Goal: Task Accomplishment & Management: Manage account settings

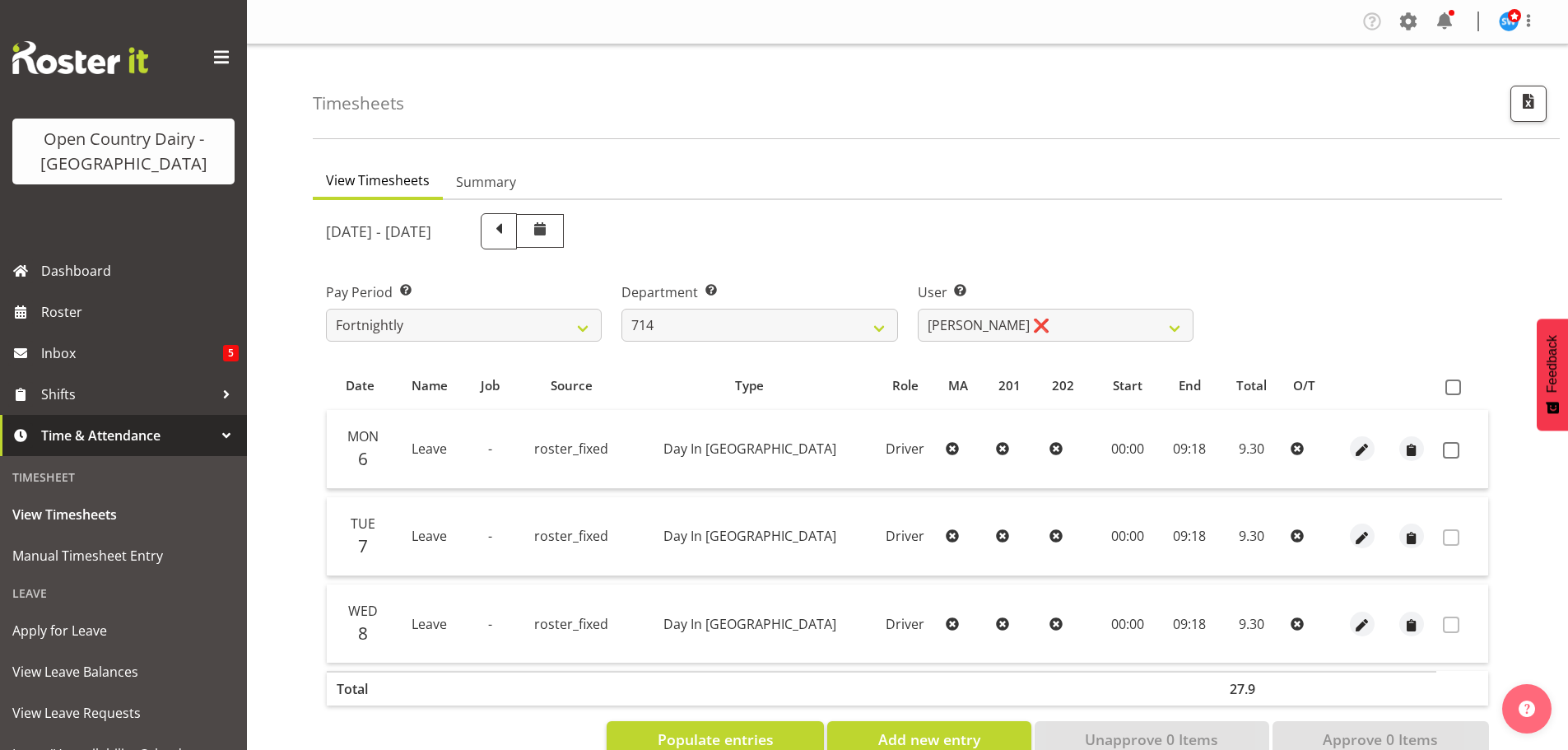
select select "805"
select select "10323"
click at [82, 704] on span "View Leave Requests" at bounding box center [123, 713] width 222 height 25
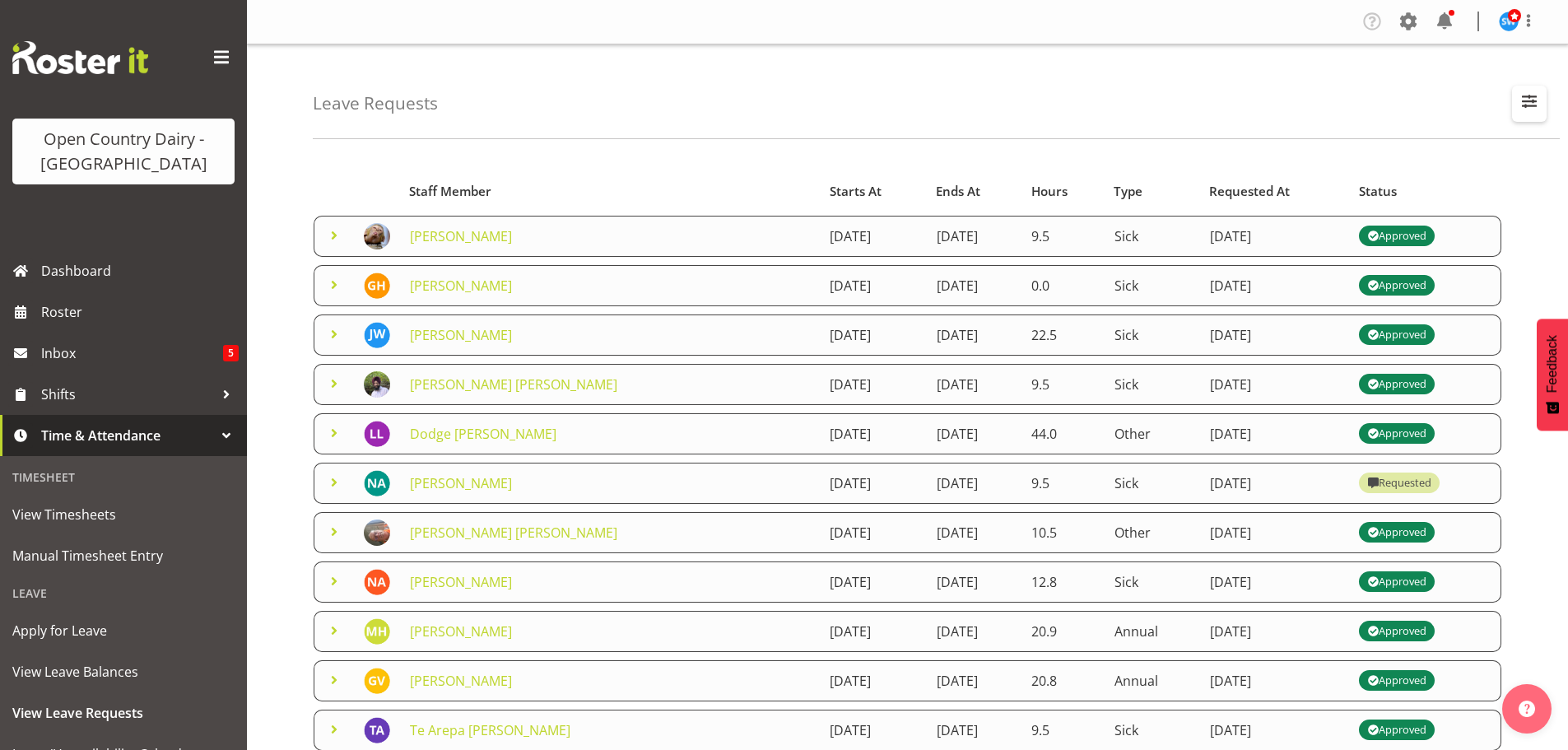
click at [1532, 106] on span "button" at bounding box center [1529, 101] width 22 height 22
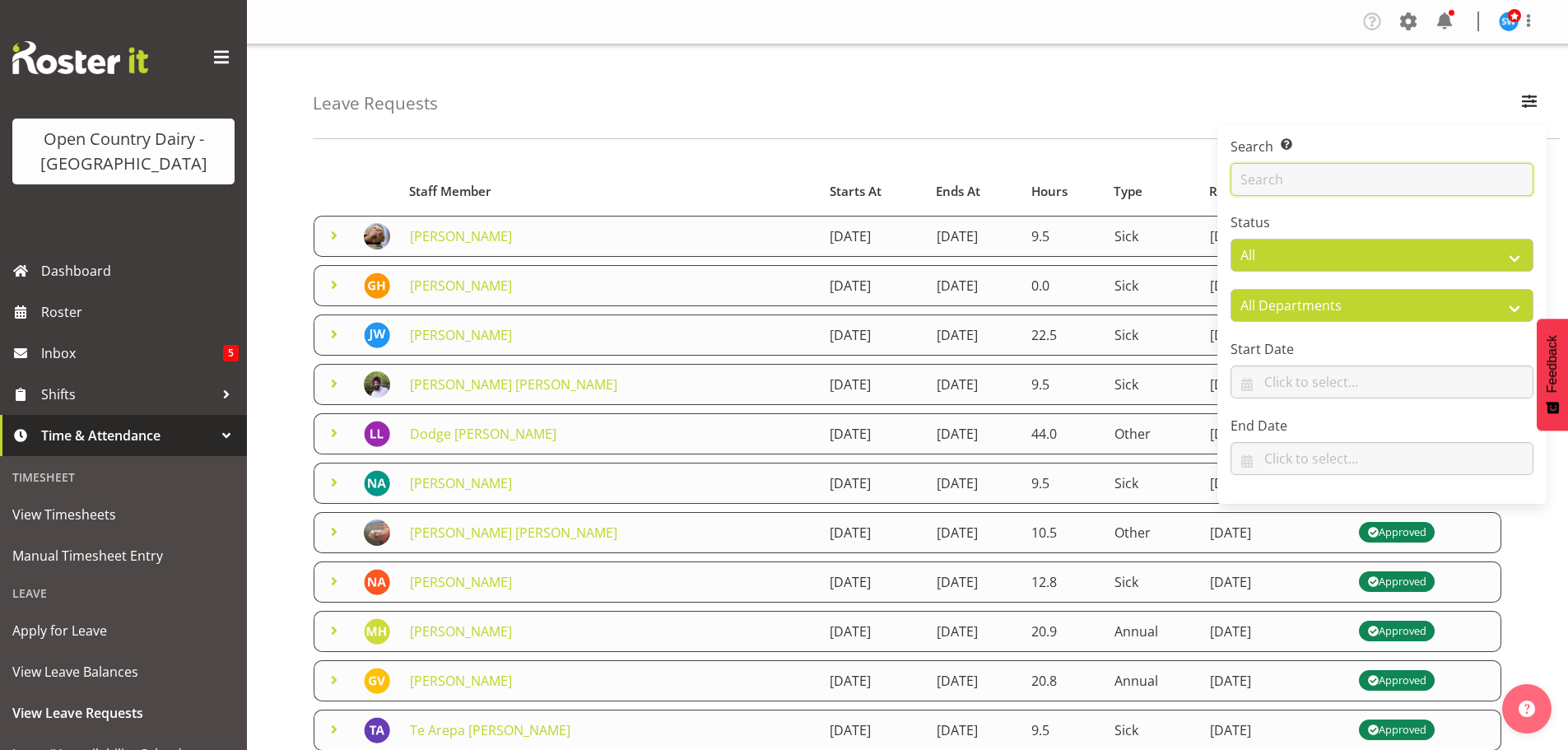
click at [1257, 175] on input "text" at bounding box center [1382, 180] width 303 height 33
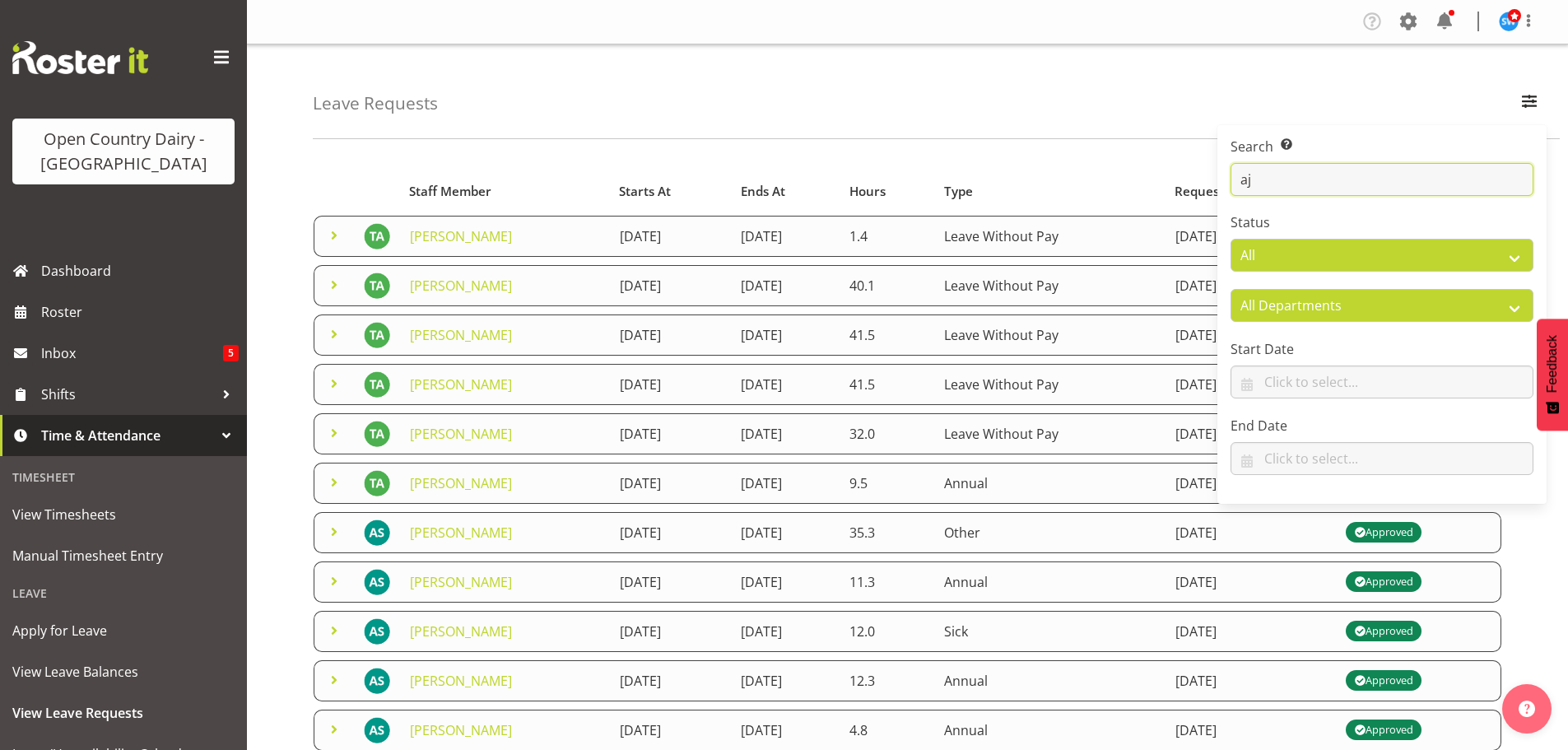
type input "aj"
click at [994, 108] on div "Leave Requests Search Search for a particular employee aj Status All Approved R…" at bounding box center [936, 92] width 1247 height 94
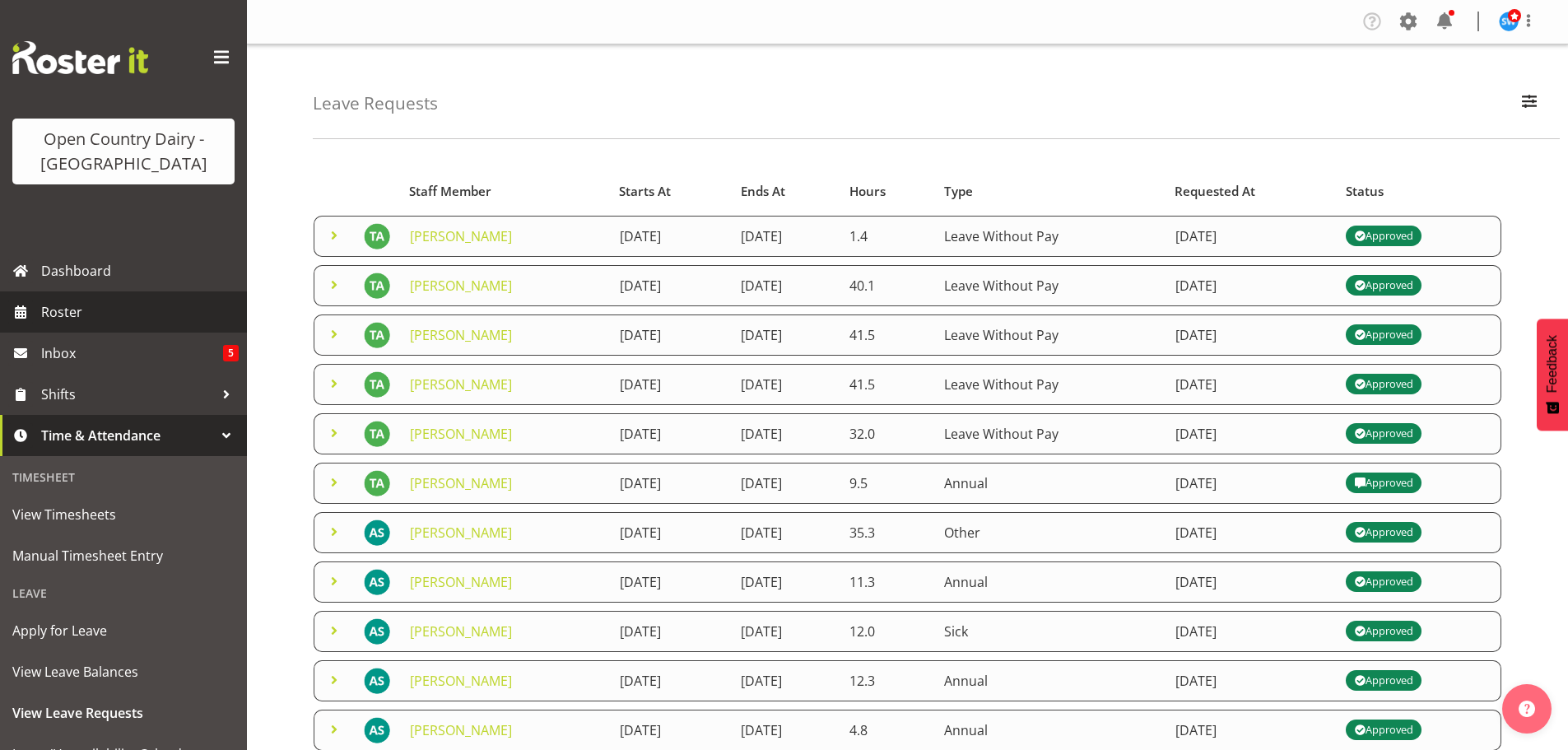
click at [70, 307] on span "Roster" at bounding box center [140, 312] width 198 height 25
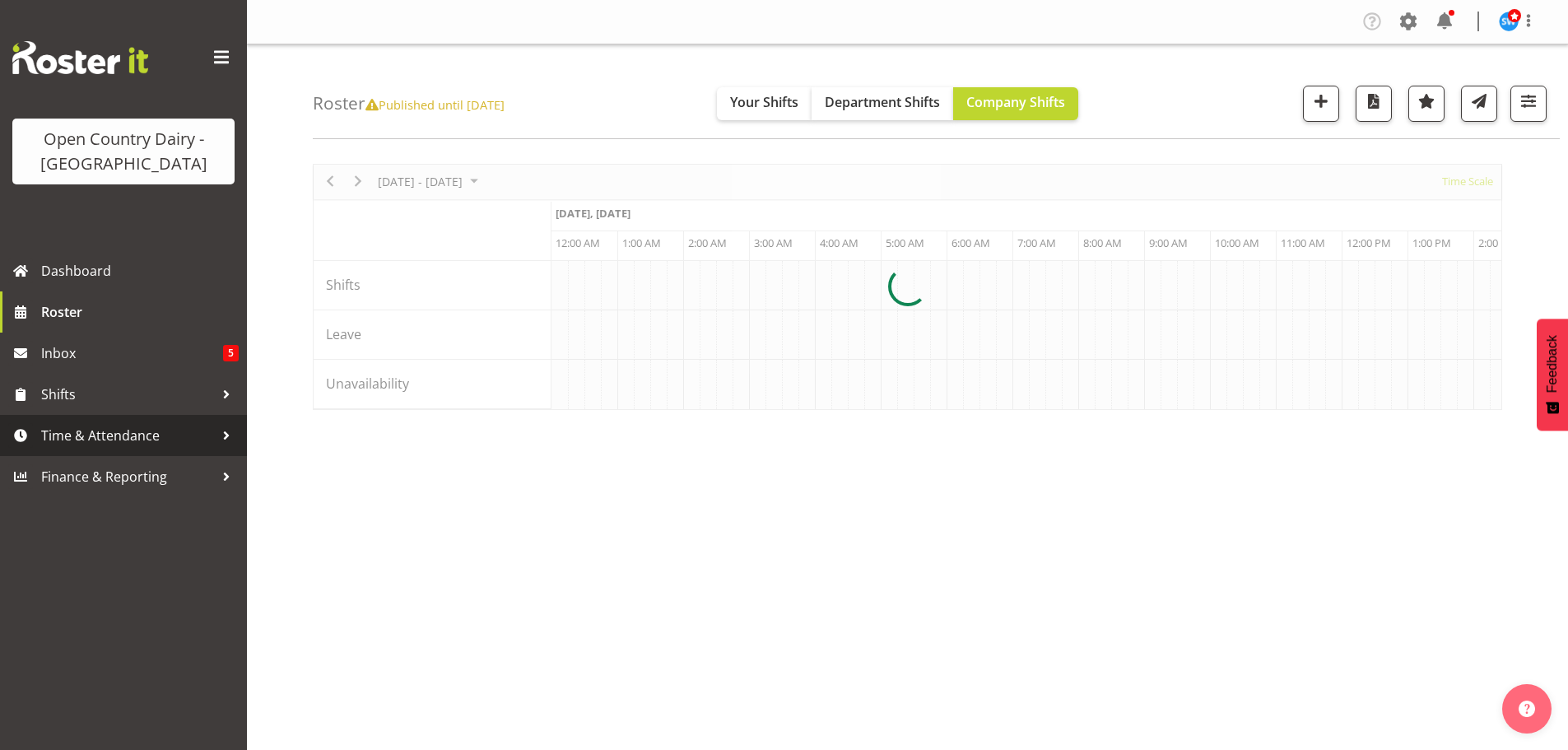
scroll to position [0, 3161]
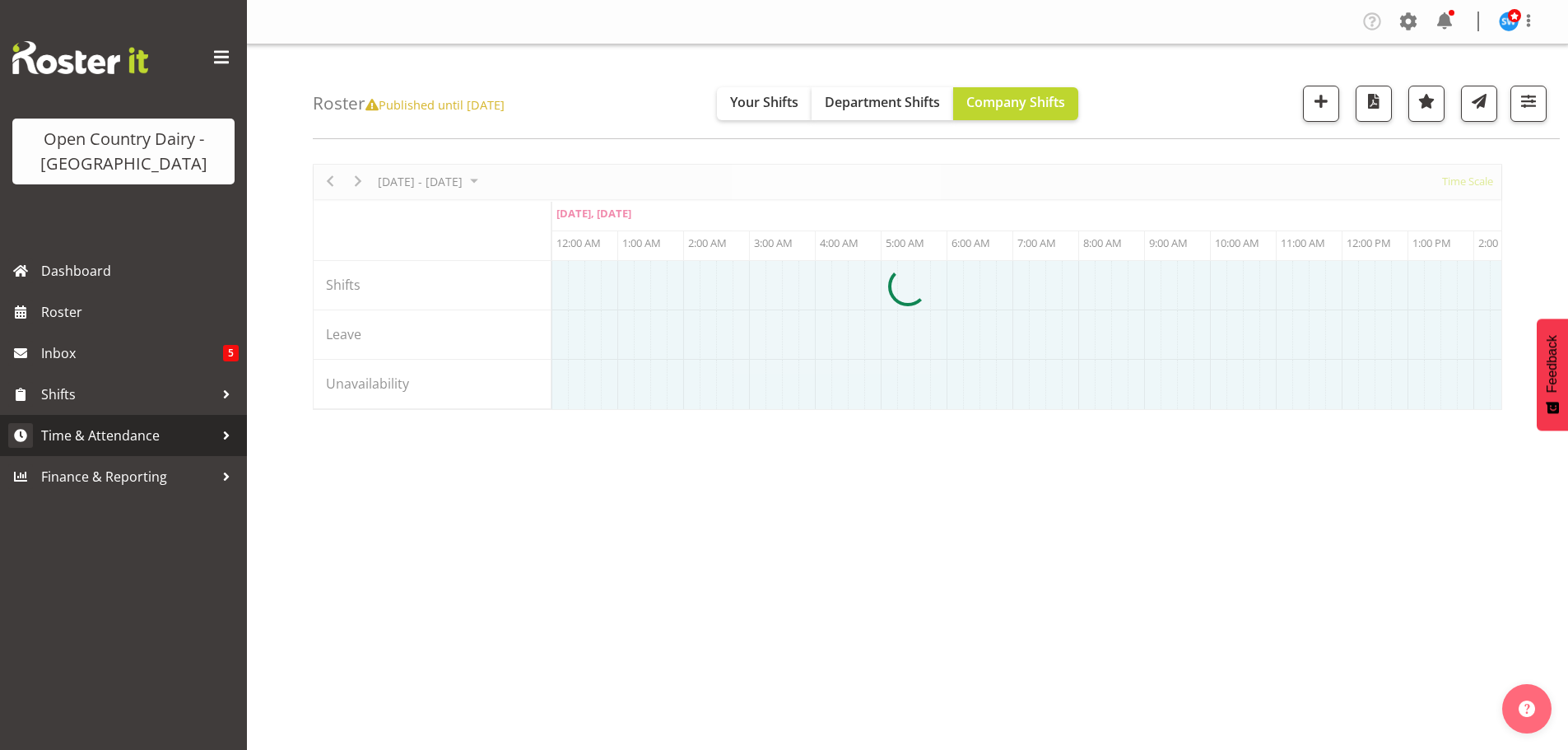
click at [70, 433] on span "Time & Attendance" at bounding box center [127, 435] width 173 height 25
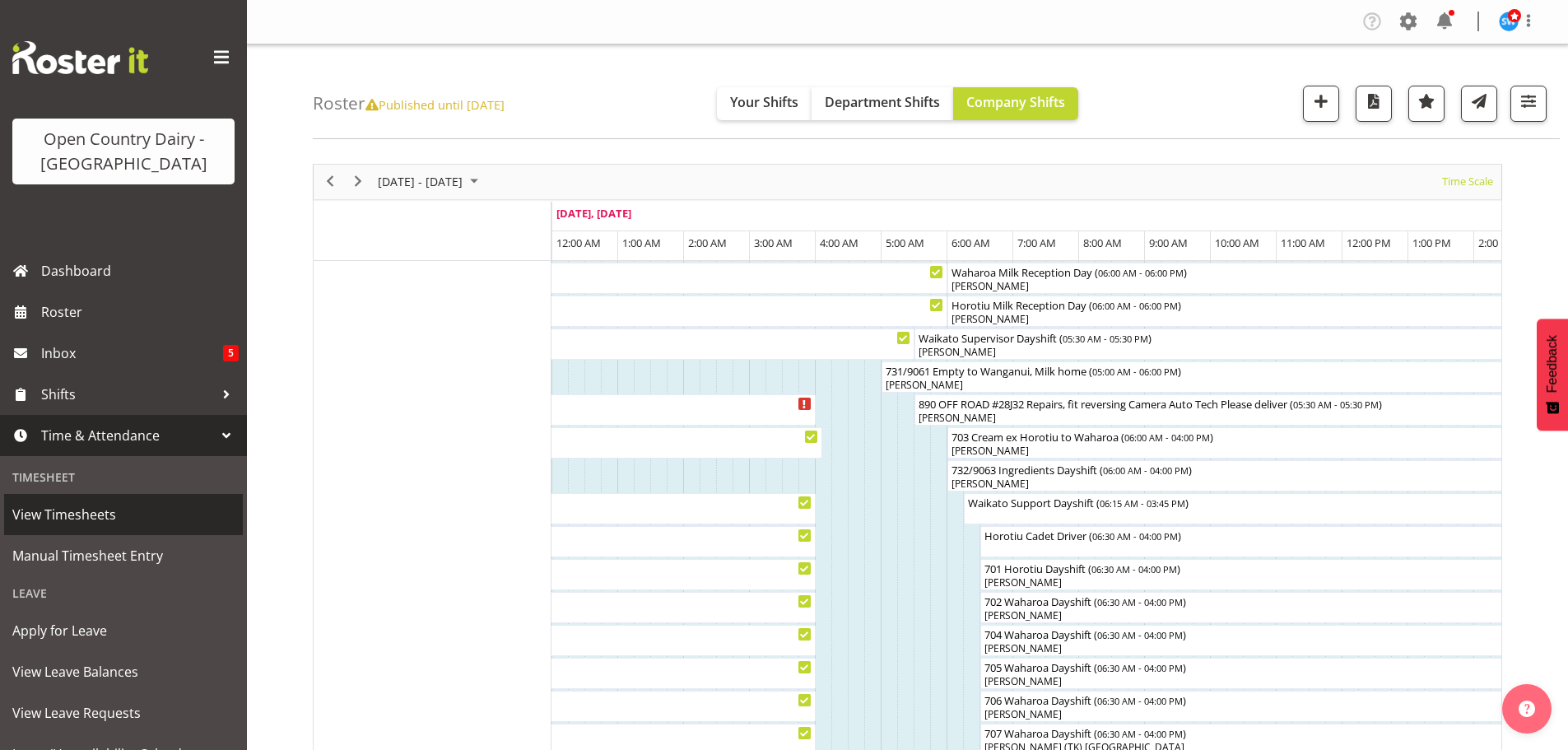
click at [51, 514] on span "View Timesheets" at bounding box center [123, 514] width 222 height 25
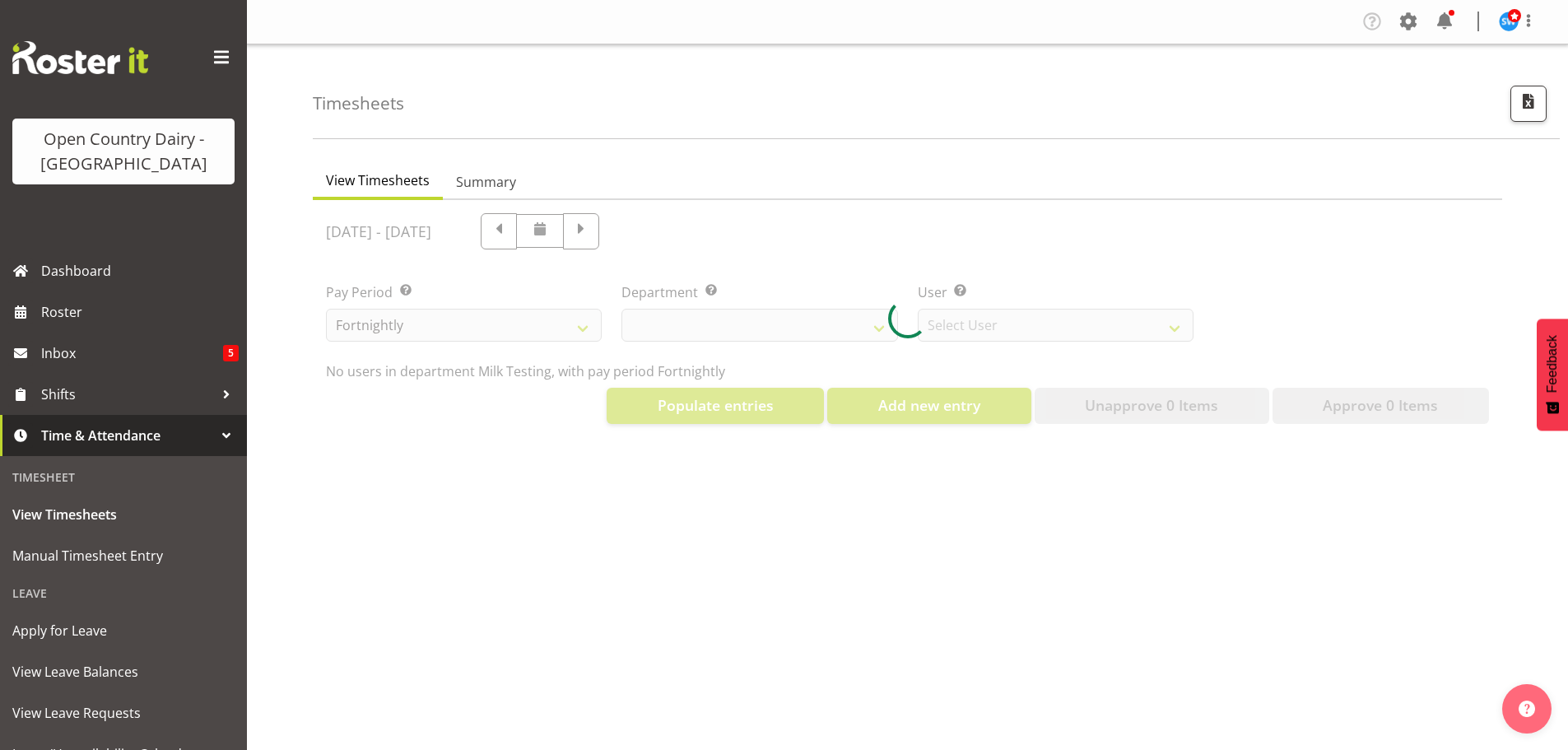
select select "733"
select select "7414"
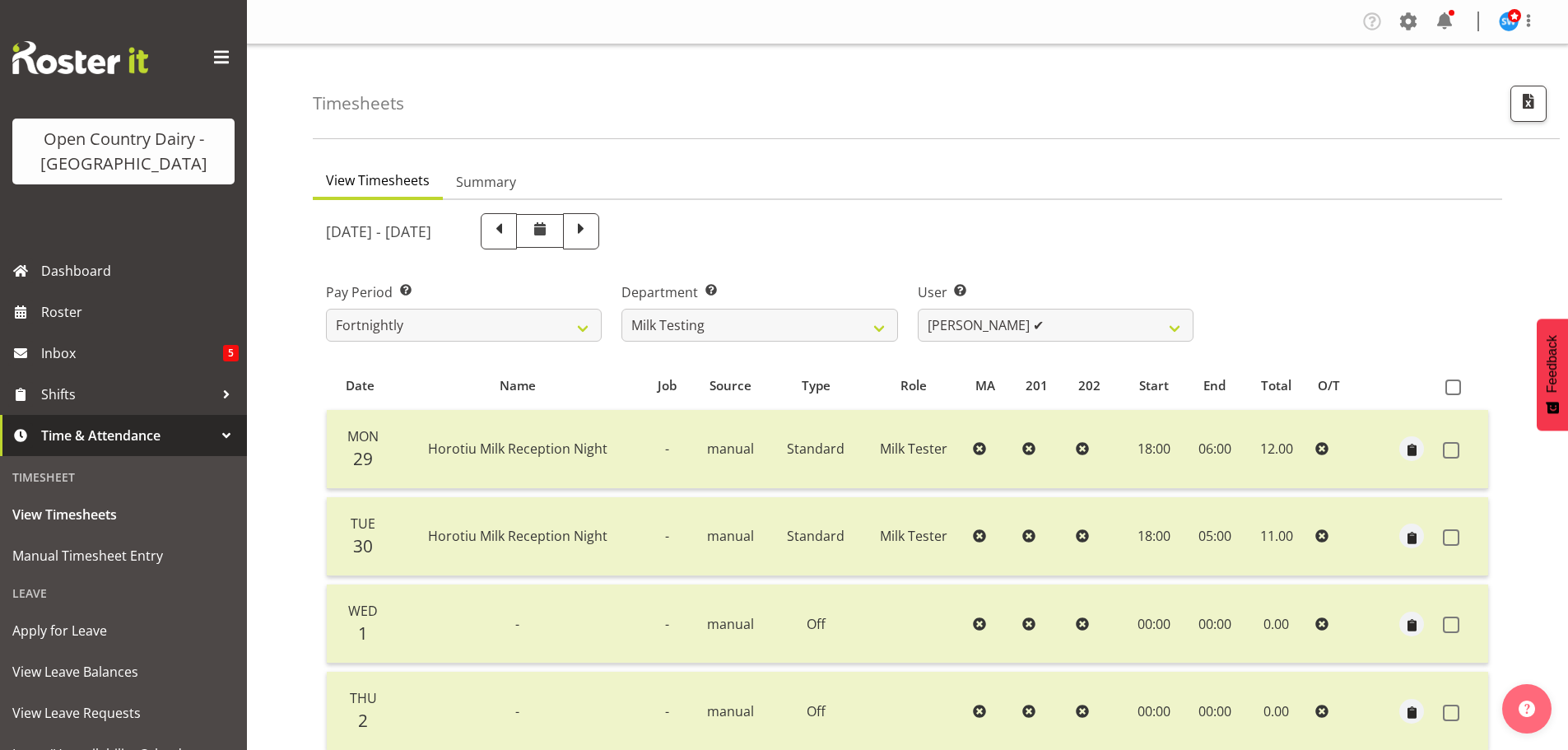
click at [592, 233] on span at bounding box center [581, 229] width 22 height 22
select select
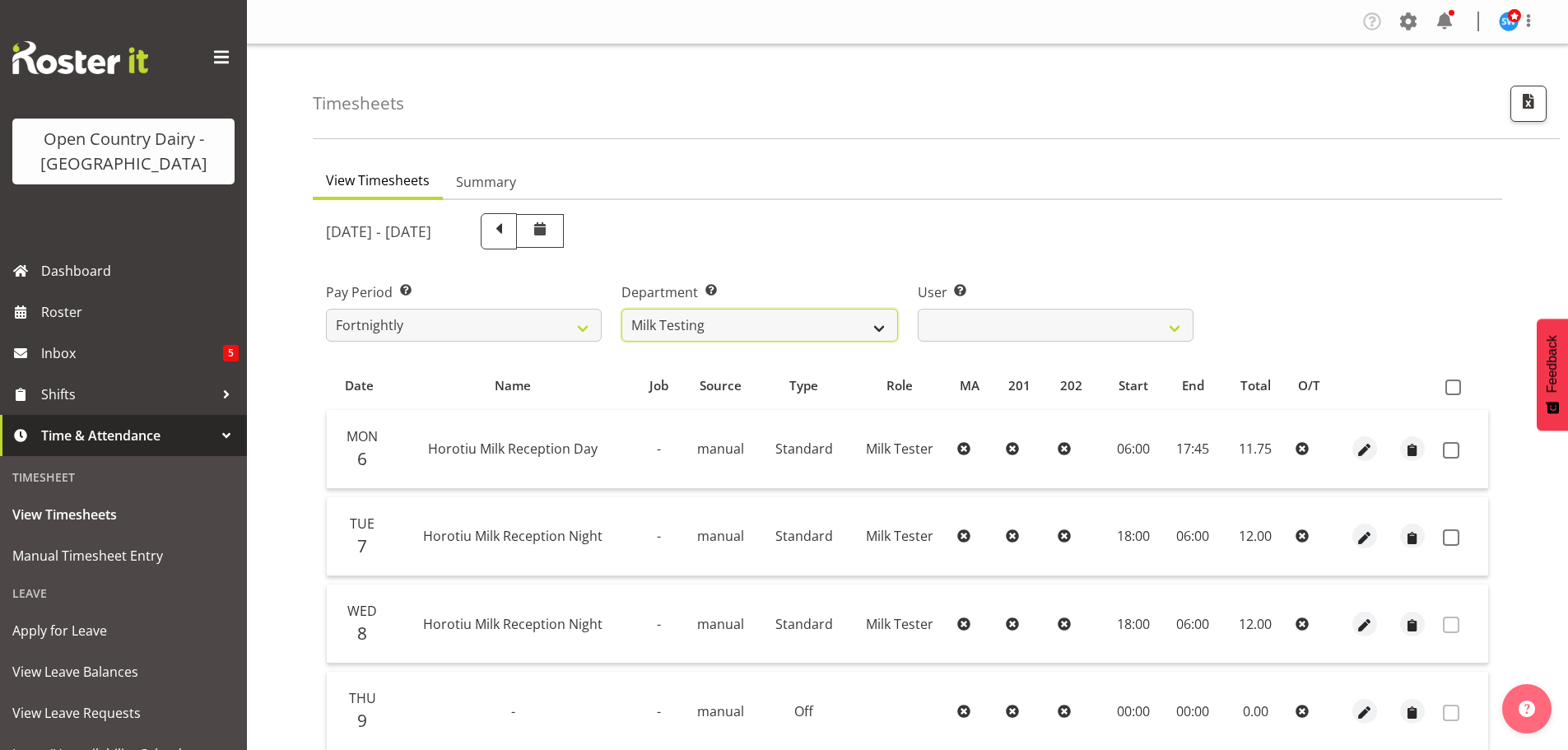
click at [881, 327] on select "701 702 703 704 705 706 707 708 709 710 711 712 713 714 715 716 717 718 719 720" at bounding box center [759, 325] width 276 height 33
click at [878, 333] on select "701 702 703 704 705 706 707 708 709 710 711 712 713 714 715 716 717 718 719 720" at bounding box center [759, 325] width 276 height 33
click at [874, 334] on select "701 702 703 704 705 706 707 708 709 710 711 712 713 714 715 716 717 718 719 720" at bounding box center [759, 325] width 276 height 33
select select "898"
click at [622, 309] on select "701 702 703 704 705 706 707 708 709 710 711 712 713 714 715 716 717 718 719 720" at bounding box center [759, 325] width 276 height 33
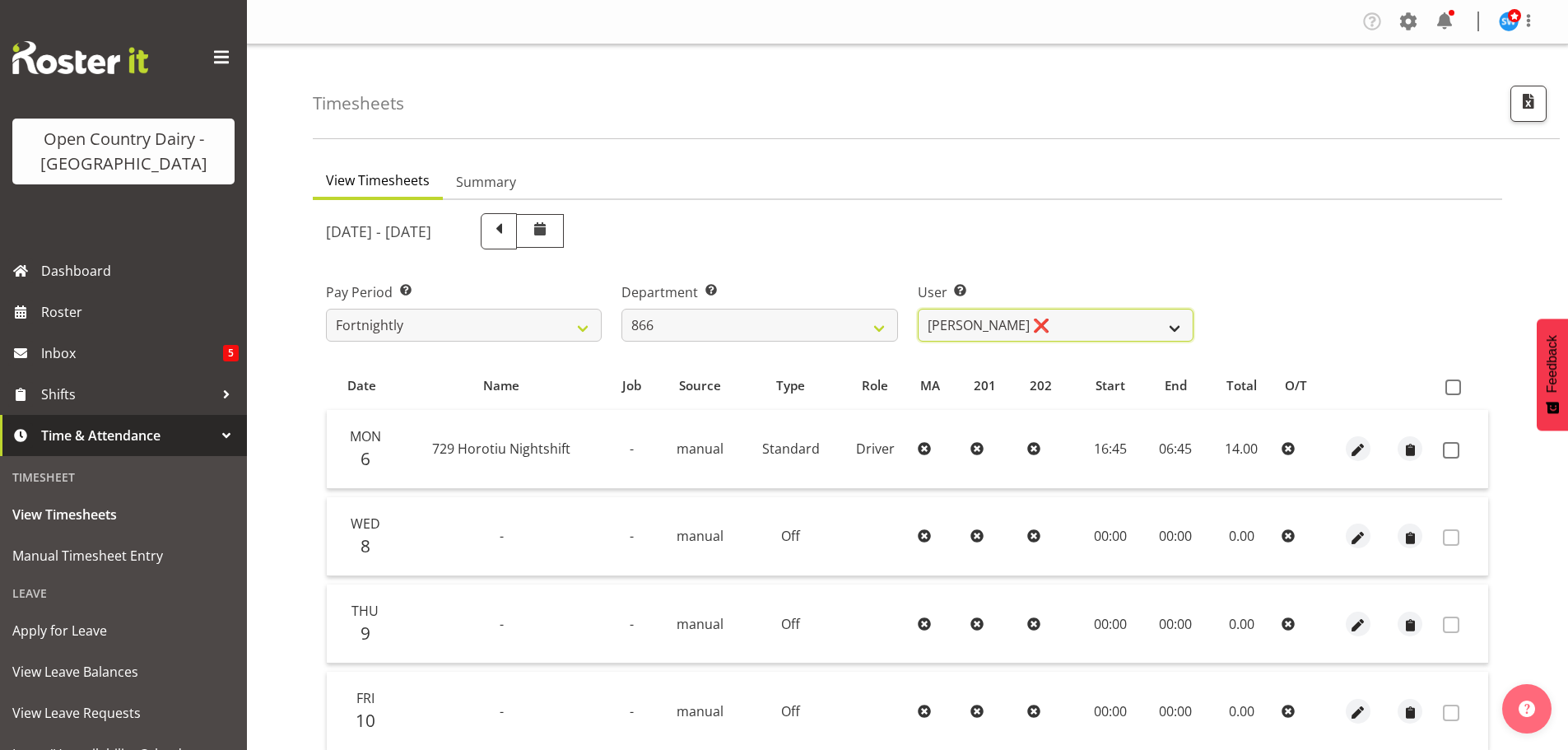
click at [941, 333] on select "[PERSON_NAME] ❌ [PERSON_NAME] ❌ [PERSON_NAME] ❌ [PERSON_NAME] ❌" at bounding box center [1056, 325] width 276 height 33
click at [918, 309] on select "[PERSON_NAME] ❌ [PERSON_NAME] ❌ [PERSON_NAME] ❌ [PERSON_NAME] ❌" at bounding box center [1056, 325] width 276 height 33
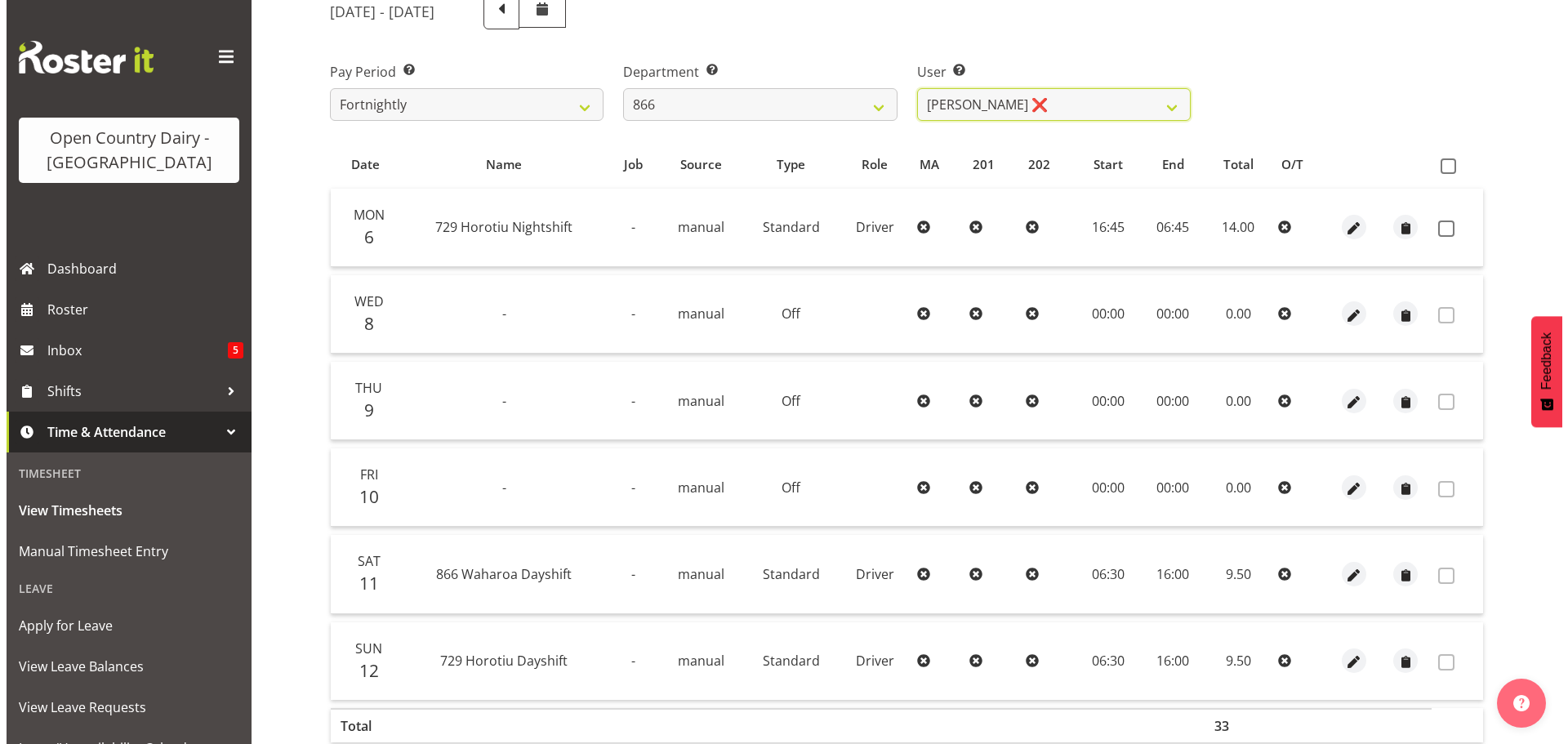
scroll to position [305, 0]
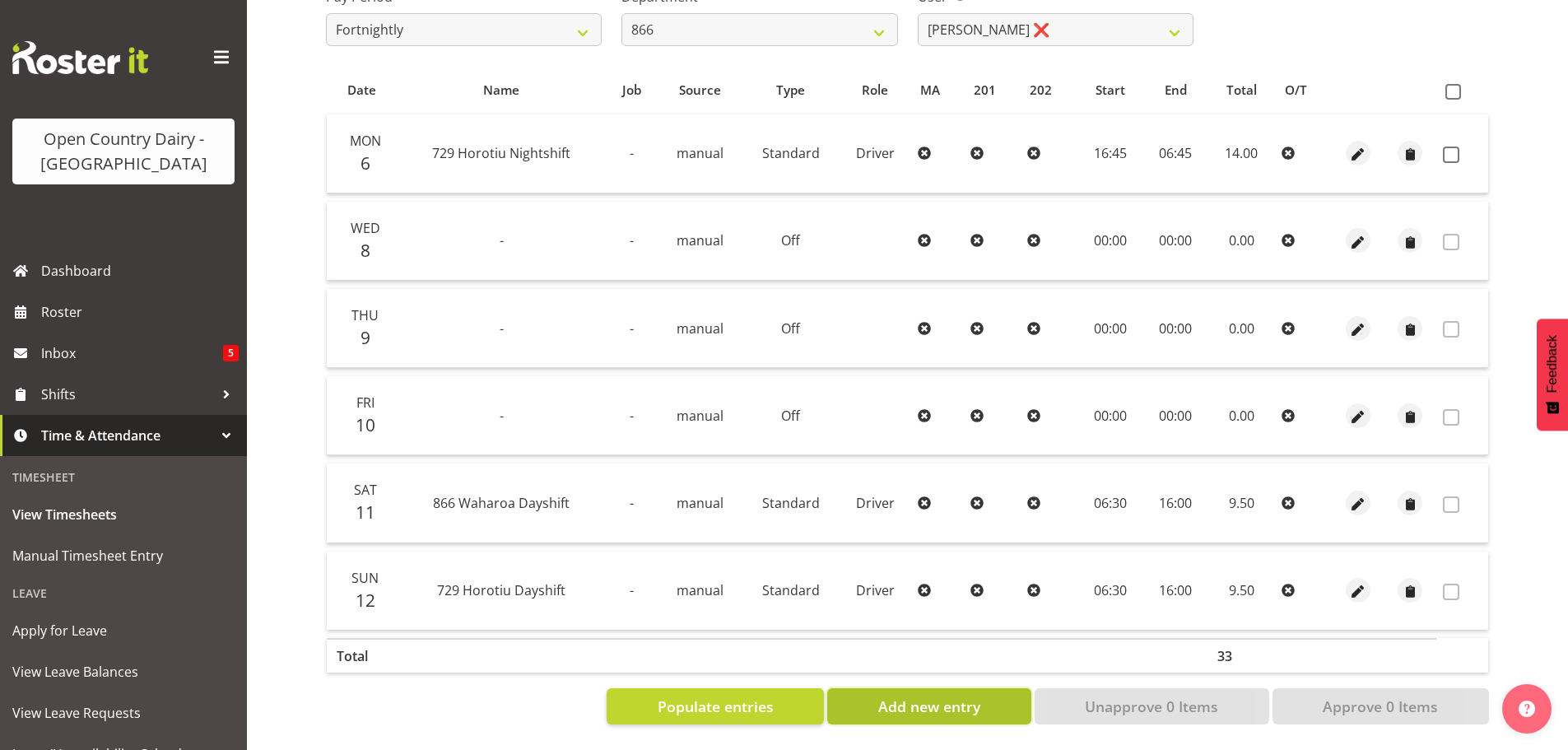
click at [893, 695] on span "Add new entry" at bounding box center [929, 706] width 102 height 22
select select
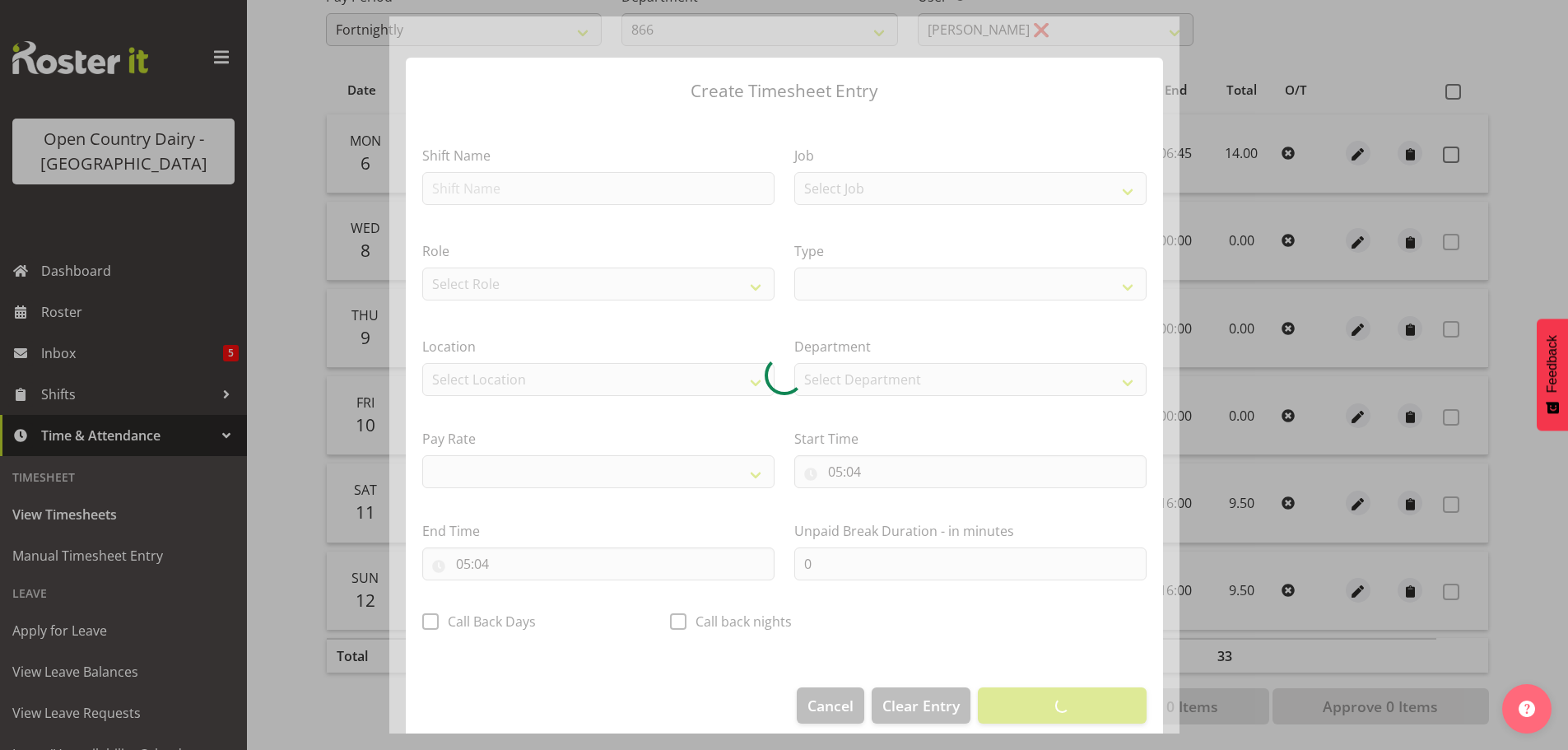
select select
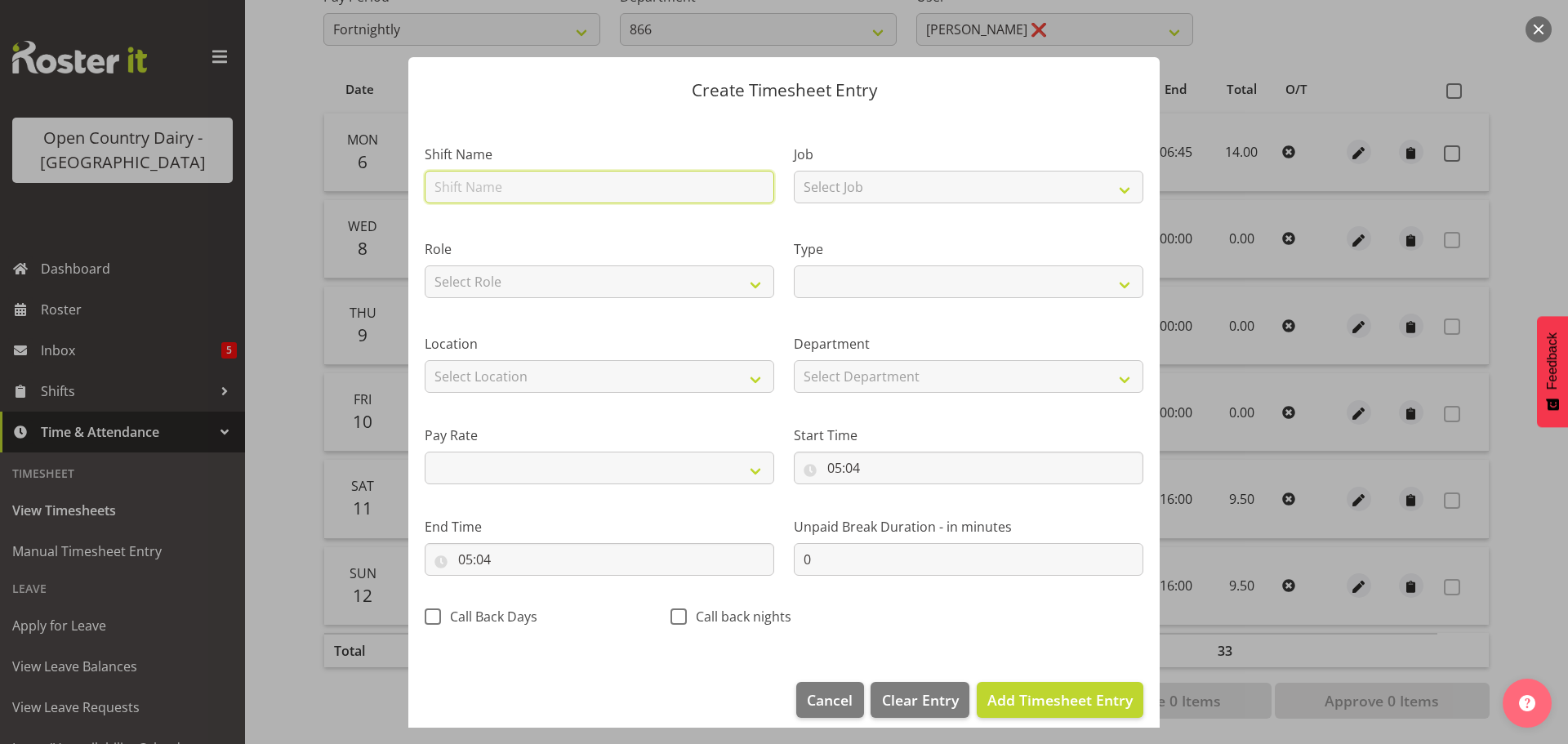
click at [531, 187] on input "text" at bounding box center [600, 187] width 350 height 33
type input "7"
select select
type input "70"
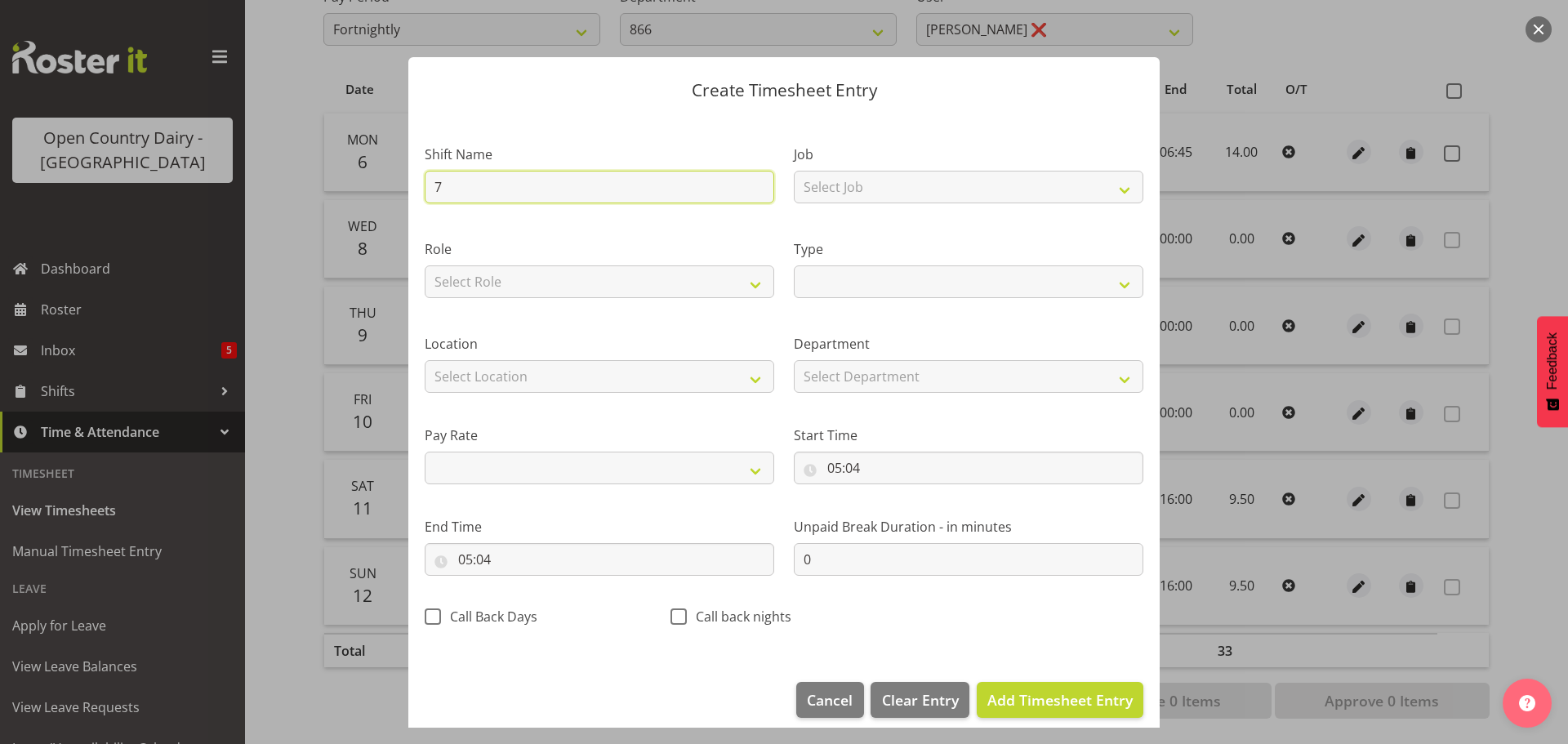
select select
type input "704"
select select
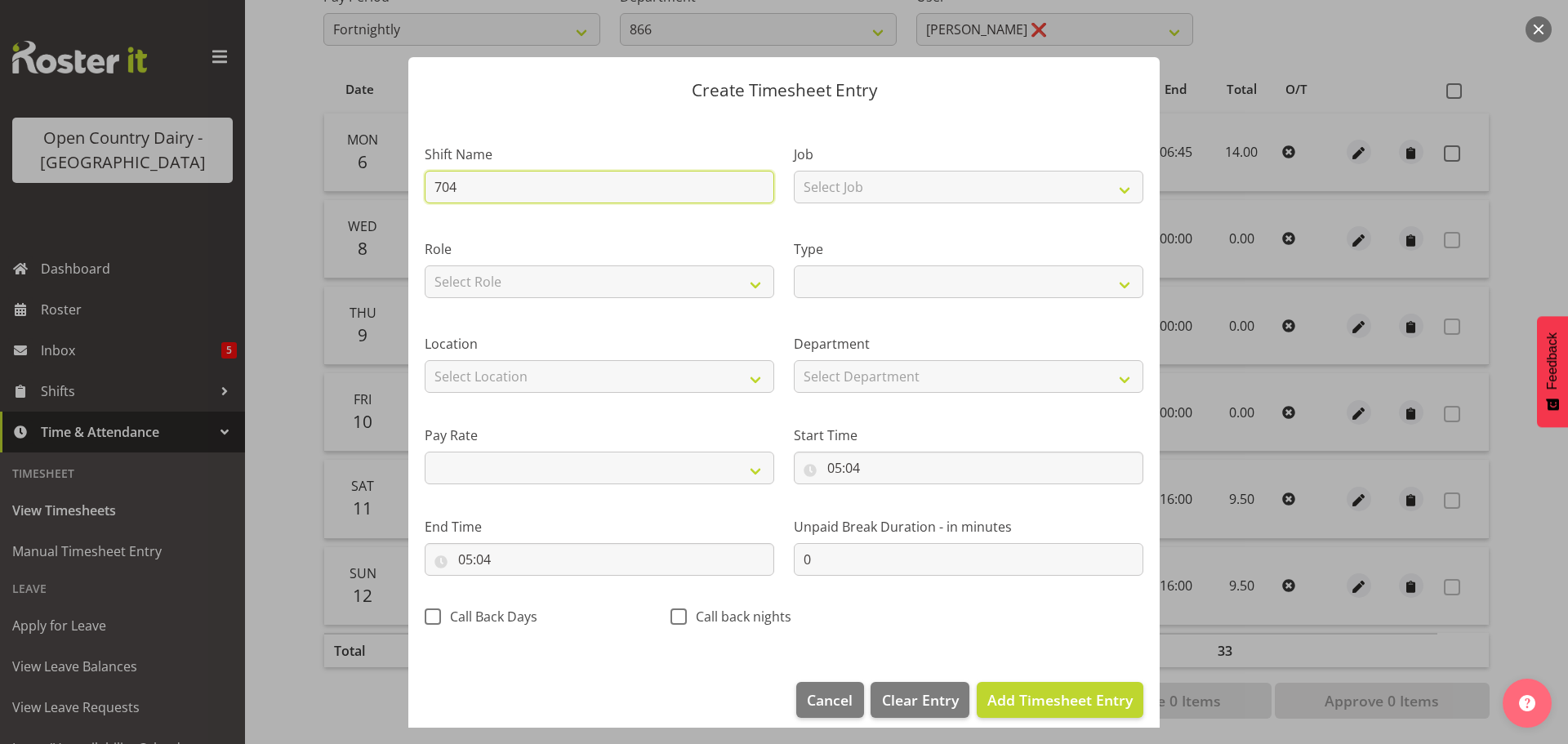
type input "704"
select select
type input "704 W"
select select
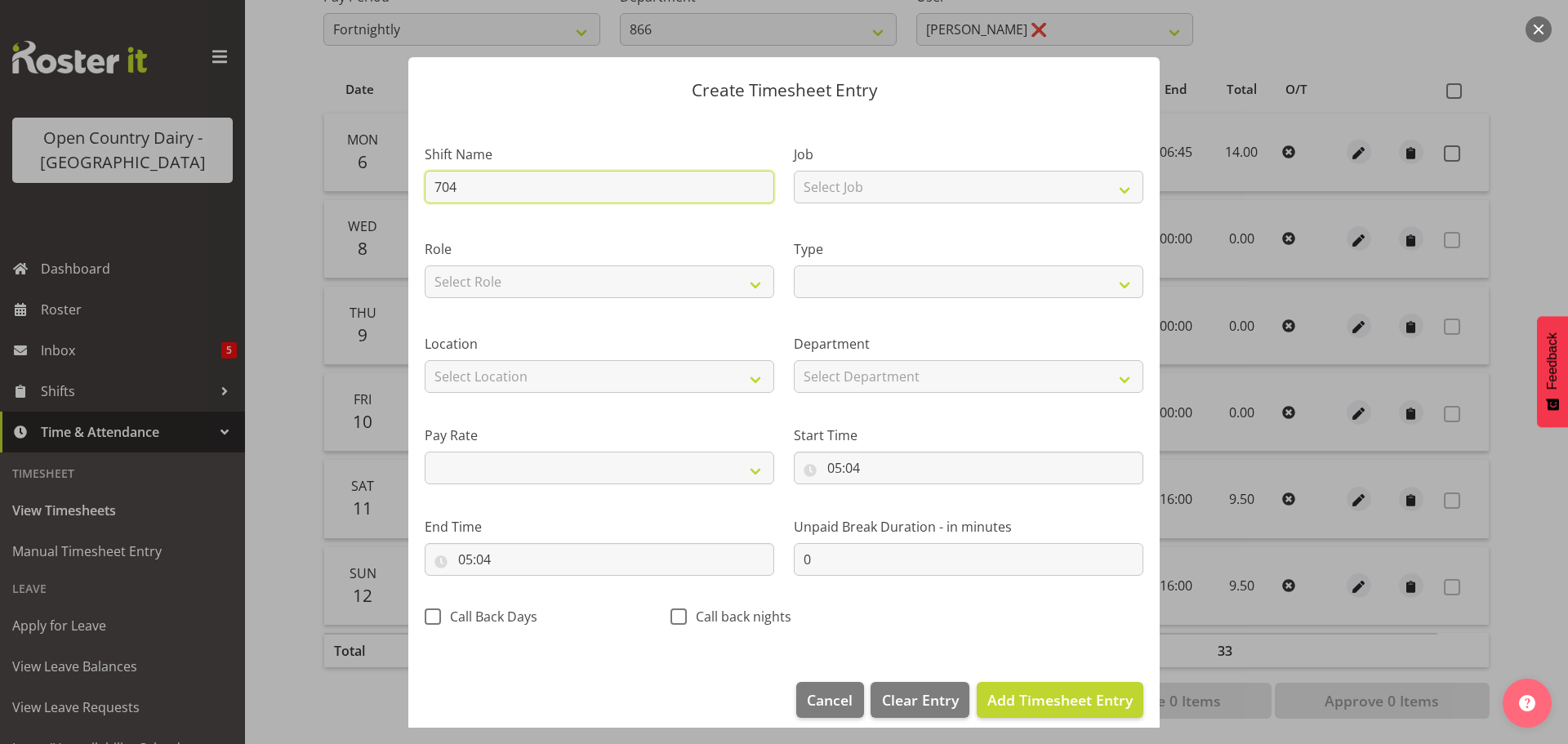
select select
type input "704 Wa"
select select
type input "704 Wah"
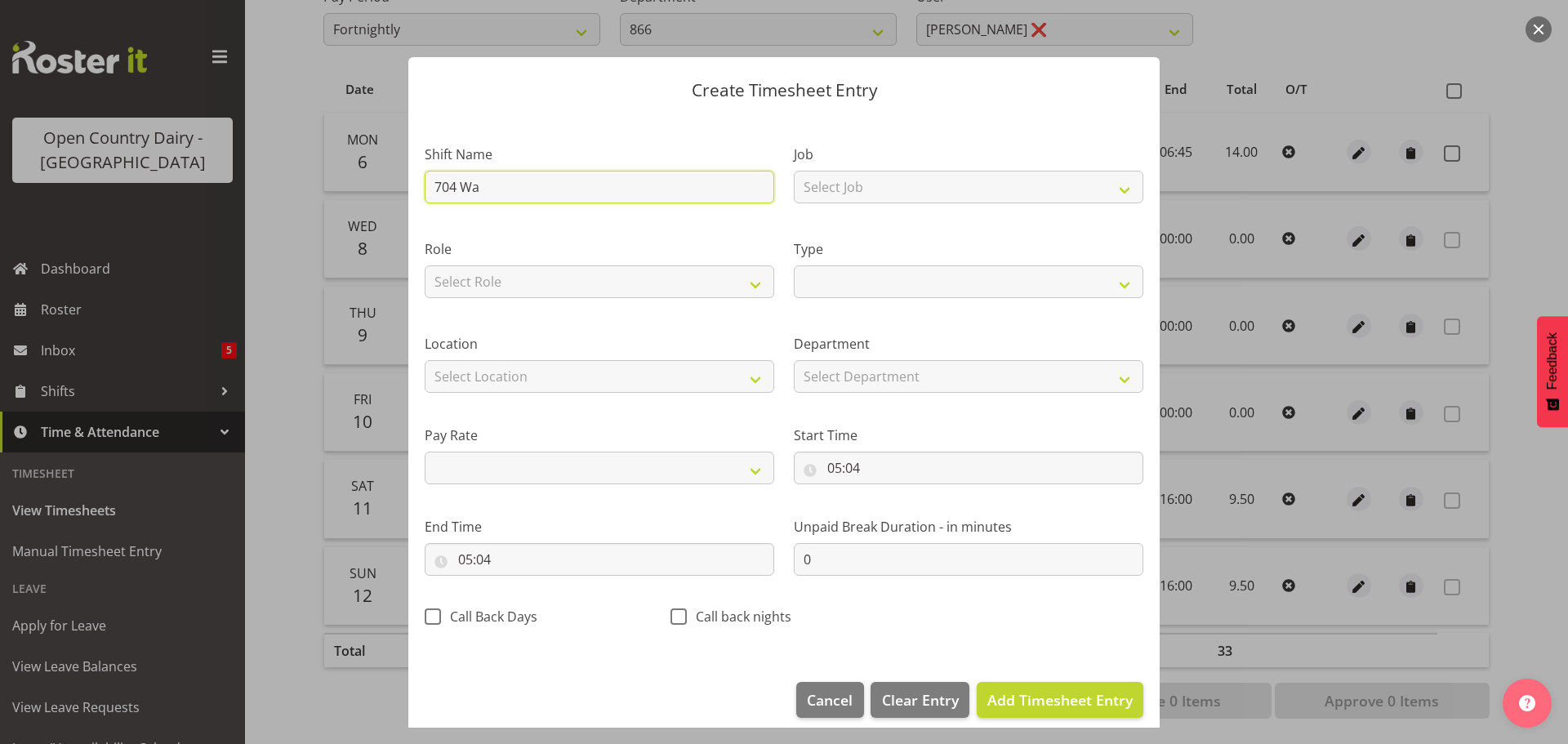
select select
type input "704 Waha"
select select
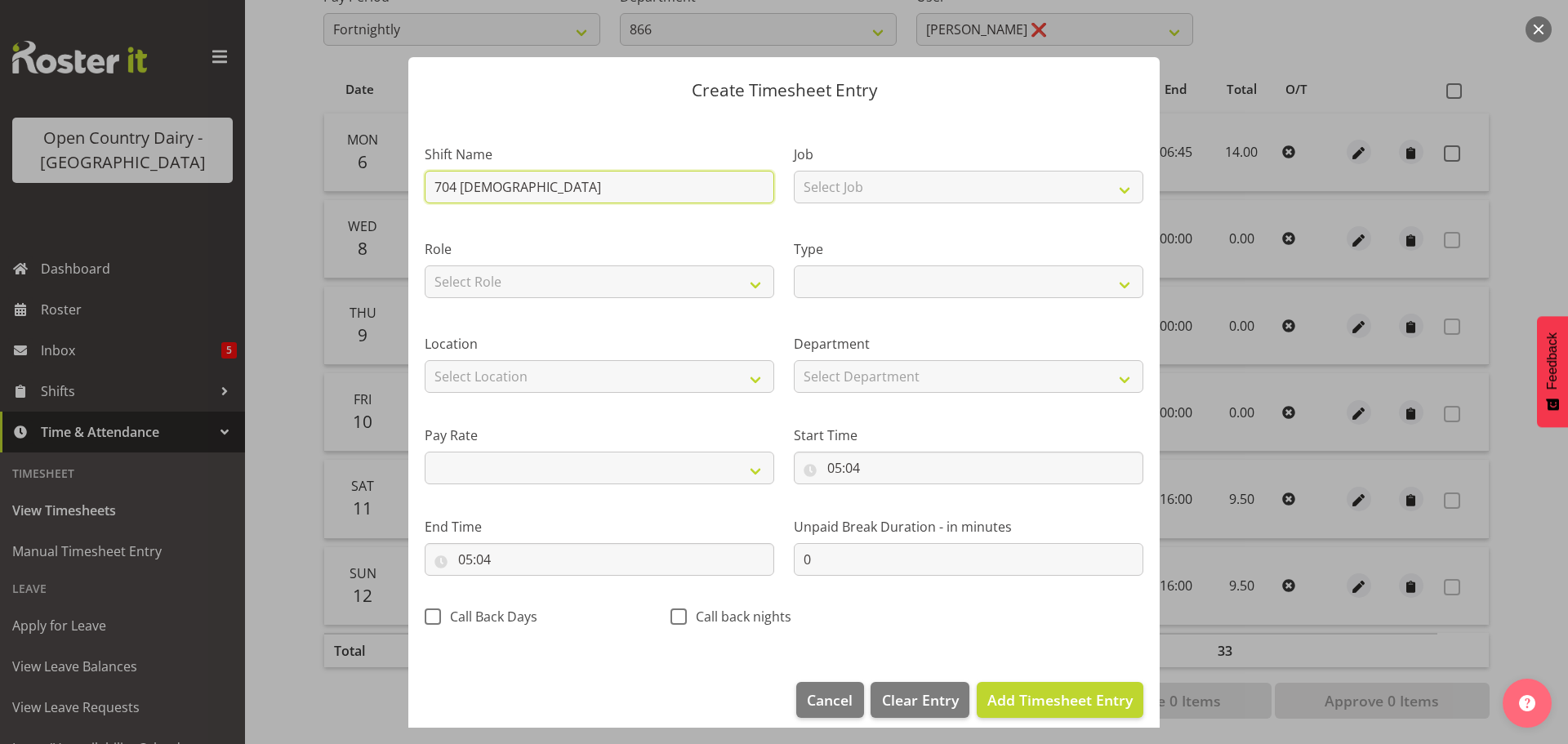
type input "704 Wahar"
select select
type input "704 Waharo"
select select
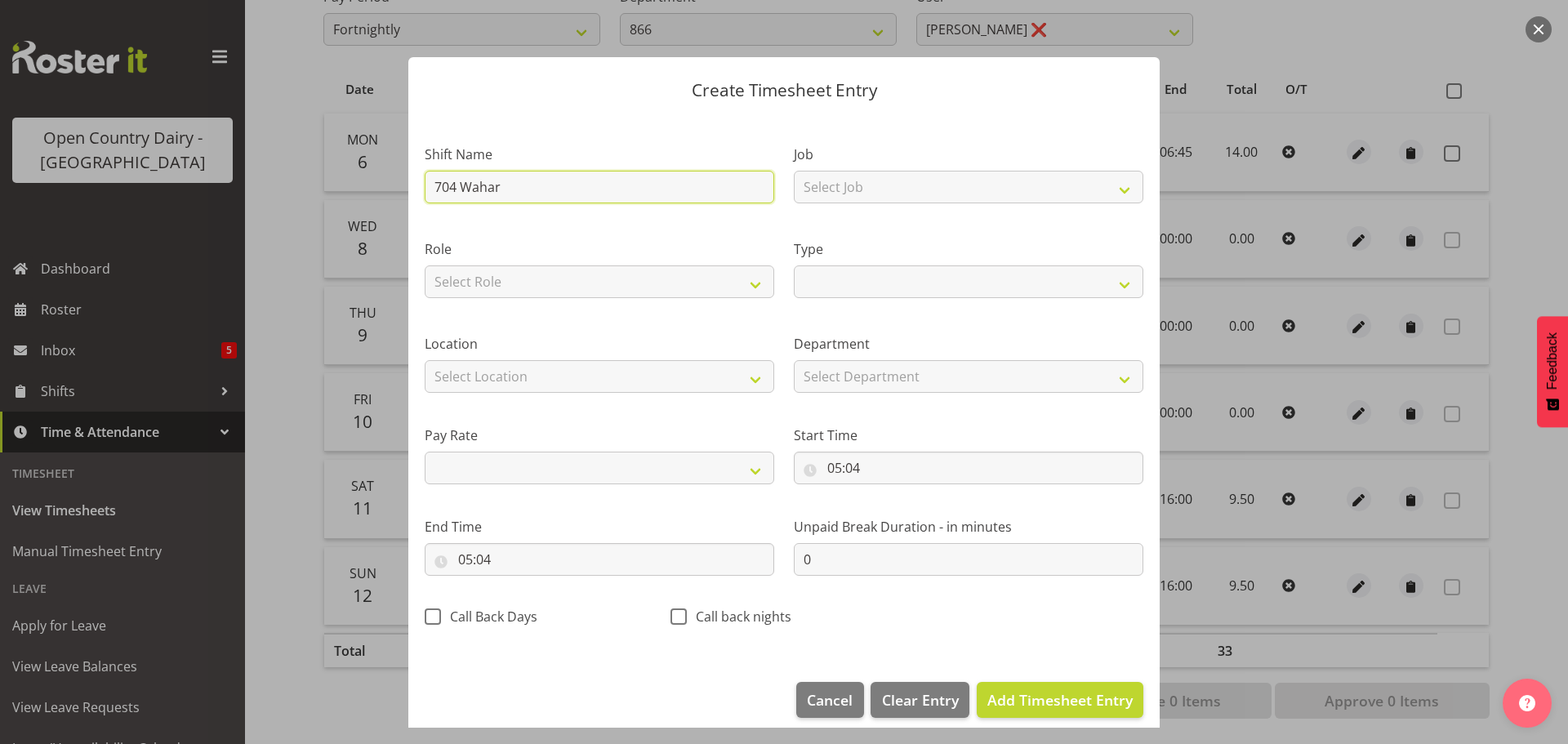
select select
type input "704 Waharoa"
select select
type input "704 Waharoa"
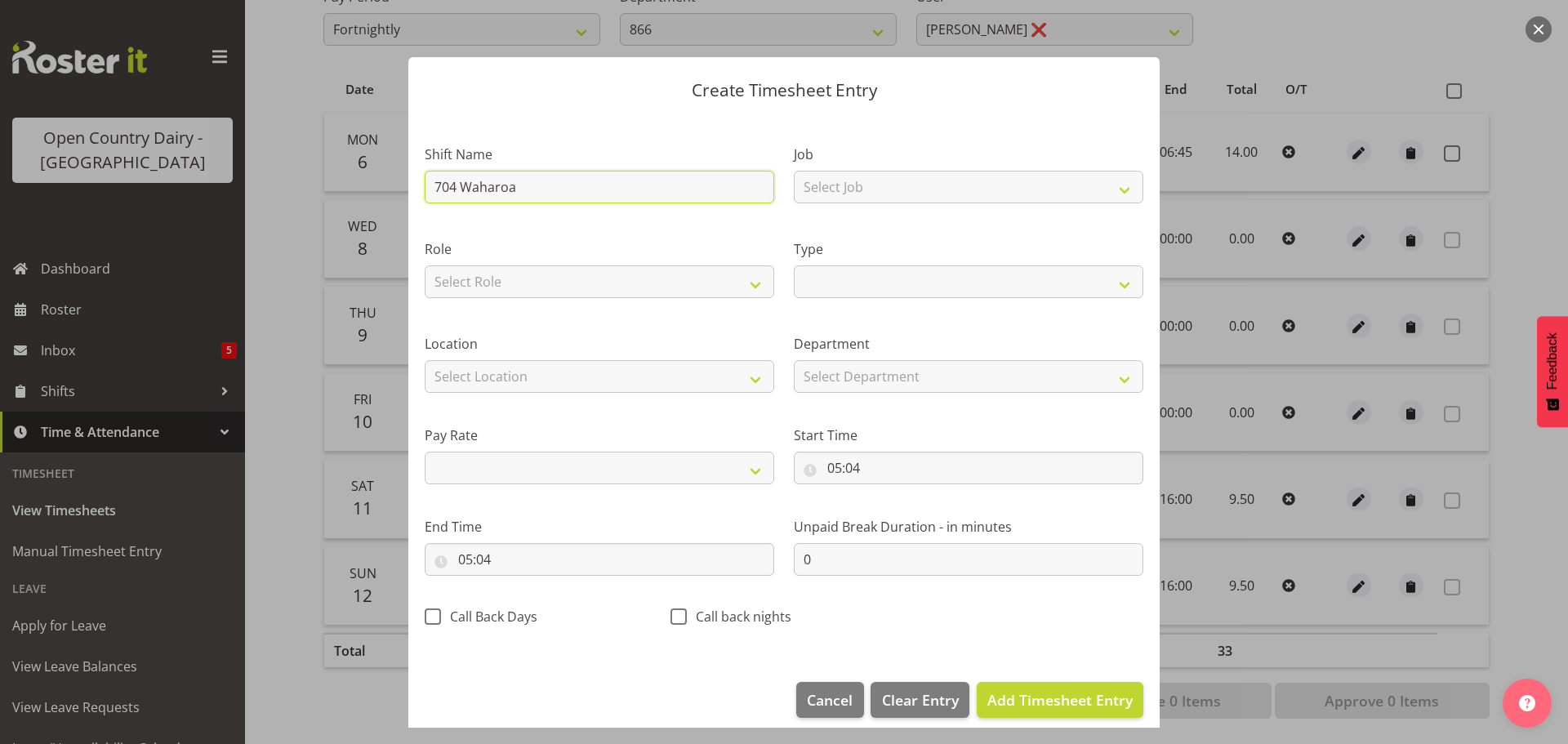
select select
type input "704 Waharoa N"
select select
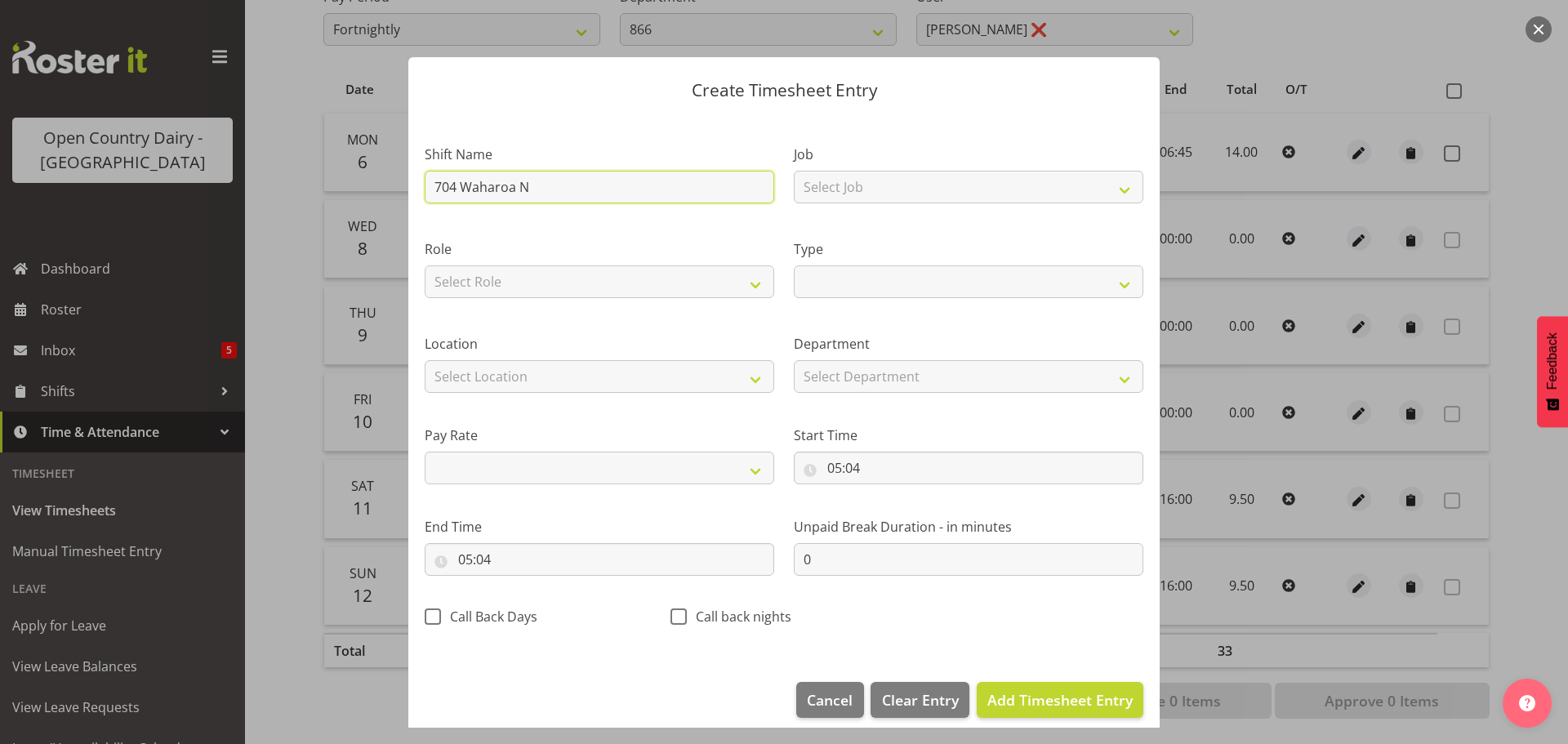
type input "704 Waharoa Ni"
select select
type input "704 Waharoa Nig"
select select
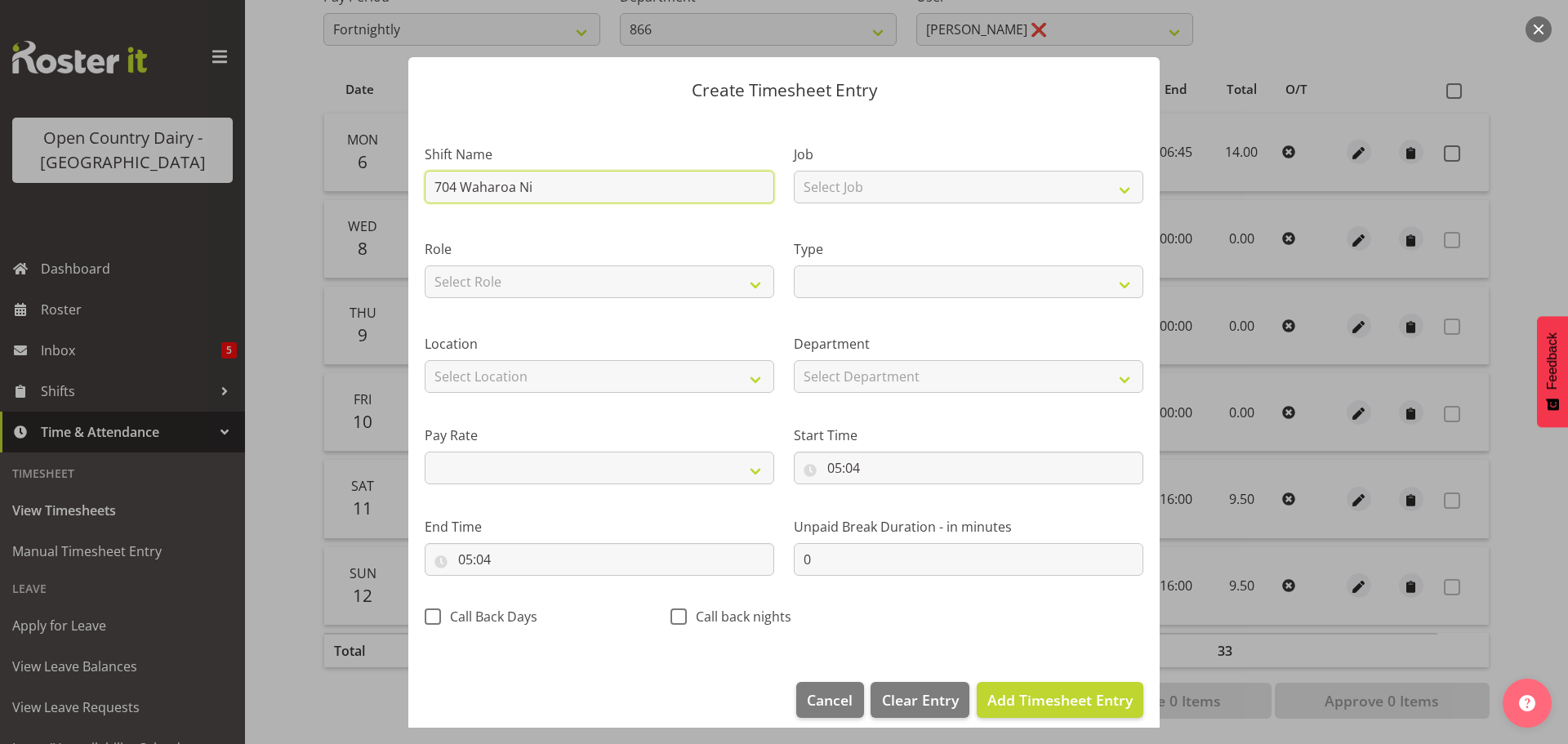
select select
type input "704 Waharoa Nigh"
select select
type input "704 Waharoa Night"
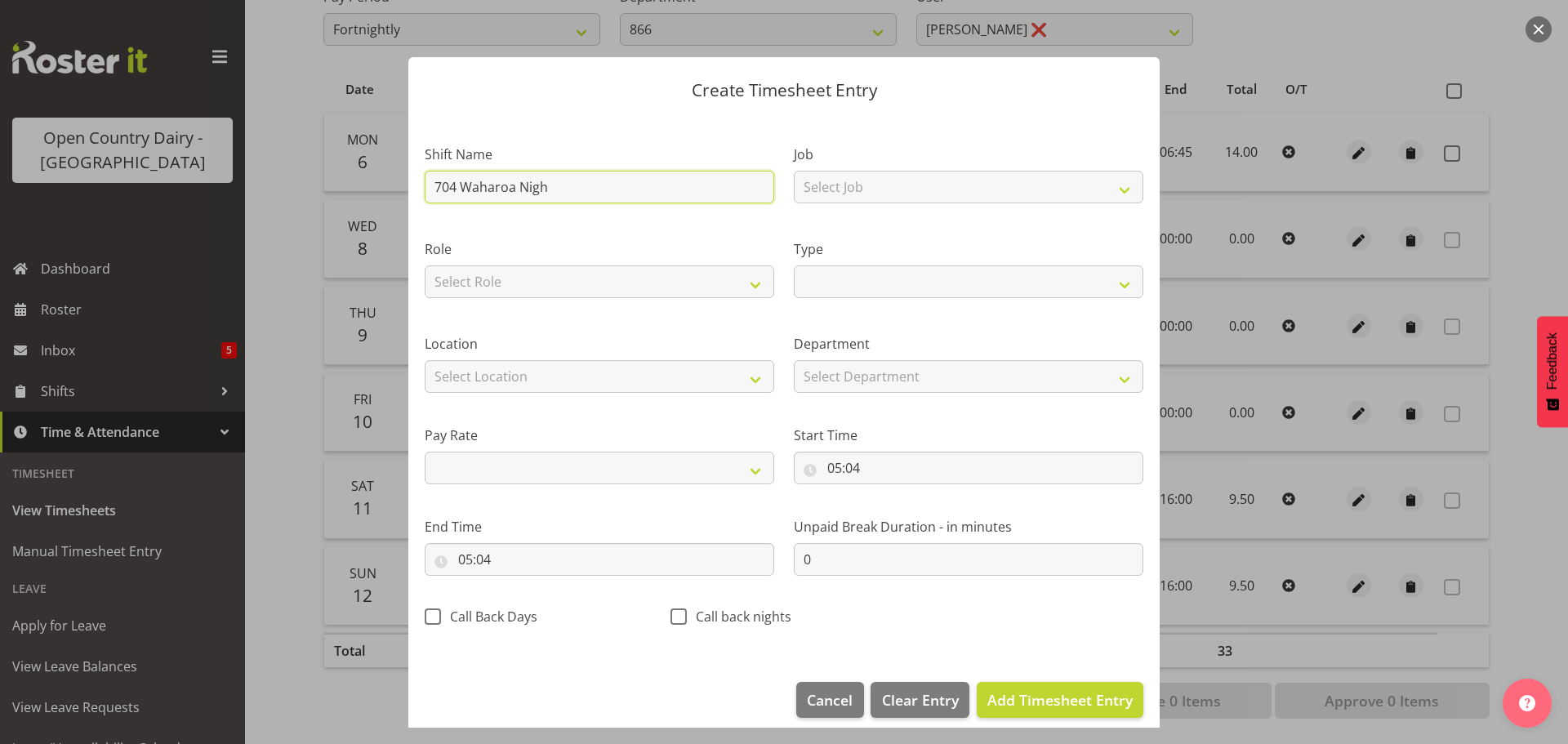
select select
type input "704 Waharoa Night"
select select
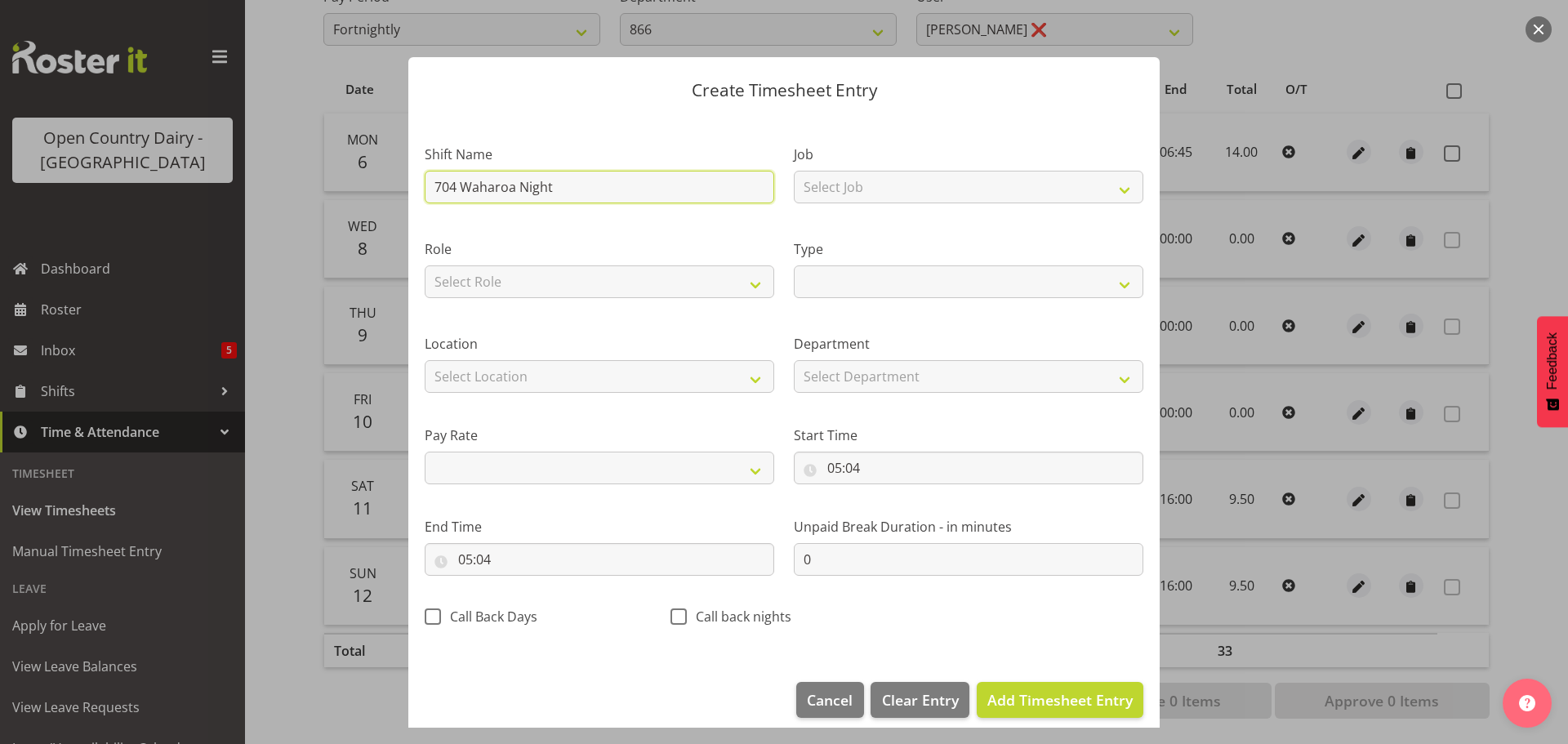
type input "704 Waharoa Night s"
select select
type input "704 Waharoa Night sh"
select select
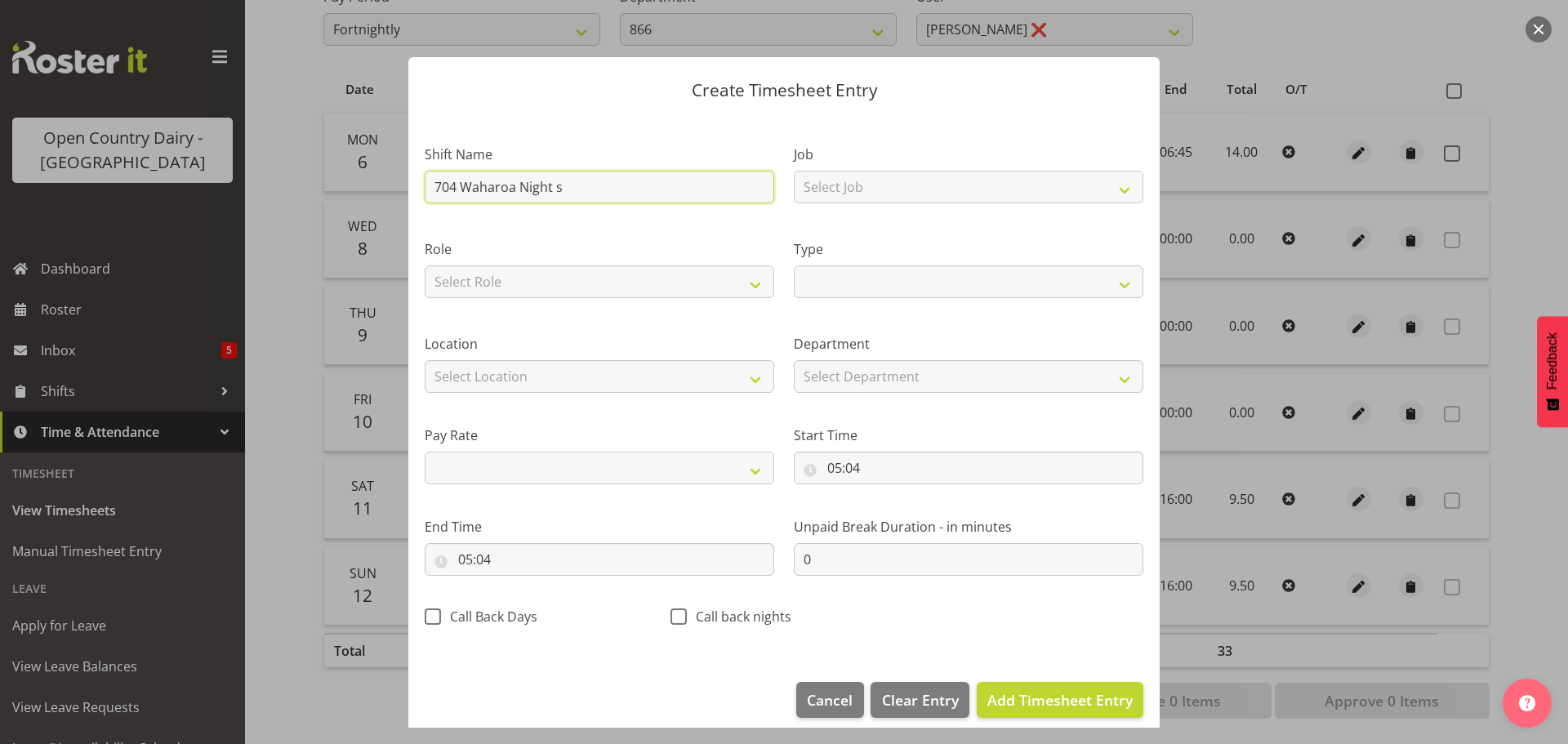
select select
type input "704 Waharoa Night shi"
select select
type input "704 Waharoa Night shif"
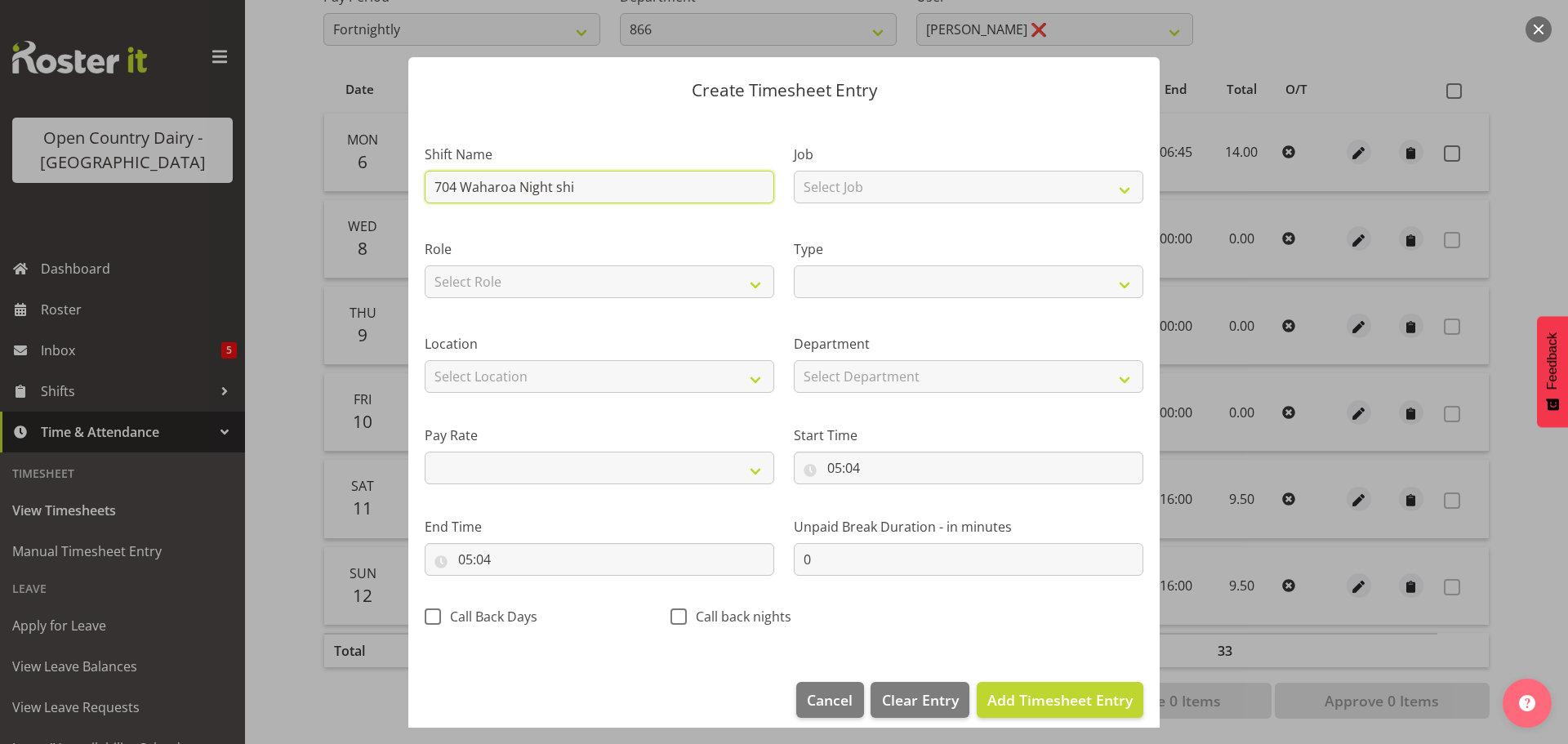
select select
type input "704 Waharoa Night shift"
select select
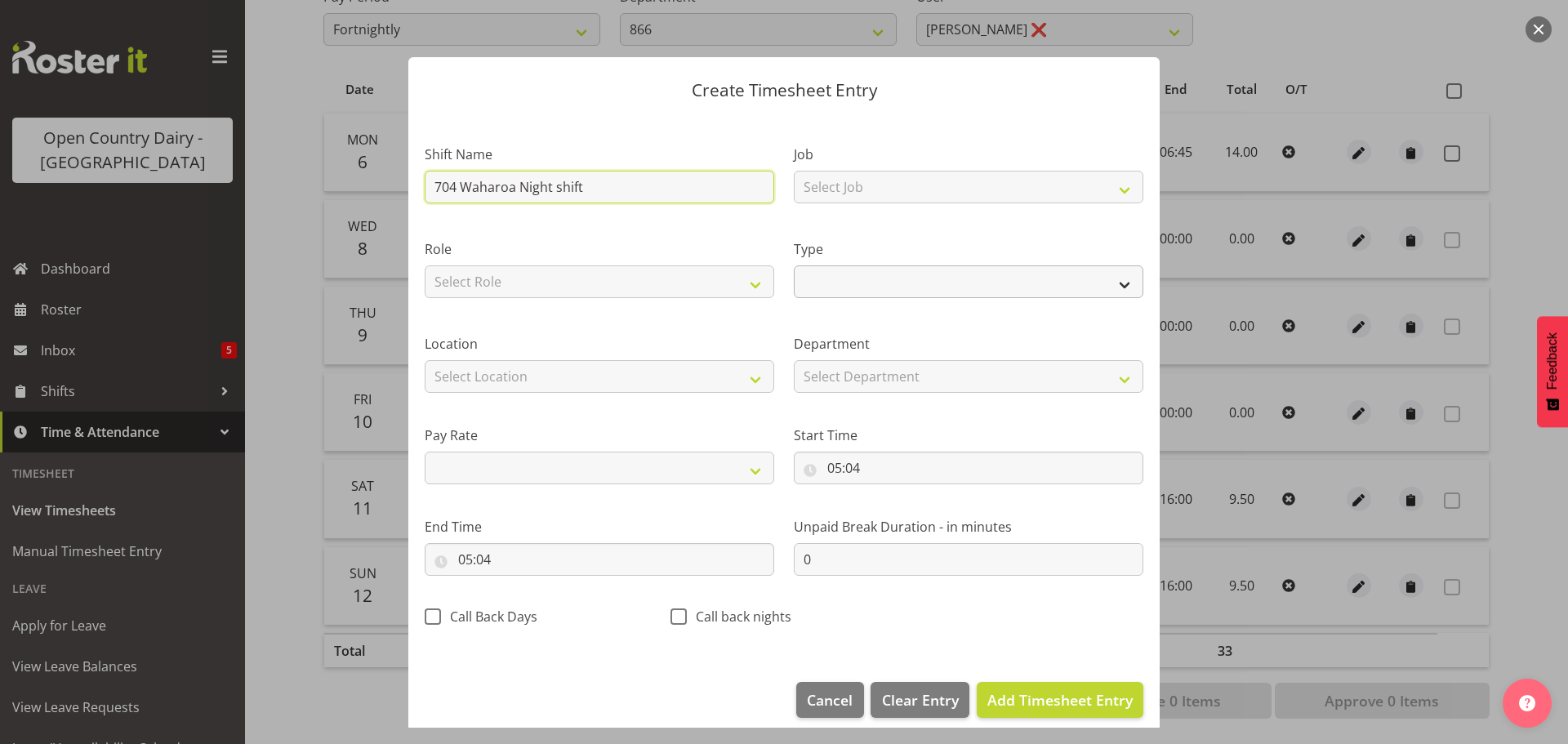
type input "704 Waharoa Night shift"
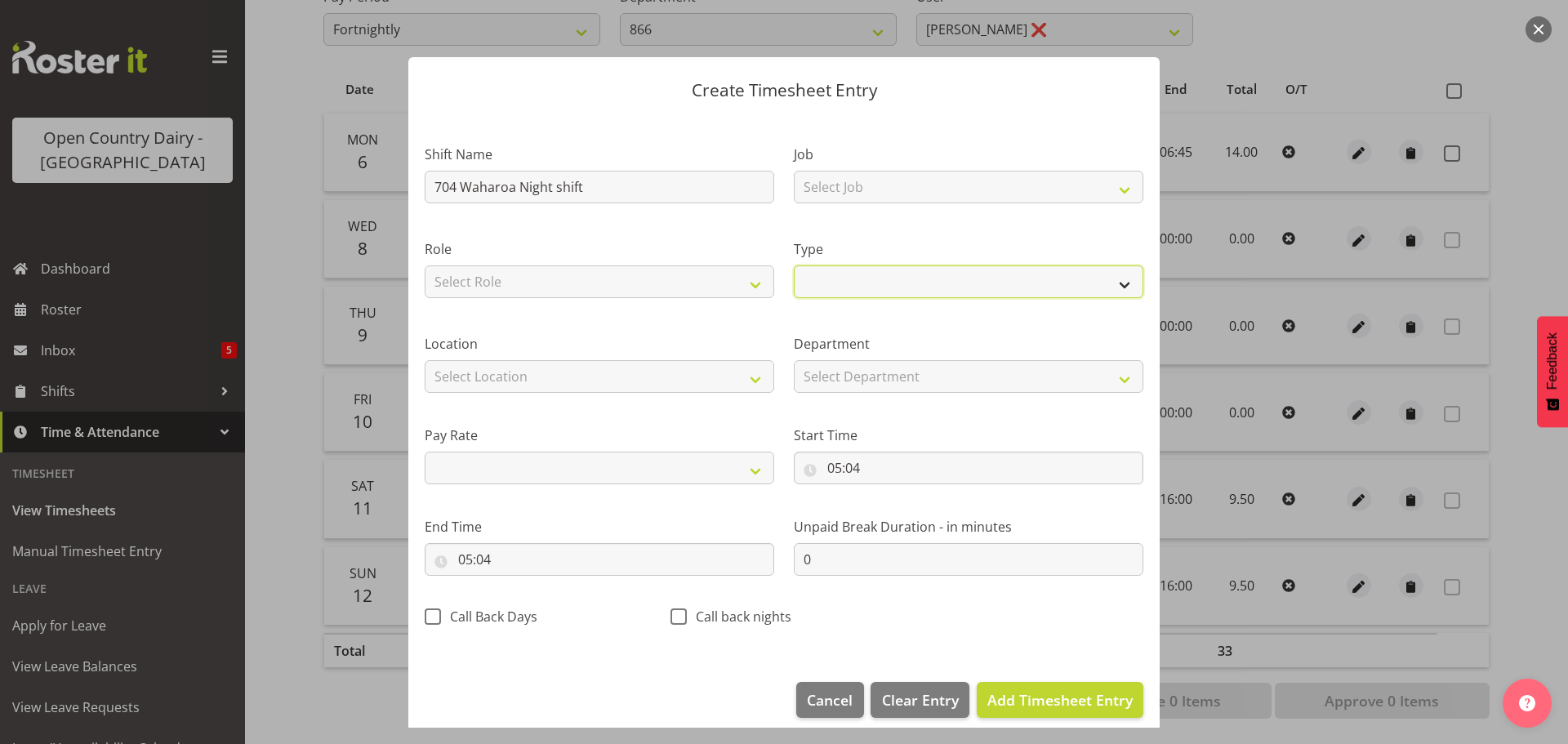
click at [825, 277] on select "Off Standard Public Holiday Public Holiday (Worked) Day In Lieu Annual Leave Si…" at bounding box center [968, 282] width 350 height 33
select select "Standard"
click at [793, 265] on select "Off Standard Public Holiday Public Holiday (Worked) Day In Lieu Annual Leave Si…" at bounding box center [968, 282] width 350 height 33
select select
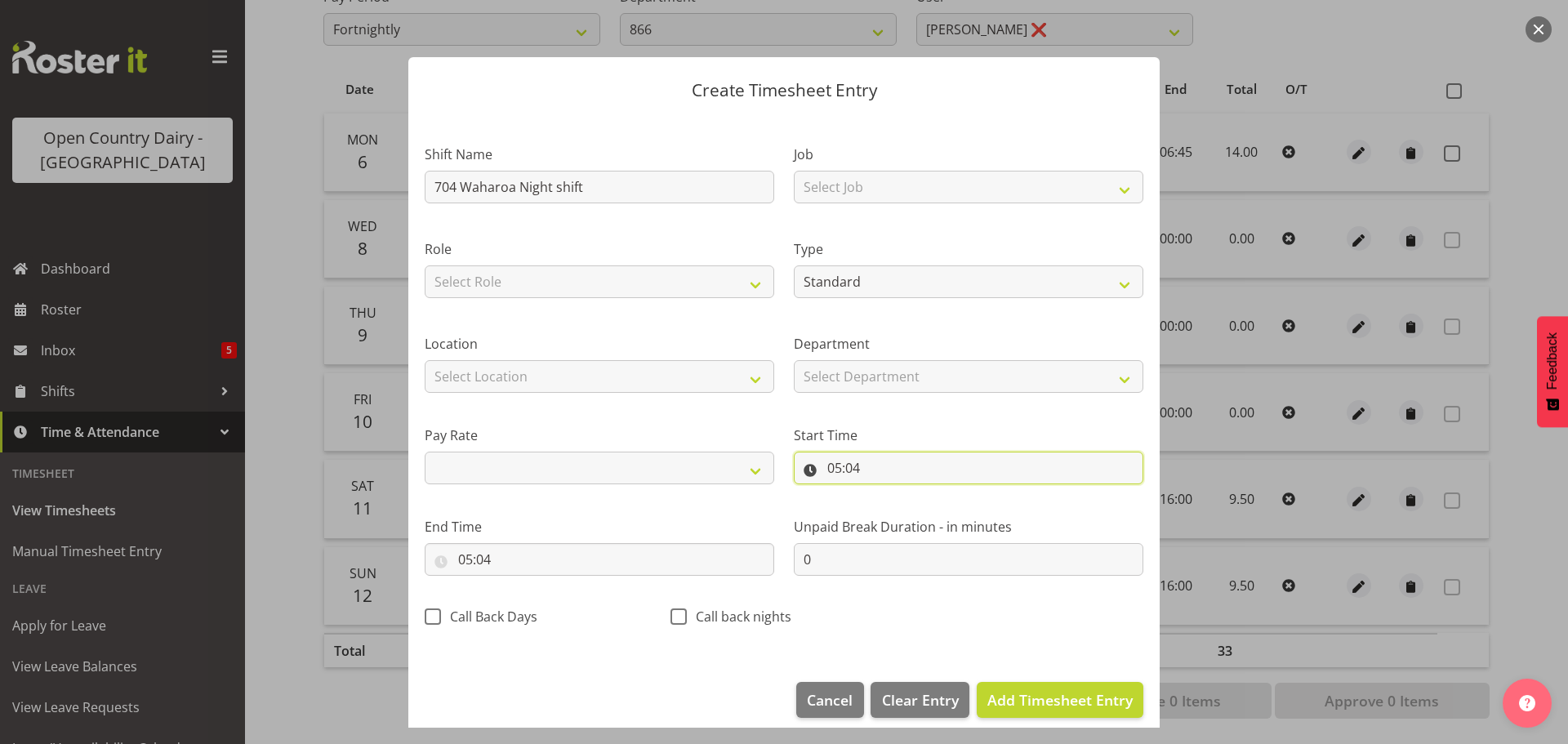
click at [854, 465] on input "05:04" at bounding box center [968, 468] width 350 height 33
click at [909, 519] on select "00 01 02 03 04 05 06 07 08 09 10 11 12 13 14 15 16 17 18 19 20 21 22 23" at bounding box center [905, 511] width 37 height 33
select select "15"
click at [887, 494] on select "00 01 02 03 04 05 06 07 08 09 10 11 12 13 14 15 16 17 18 19 20 21 22 23" at bounding box center [905, 511] width 37 height 33
select select
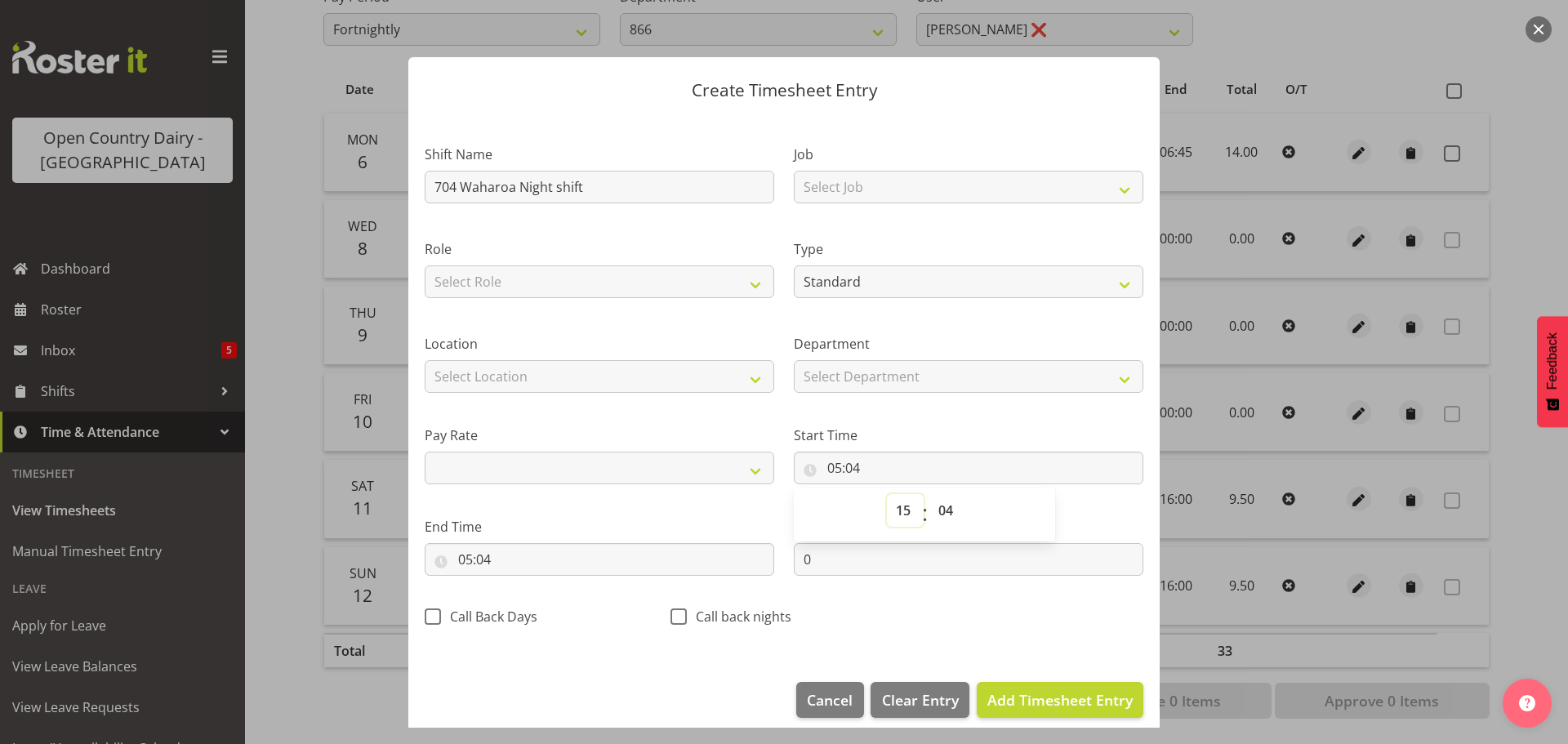
type input "15:04"
click at [929, 507] on select "00 01 02 03 04 05 06 07 08 09 10 11 12 13 14 15 16 17 18 19 20 21 22 23 24 25 2…" at bounding box center [947, 511] width 37 height 33
select select "45"
click at [929, 494] on select "00 01 02 03 04 05 06 07 08 09 10 11 12 13 14 15 16 17 18 19 20 21 22 23 24 25 2…" at bounding box center [947, 511] width 37 height 33
select select
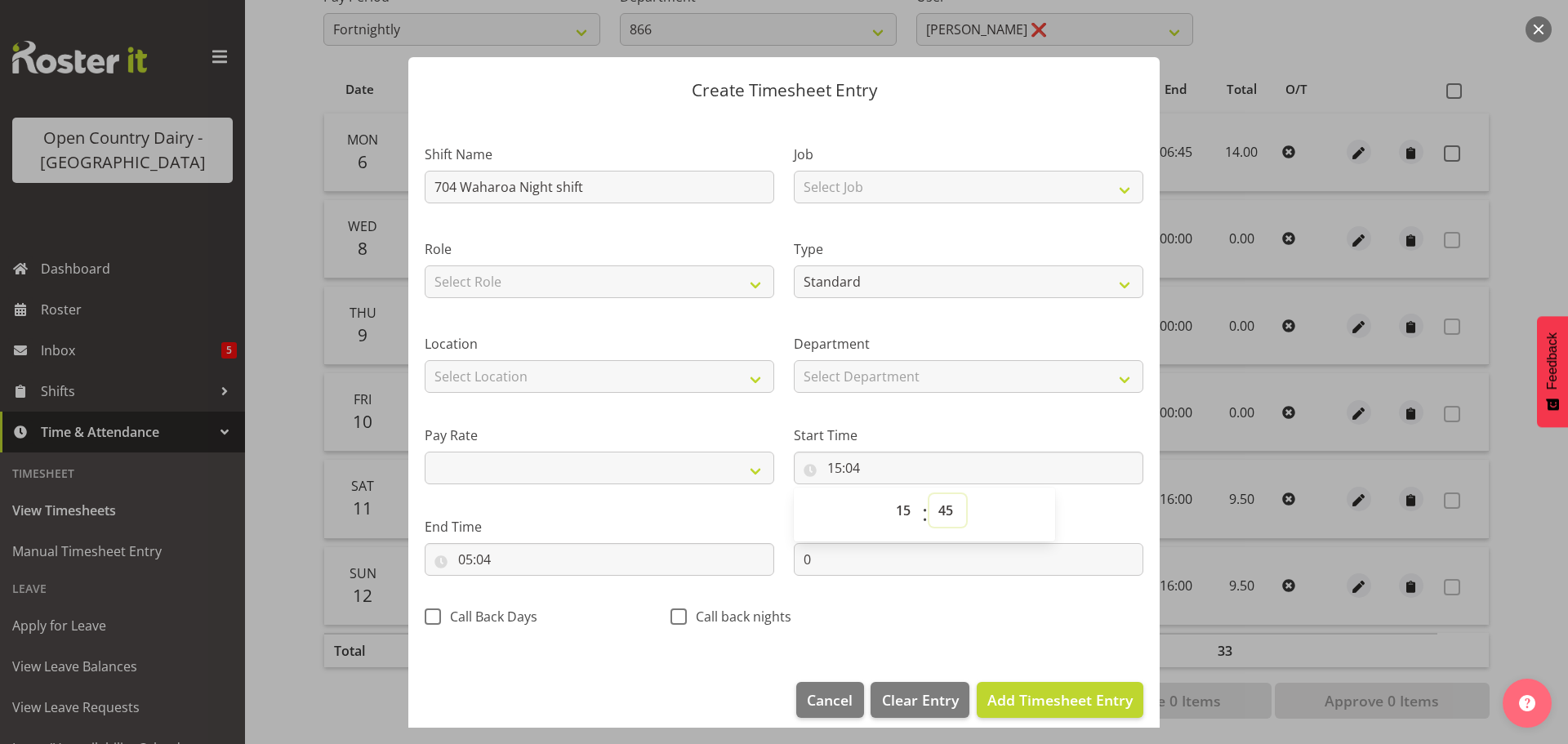
type input "15:45"
click at [670, 619] on span at bounding box center [678, 617] width 16 height 16
click at [670, 619] on input "Call back nights" at bounding box center [675, 616] width 11 height 11
checkbox input "true"
select select
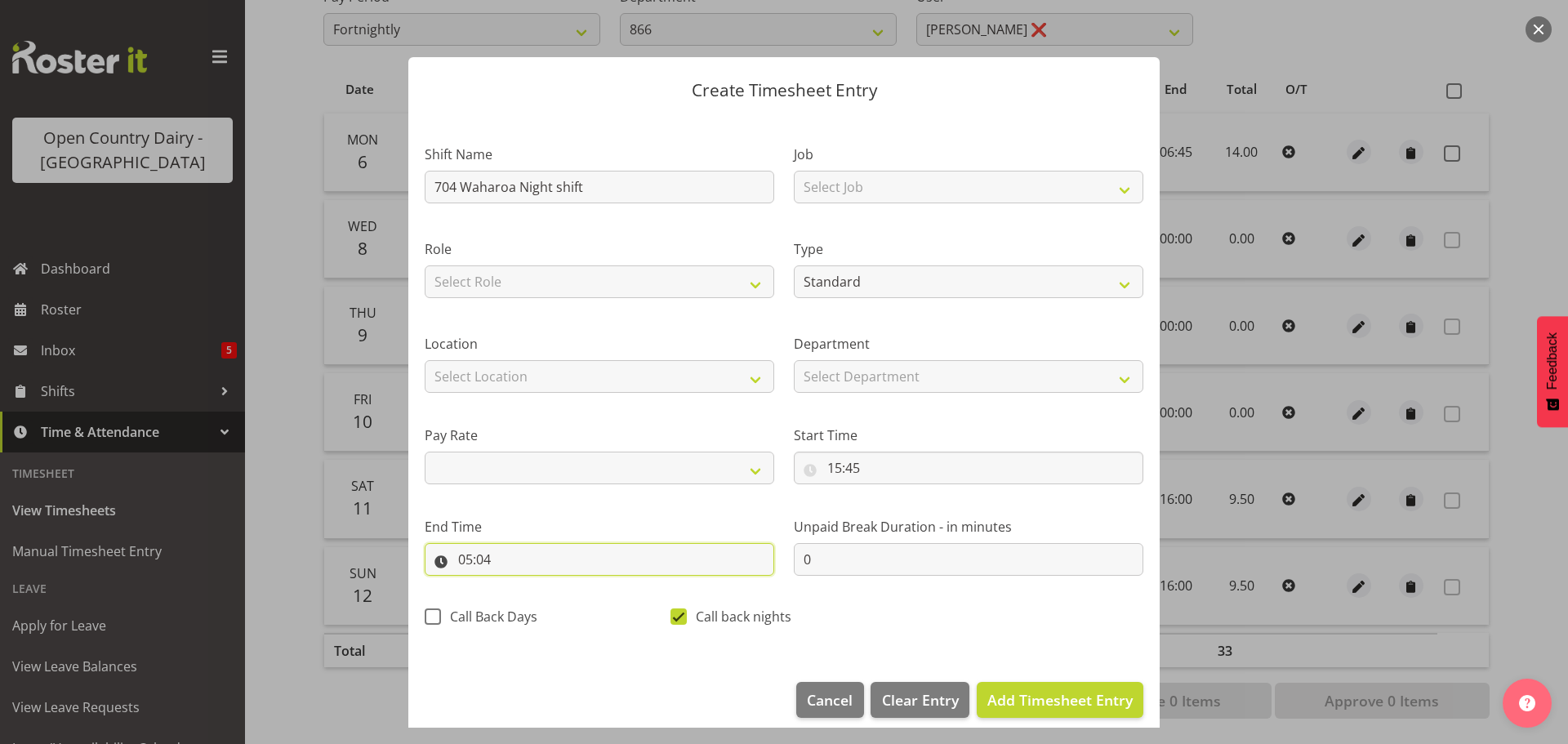
click at [581, 564] on input "05:04" at bounding box center [600, 559] width 350 height 33
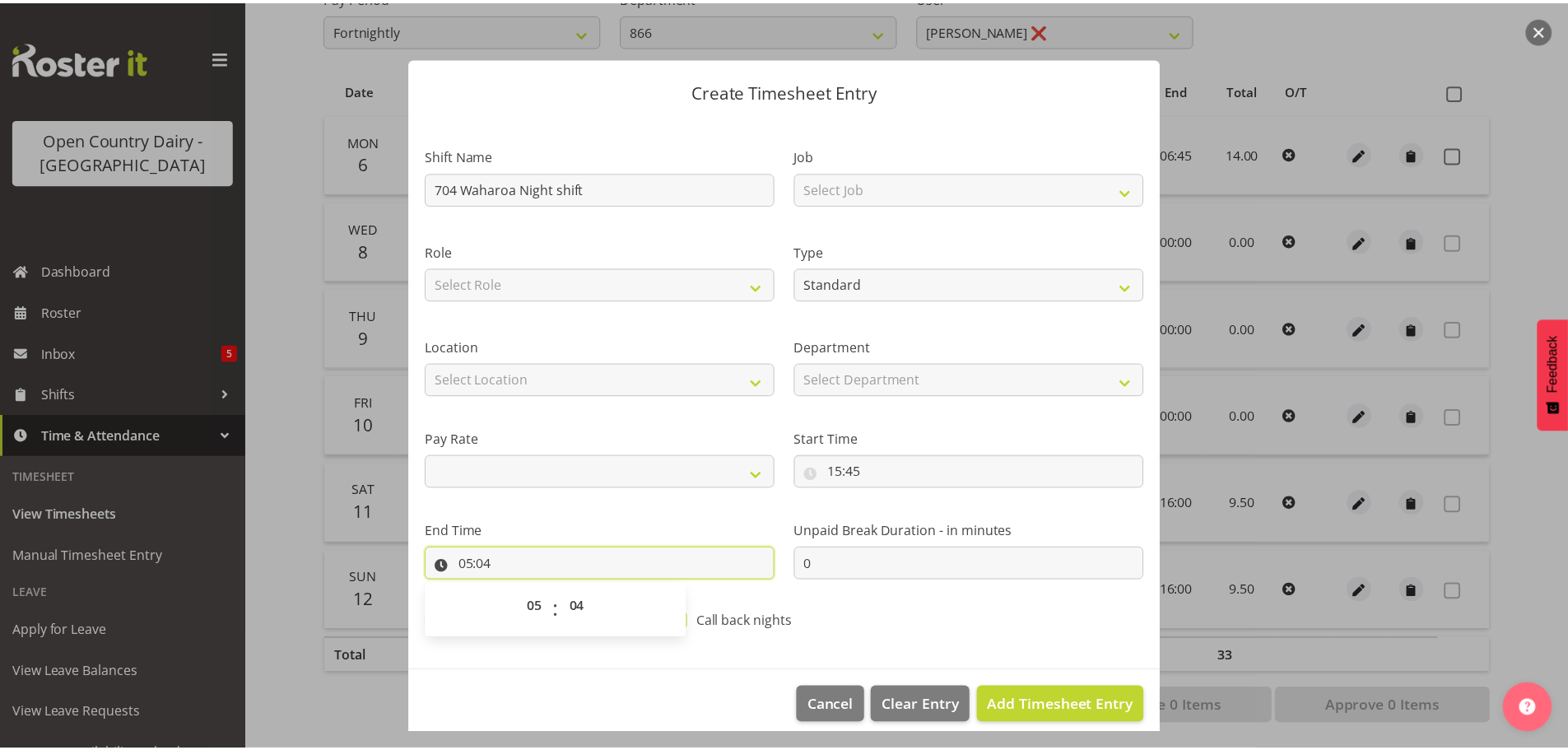
scroll to position [15, 0]
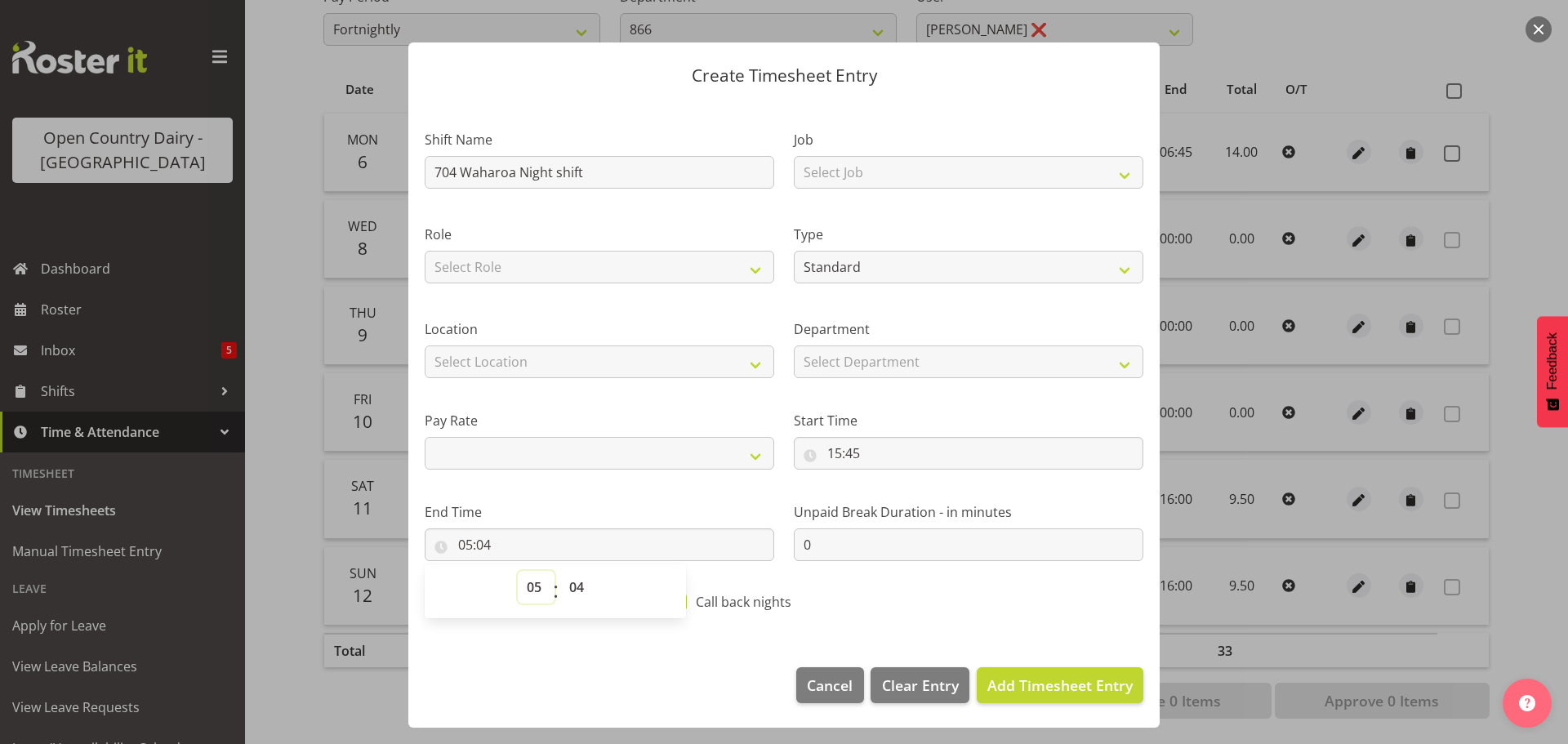
click at [541, 592] on select "00 01 02 03 04 05 06 07 08 09 10 11 12 13 14 15 16 17 18 19 20 21 22 23" at bounding box center [536, 587] width 37 height 33
select select "6"
click at [517, 571] on select "00 01 02 03 04 05 06 07 08 09 10 11 12 13 14 15 16 17 18 19 20 21 22 23" at bounding box center [536, 587] width 37 height 33
select select
type input "06:04"
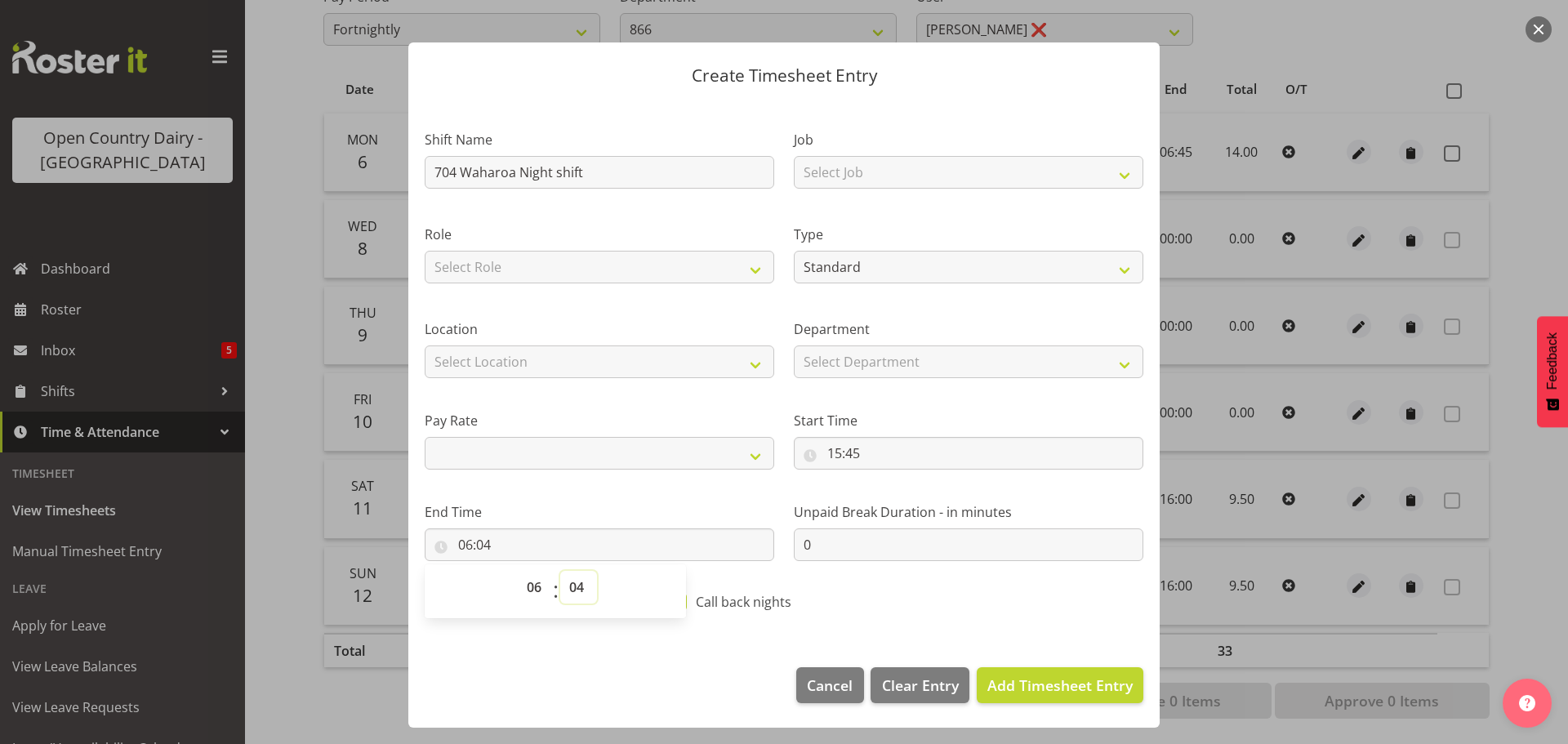
click at [577, 581] on select "00 01 02 03 04 05 06 07 08 09 10 11 12 13 14 15 16 17 18 19 20 21 22 23 24 25 2…" at bounding box center [578, 587] width 37 height 33
select select "0"
click at [560, 571] on select "00 01 02 03 04 05 06 07 08 09 10 11 12 13 14 15 16 17 18 19 20 21 22 23 24 25 2…" at bounding box center [578, 587] width 37 height 33
select select
type input "06:00"
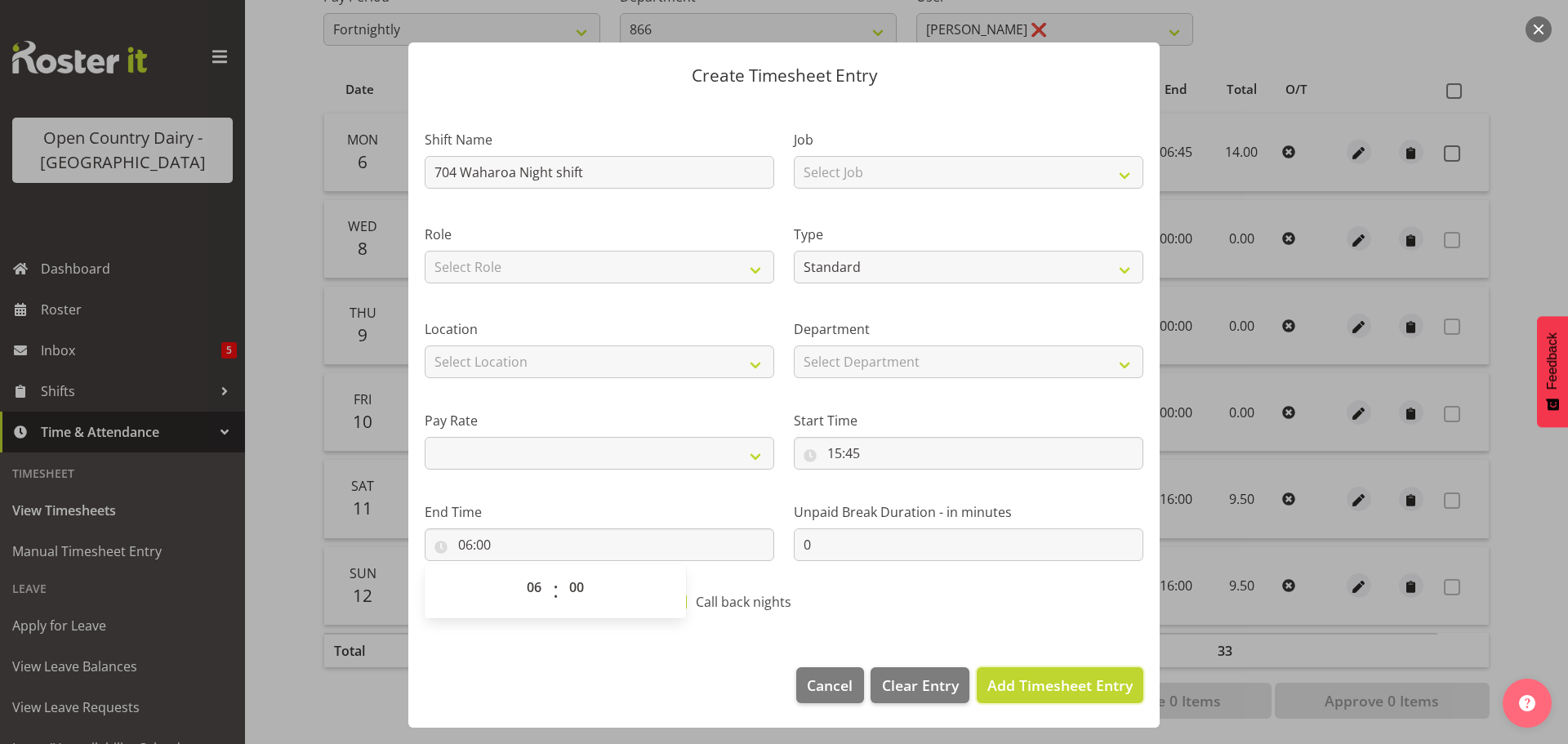
click at [1012, 674] on button "Add Timesheet Entry" at bounding box center [1060, 685] width 167 height 36
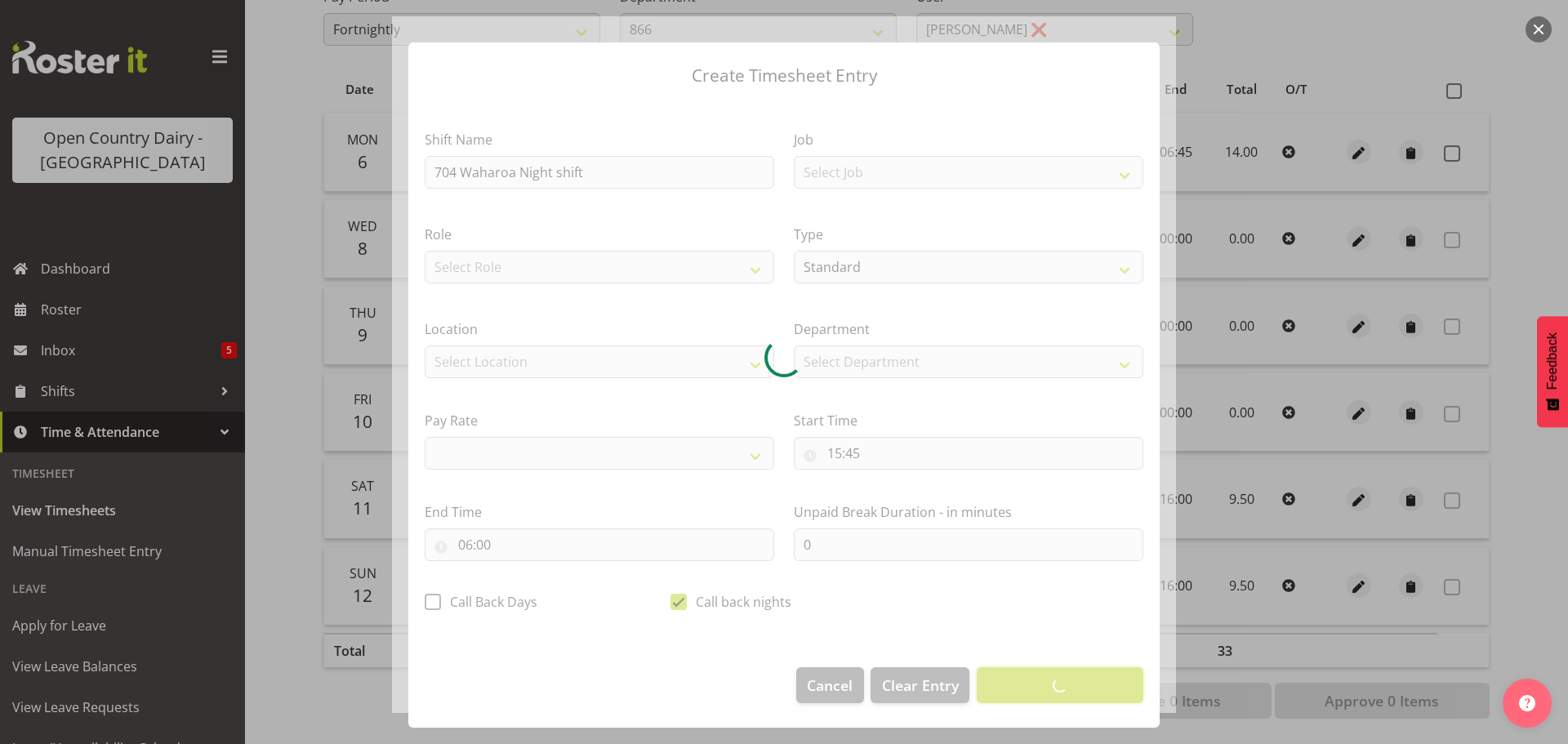
select select
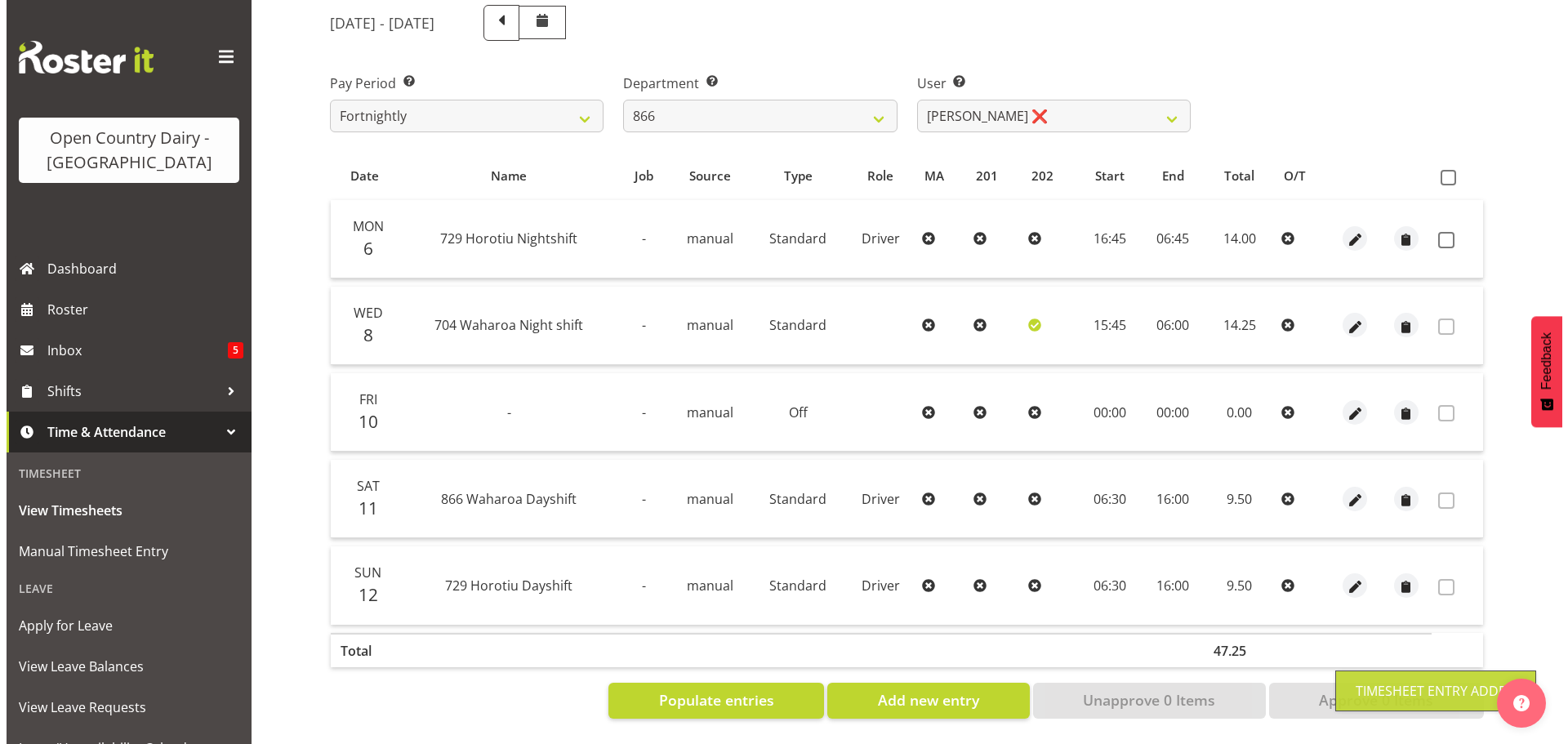
scroll to position [218, 0]
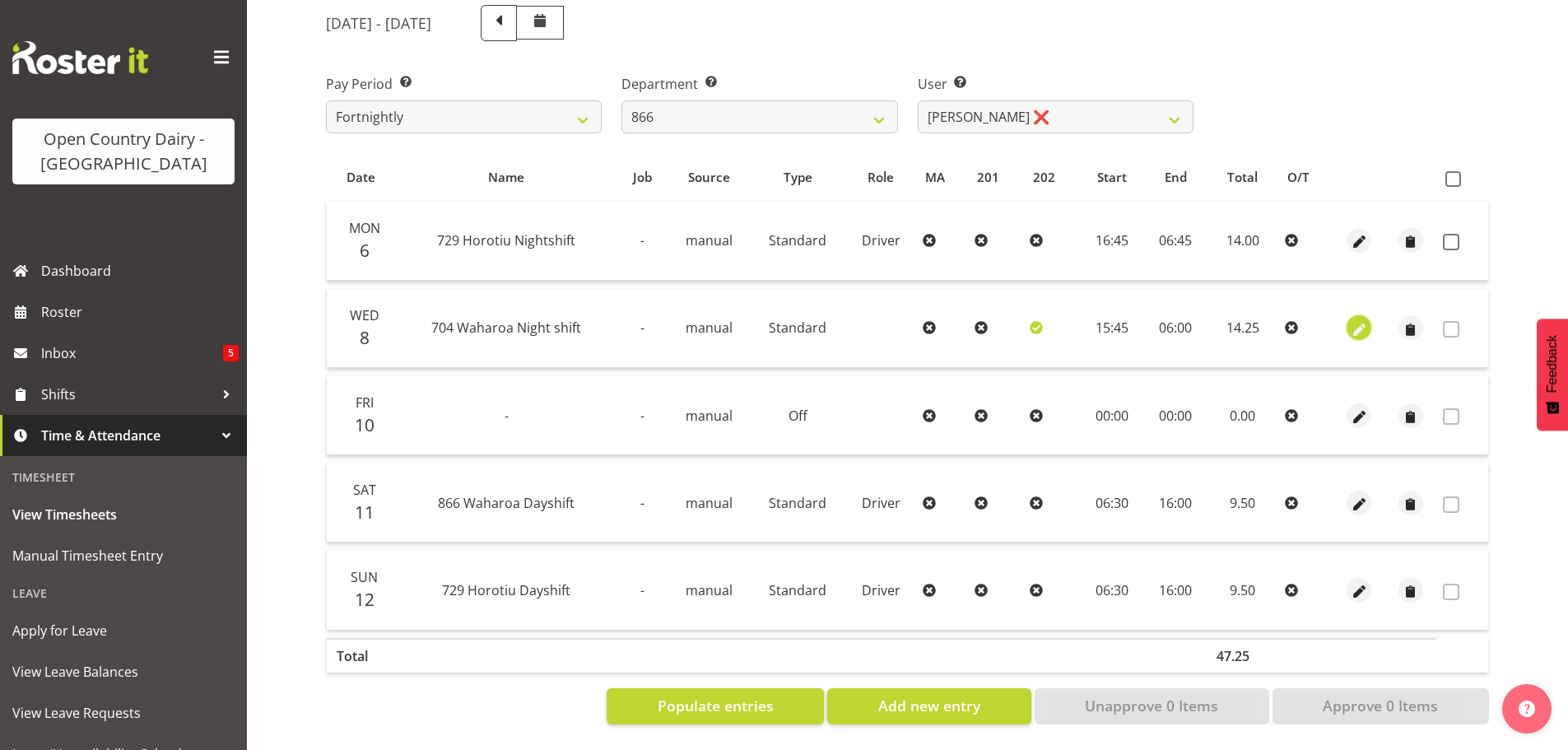
click at [1354, 322] on span "button" at bounding box center [1359, 329] width 19 height 19
select select "Standard"
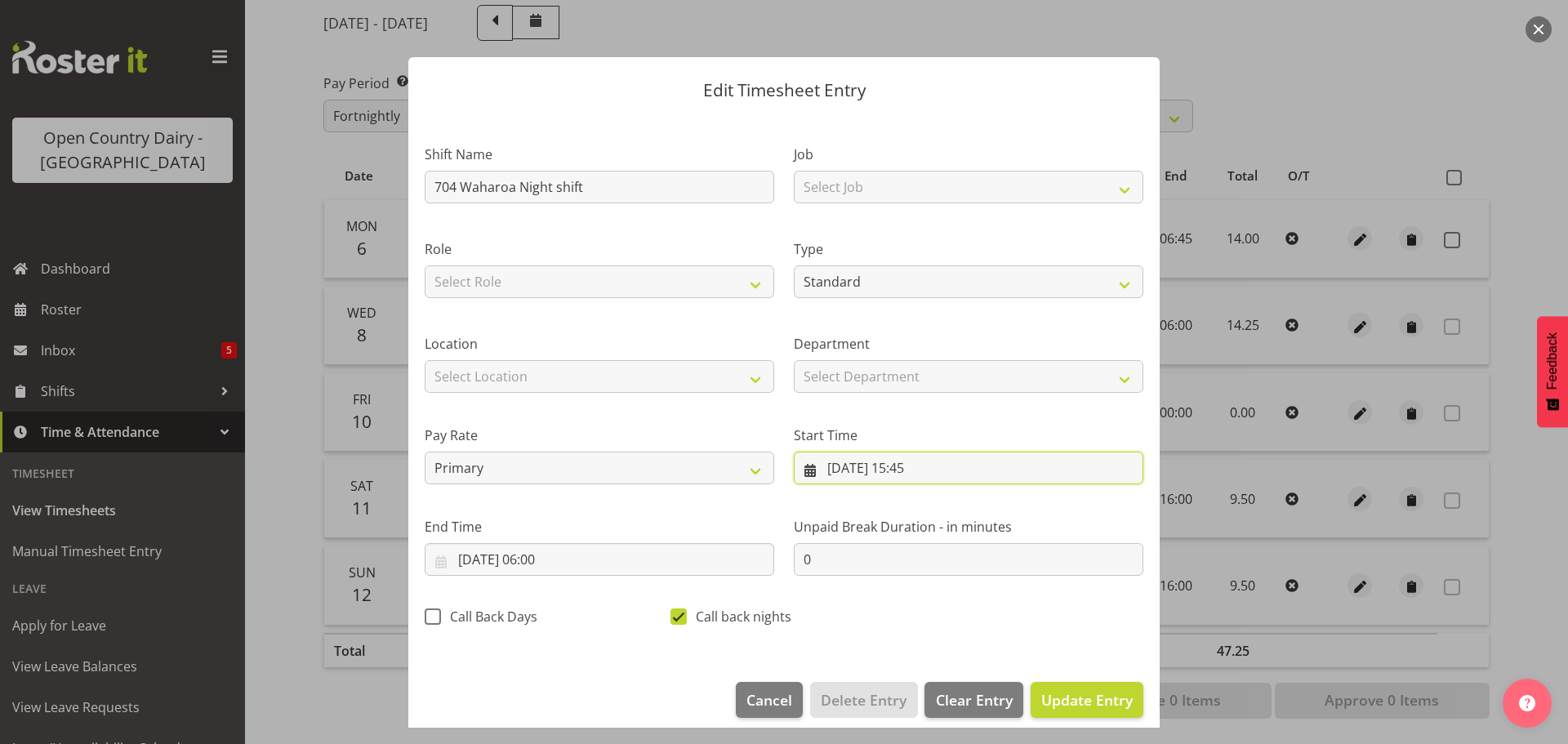
click at [910, 469] on input "08/10/2025, 15:45" at bounding box center [968, 468] width 350 height 33
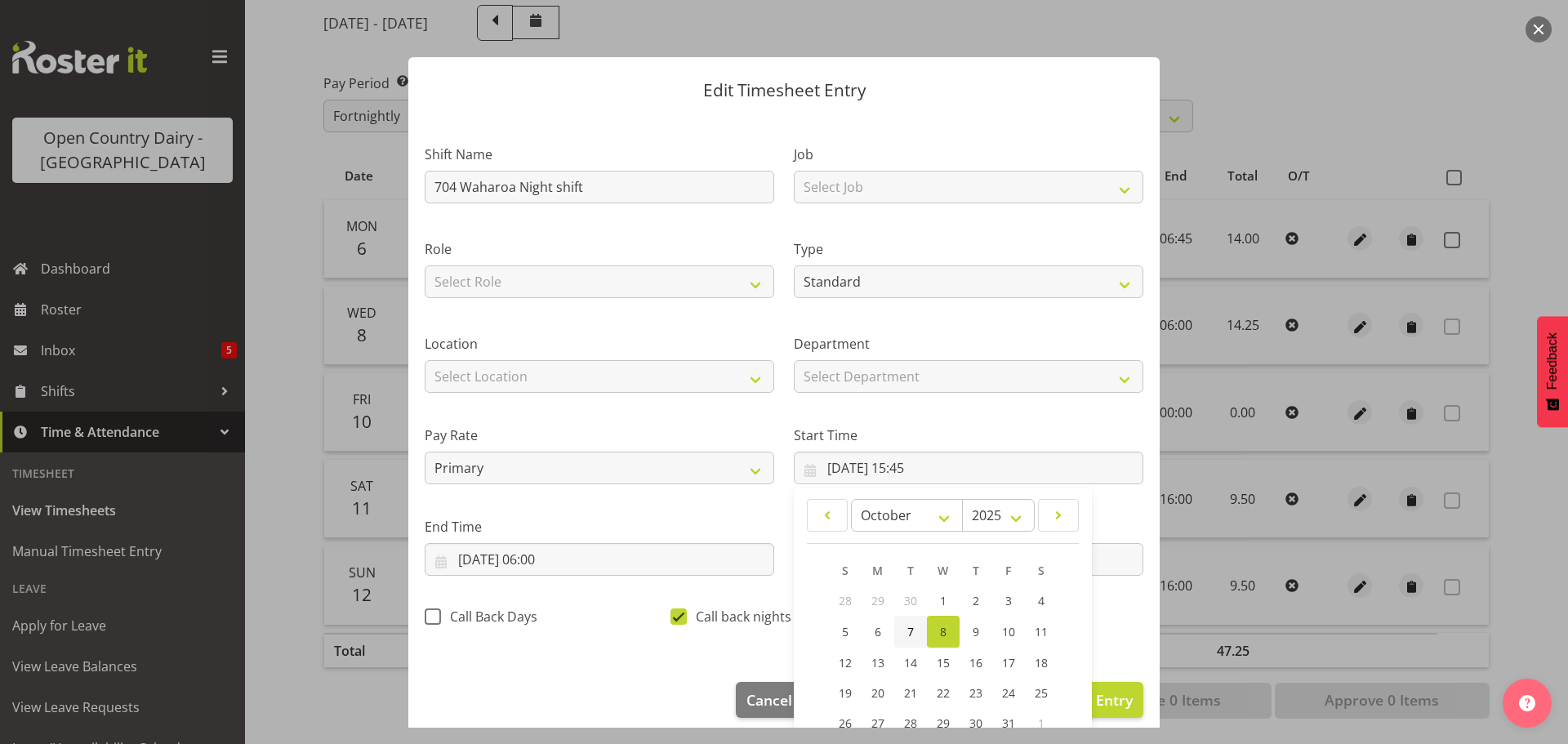
click at [908, 635] on link "7" at bounding box center [911, 631] width 33 height 32
type input "07/10/2025, 15:45"
click at [468, 558] on input "09/10/2025, 06:00" at bounding box center [600, 559] width 350 height 33
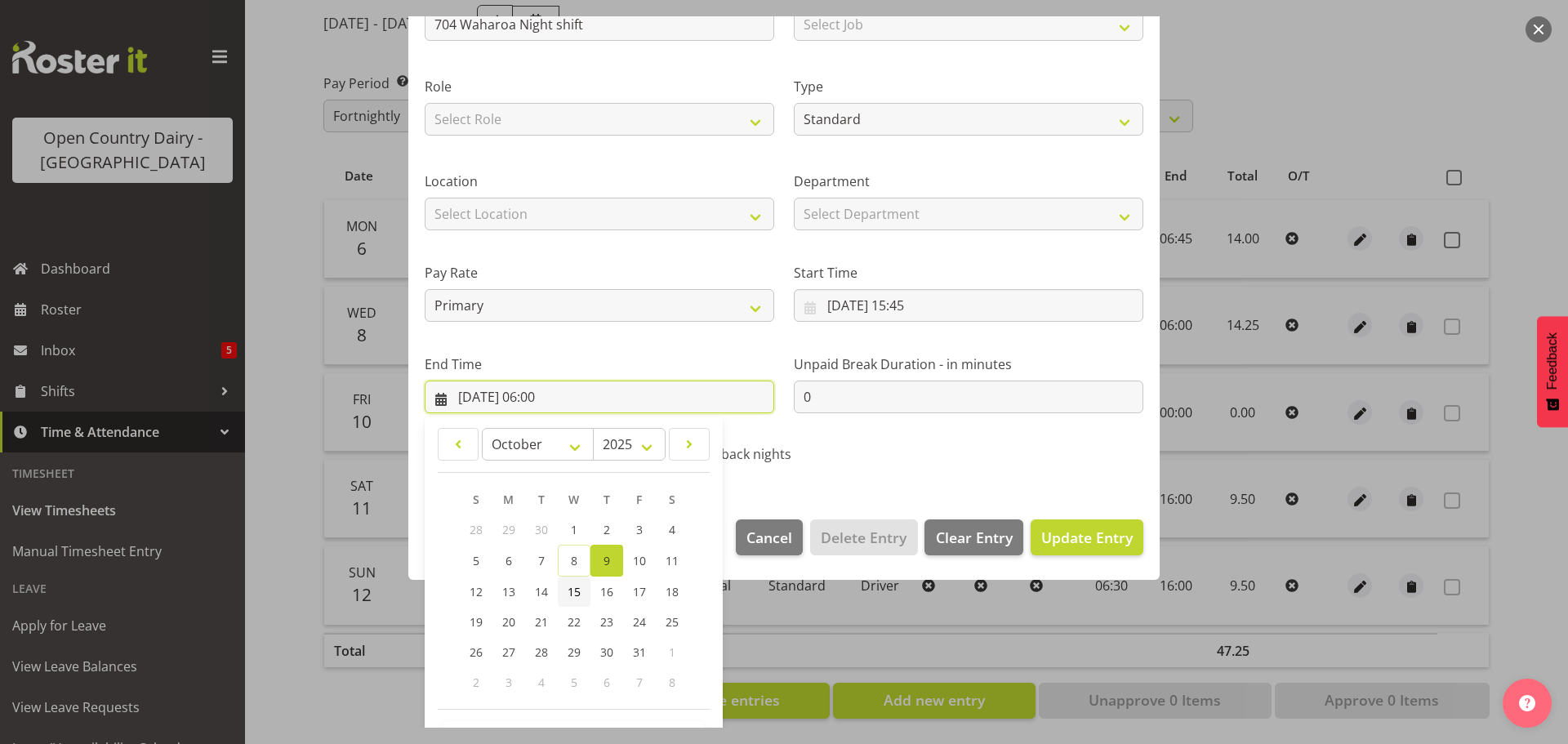
scroll to position [163, 0]
click at [568, 555] on link "8" at bounding box center [574, 559] width 33 height 32
type input "08/10/2025, 06:00"
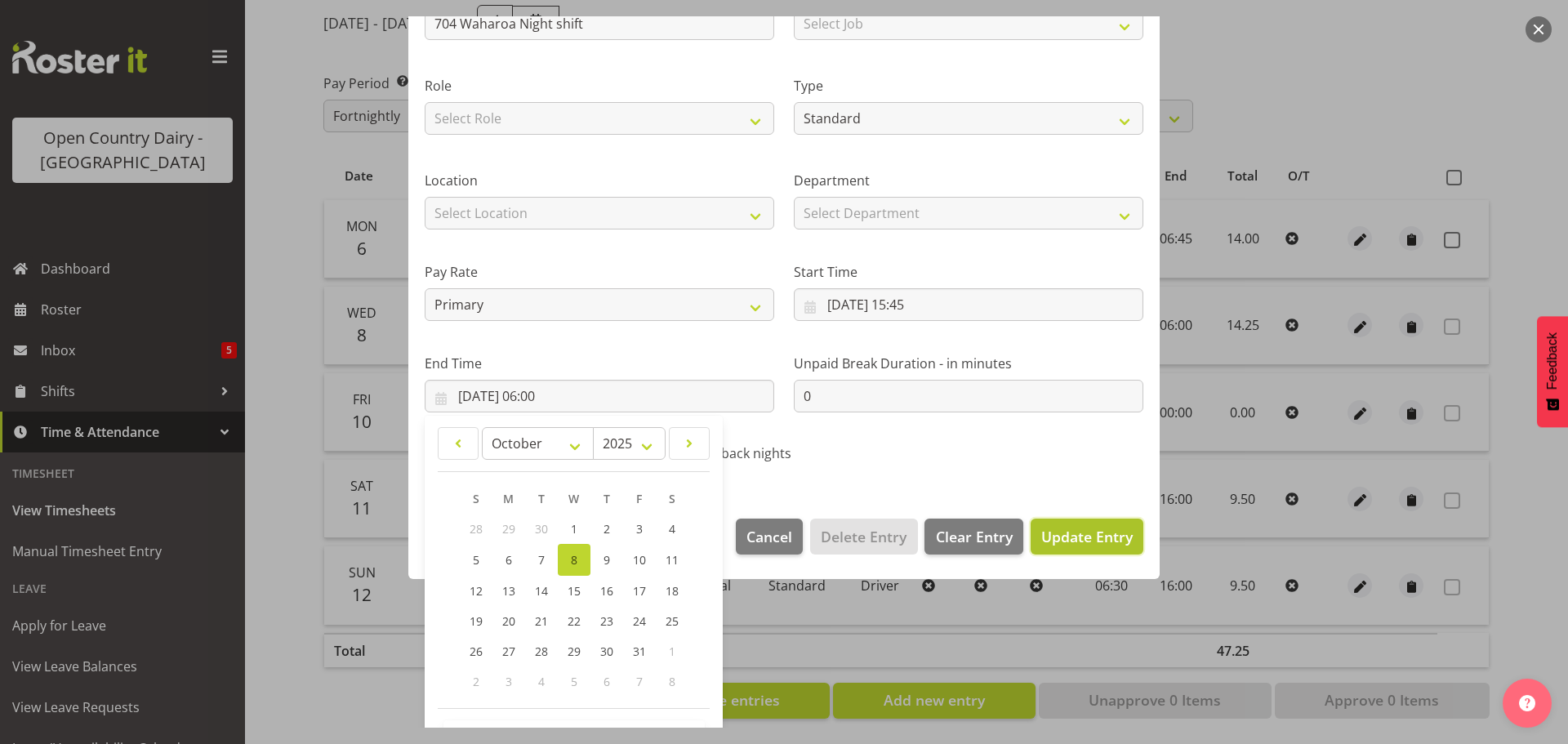
click at [1068, 527] on span "Update Entry" at bounding box center [1087, 536] width 91 height 20
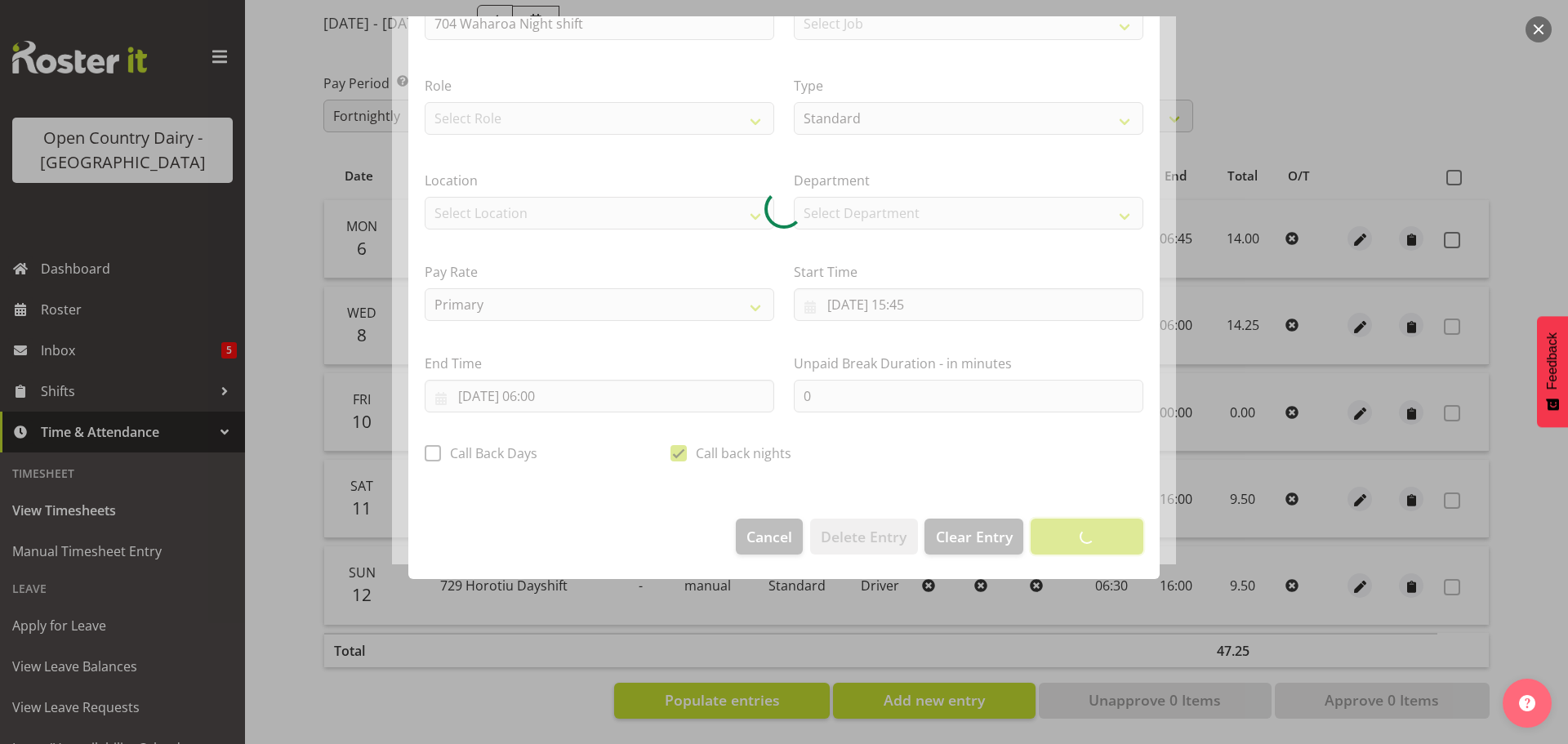
scroll to position [15, 0]
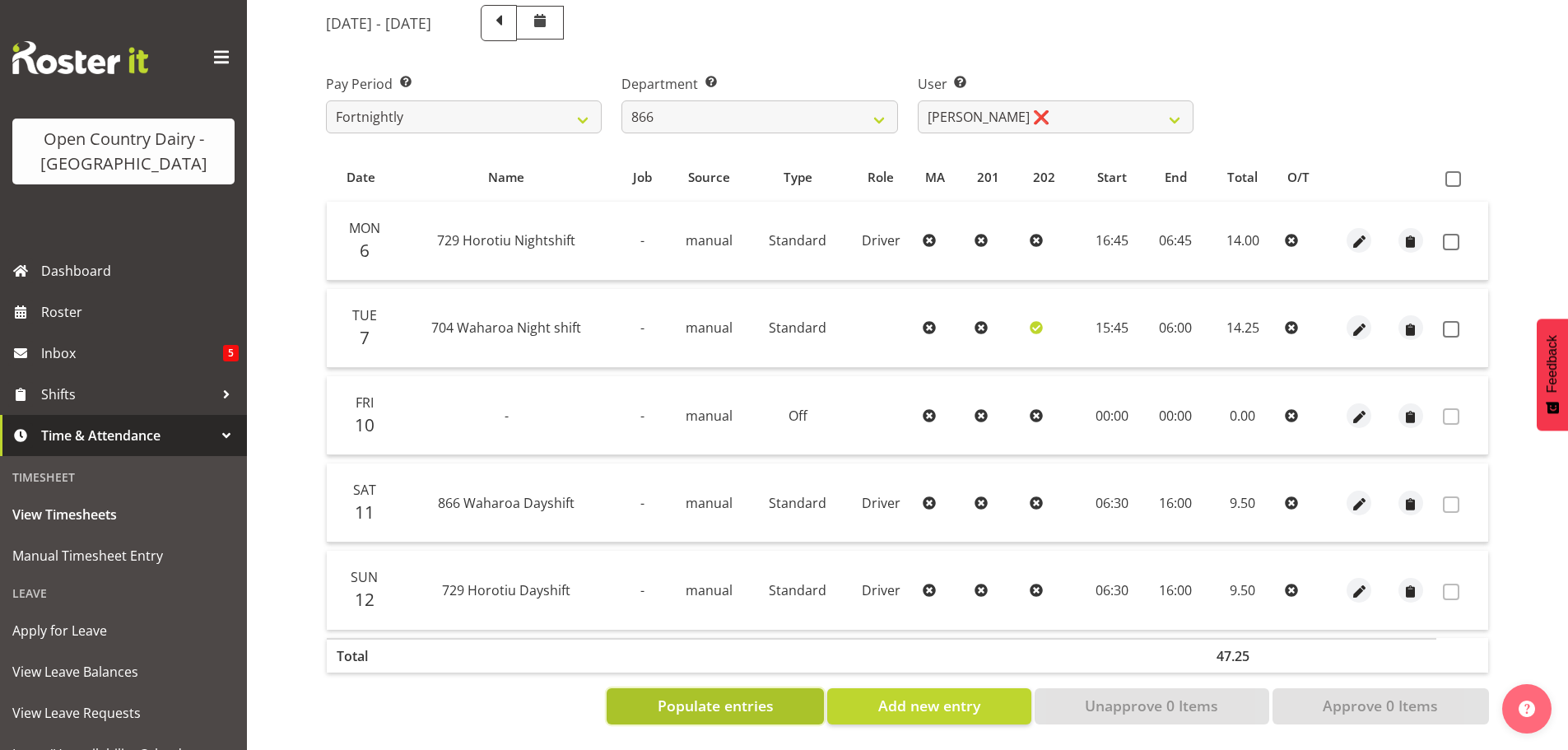
click at [712, 695] on span "Populate entries" at bounding box center [715, 705] width 116 height 22
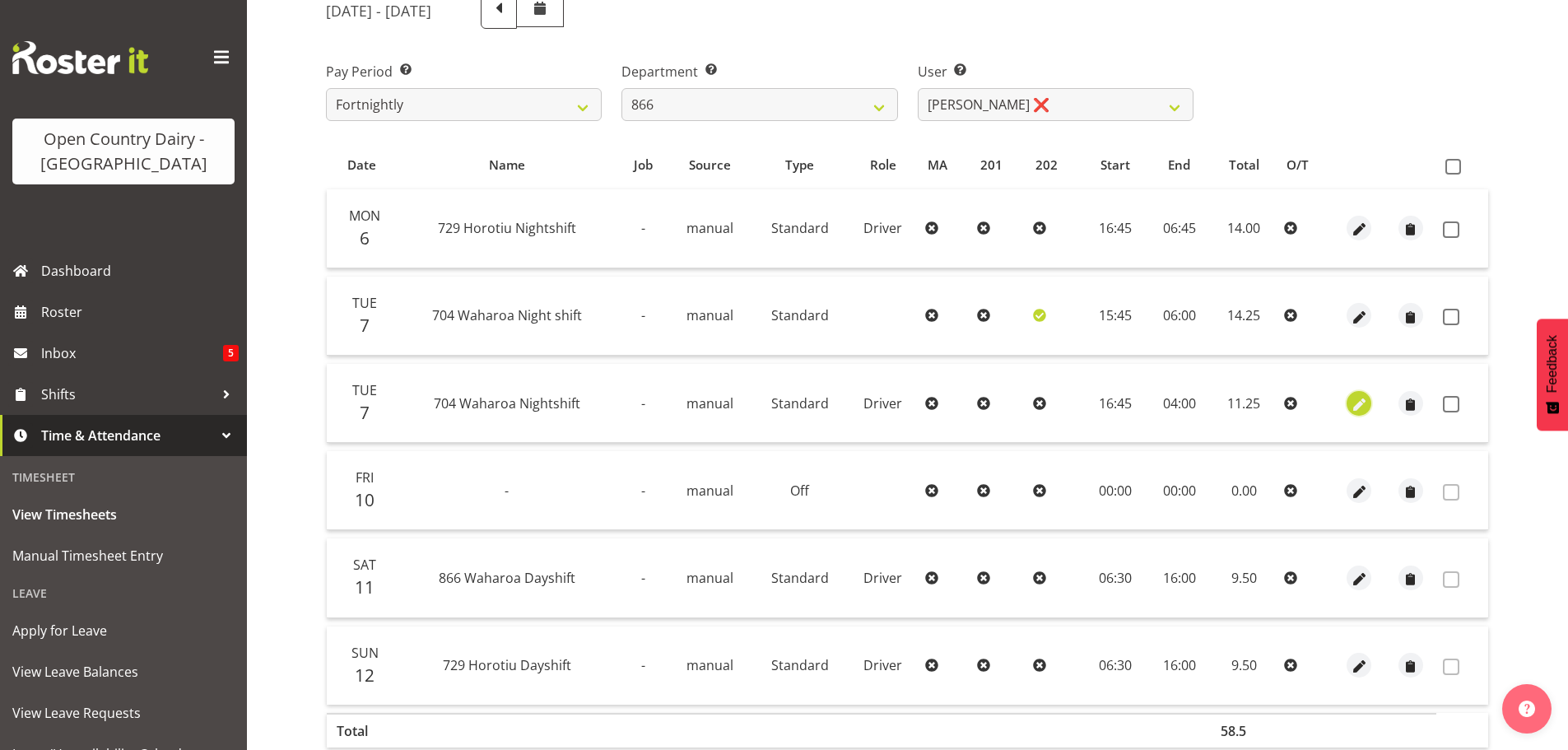
click at [1359, 407] on span "button" at bounding box center [1359, 404] width 19 height 19
select select "Standard"
select select "717"
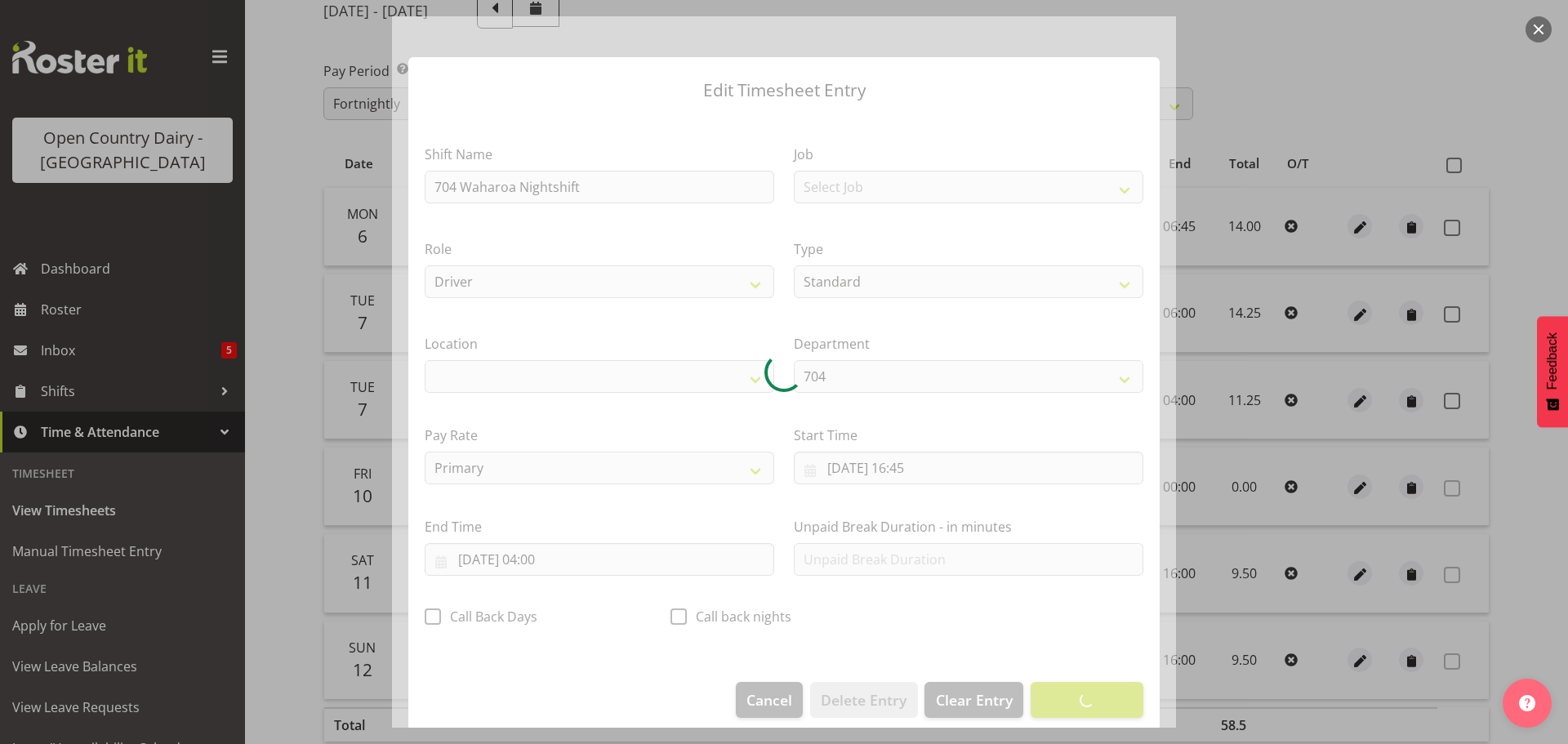
select select "1054"
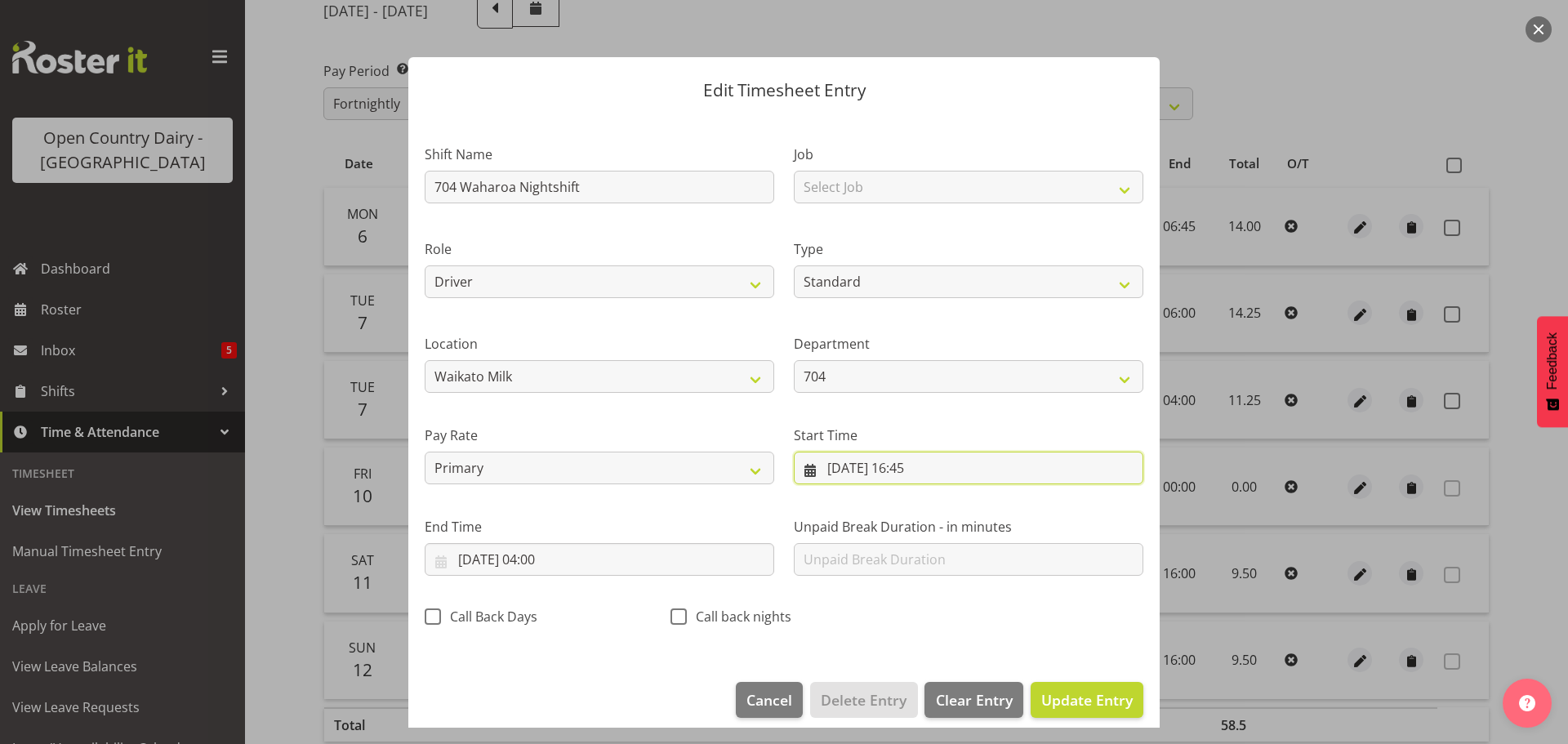
click at [865, 464] on input "07/10/2025, 16:45" at bounding box center [968, 468] width 350 height 33
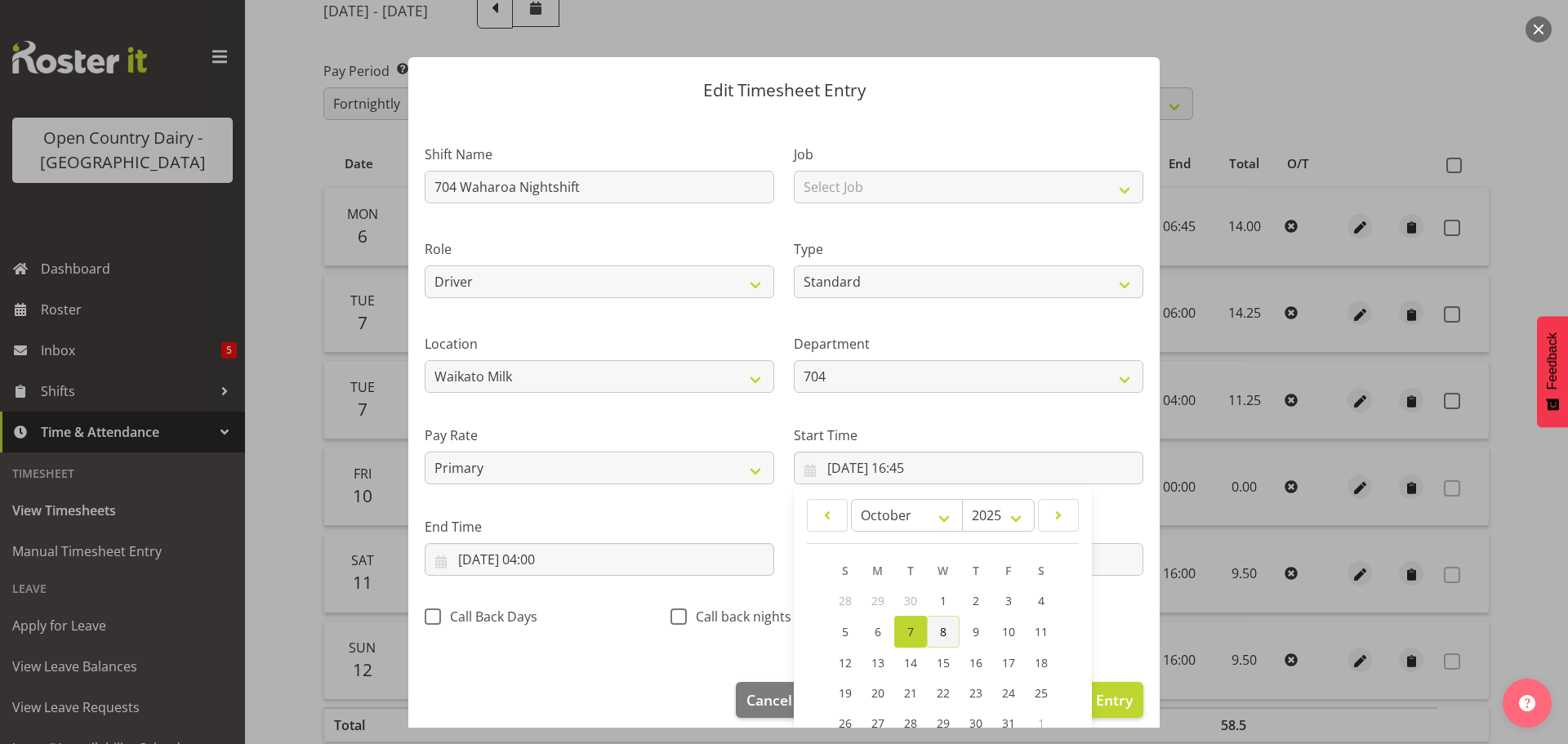
click at [931, 633] on link "8" at bounding box center [943, 631] width 33 height 32
type input "08/10/2025, 16:45"
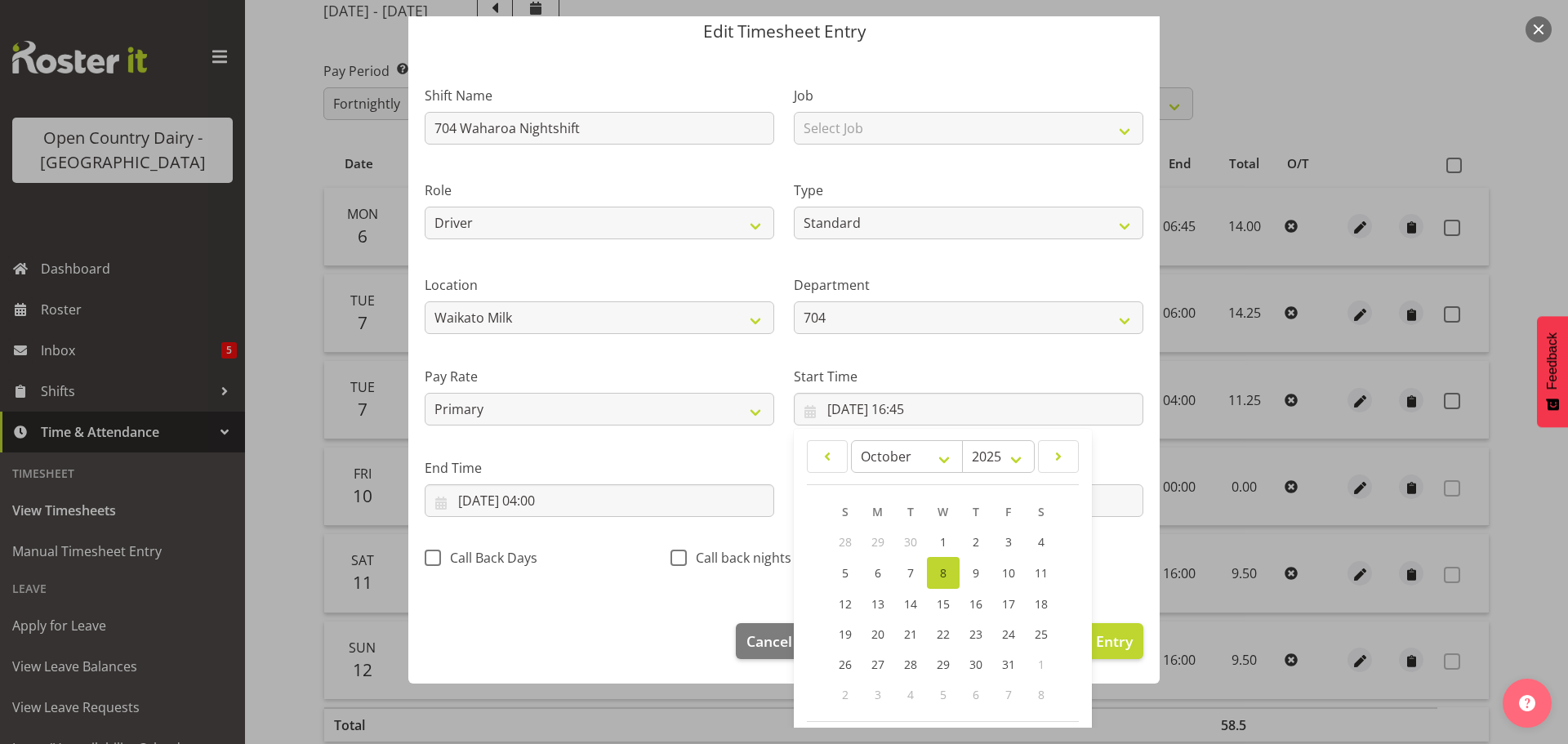
scroll to position [130, 0]
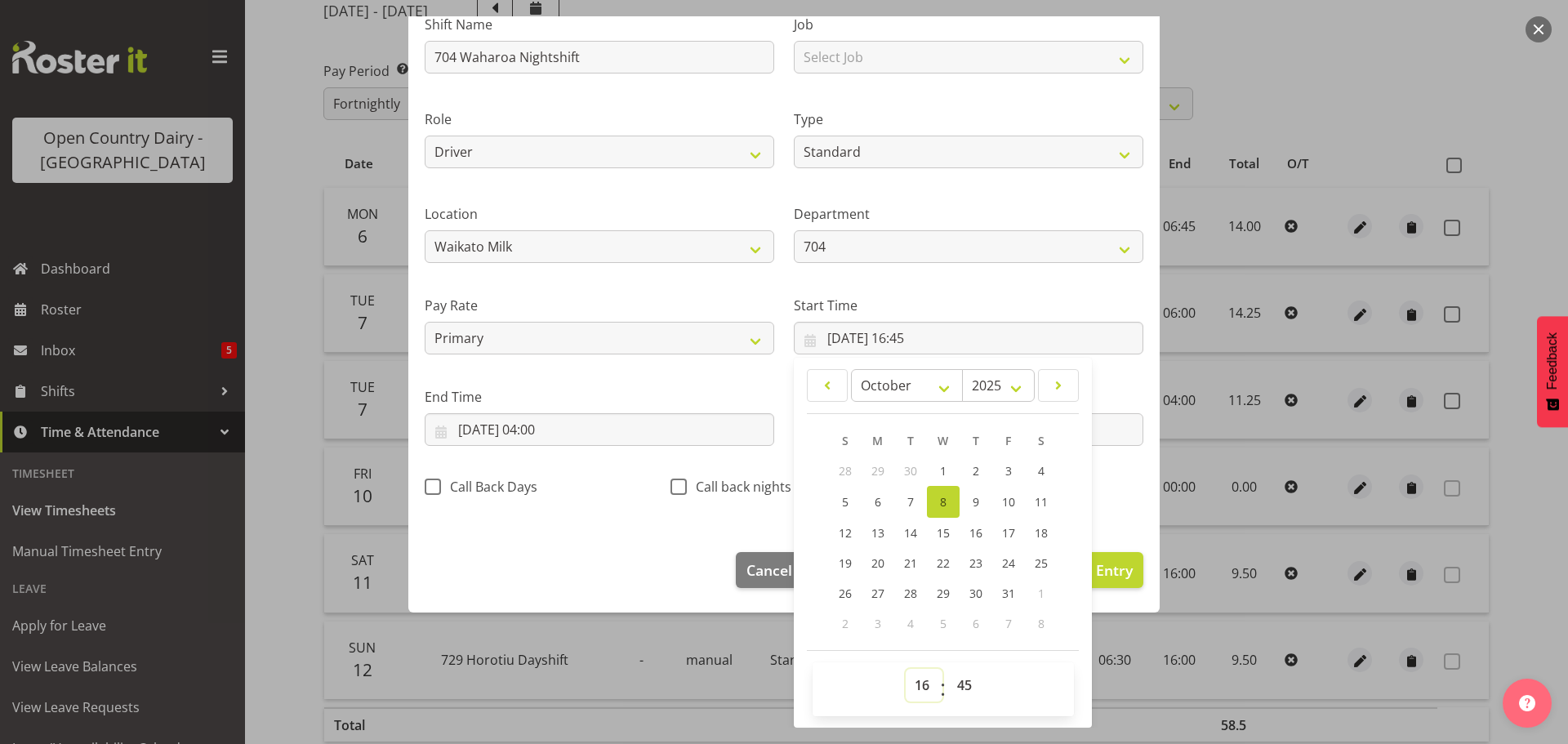
click at [914, 687] on select "00 01 02 03 04 05 06 07 08 09 10 11 12 13 14 15 16 17 18 19 20 21 22 23" at bounding box center [924, 685] width 37 height 33
click at [661, 560] on footer "Cancel Delete Entry Clear Entry Update Entry" at bounding box center [784, 573] width 752 height 76
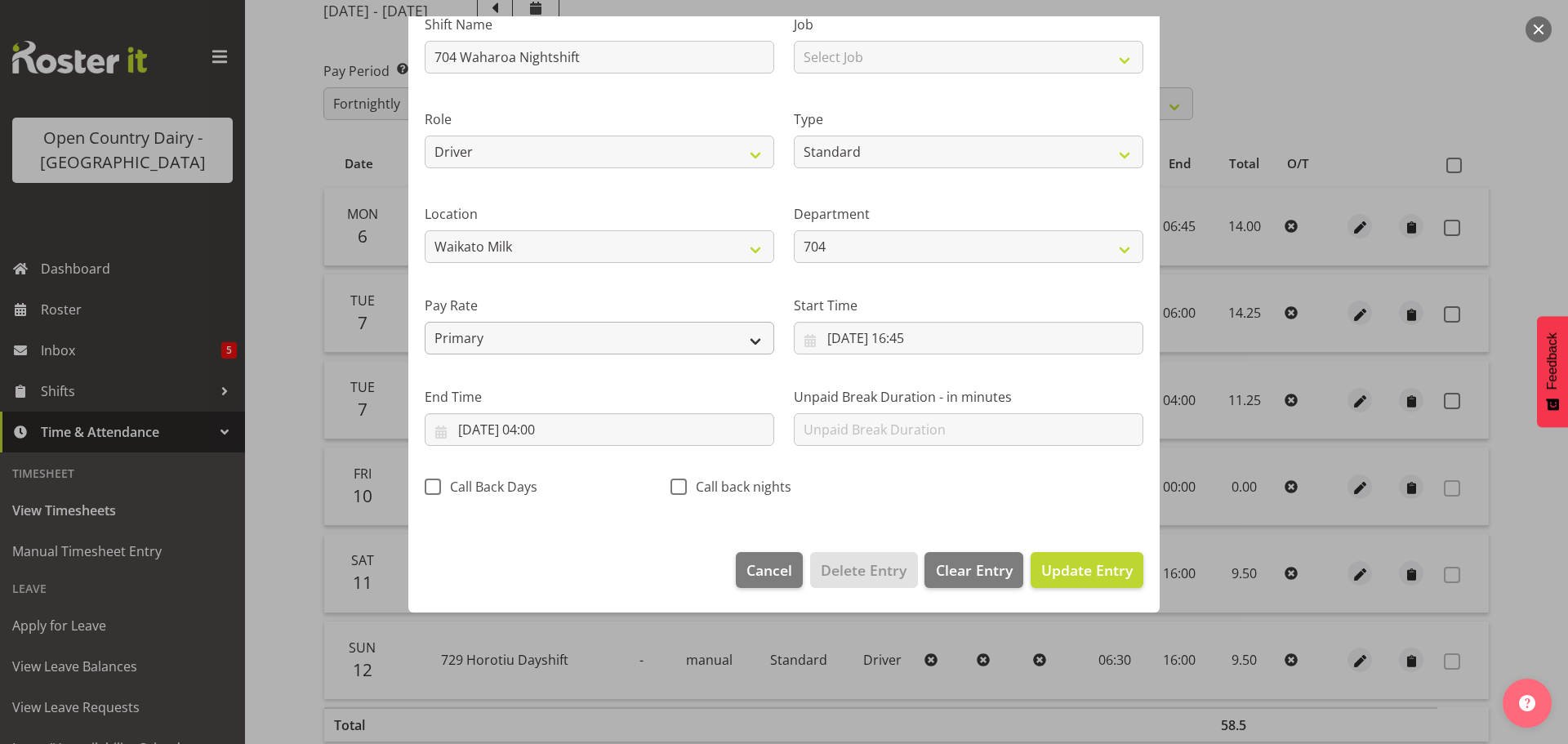
scroll to position [15, 0]
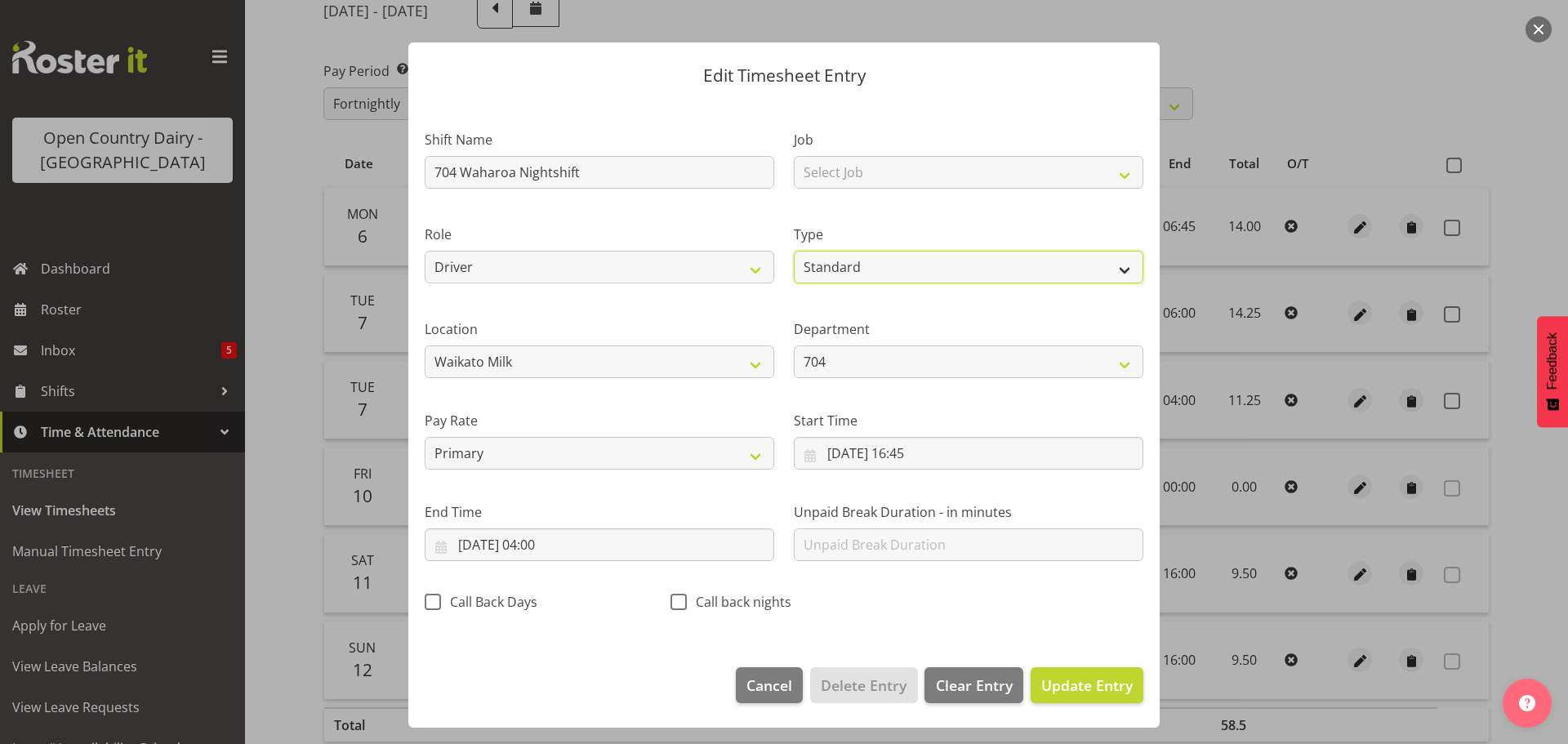
click at [828, 268] on select "Off Standard Public Holiday Public Holiday (Worked) Day In Lieu Annual Leave Si…" at bounding box center [968, 267] width 350 height 33
select select "Off"
click at [793, 282] on select "Off Standard Public Holiday Public Holiday (Worked) Day In Lieu Annual Leave Si…" at bounding box center [968, 267] width 350 height 33
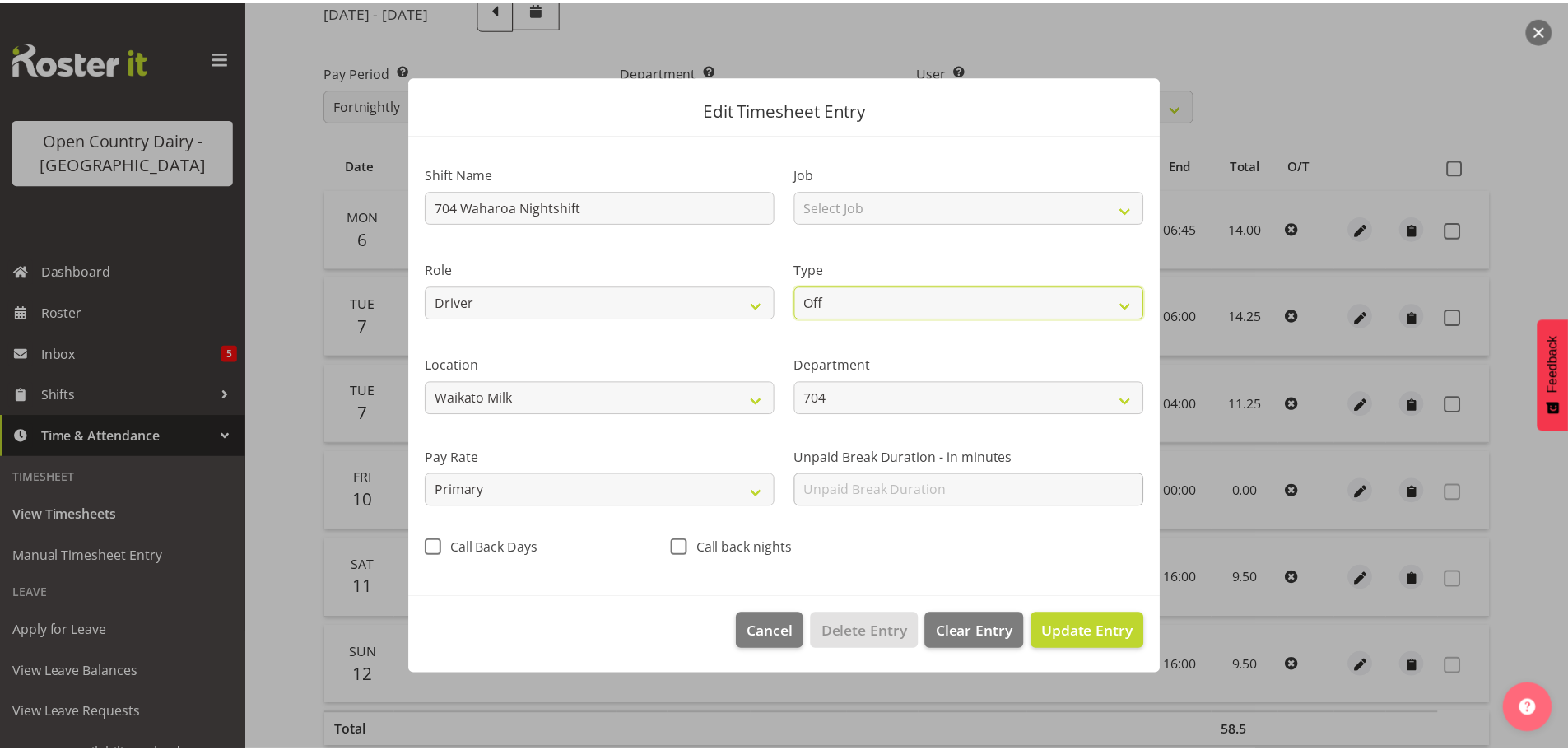
scroll to position [0, 0]
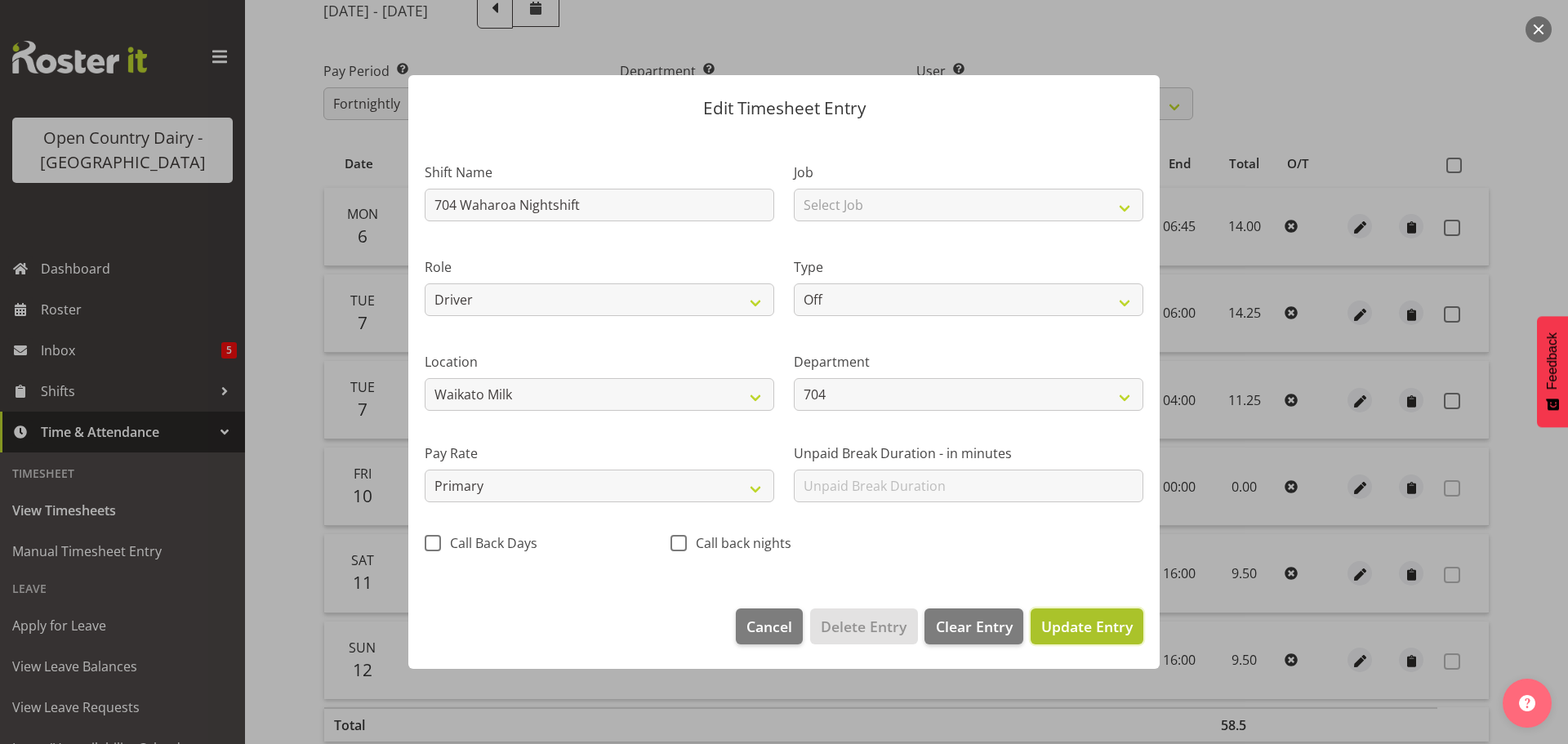
click at [1072, 635] on span "Update Entry" at bounding box center [1087, 627] width 91 height 20
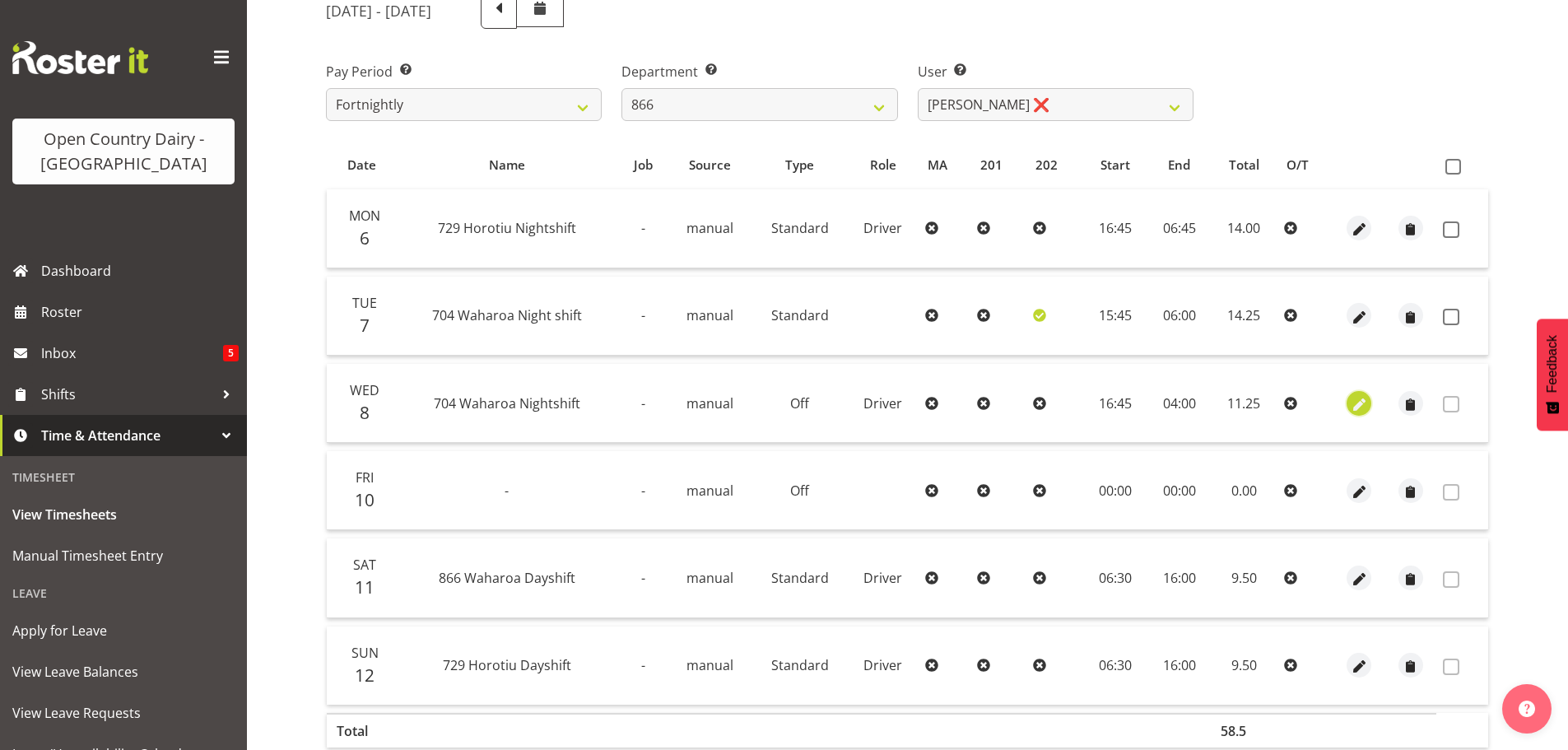
click at [1353, 400] on span "button" at bounding box center [1359, 404] width 19 height 19
select select "717"
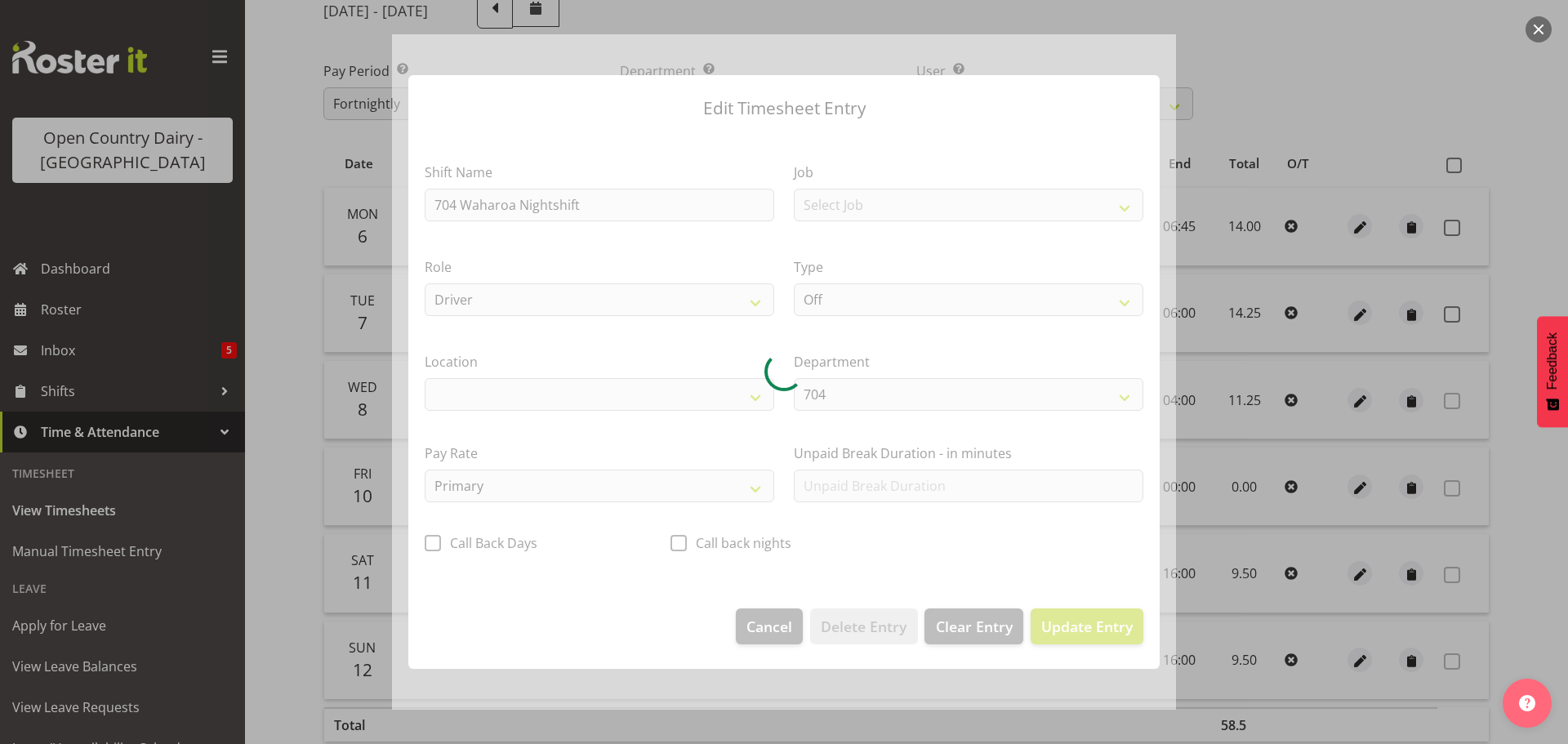
select select "1054"
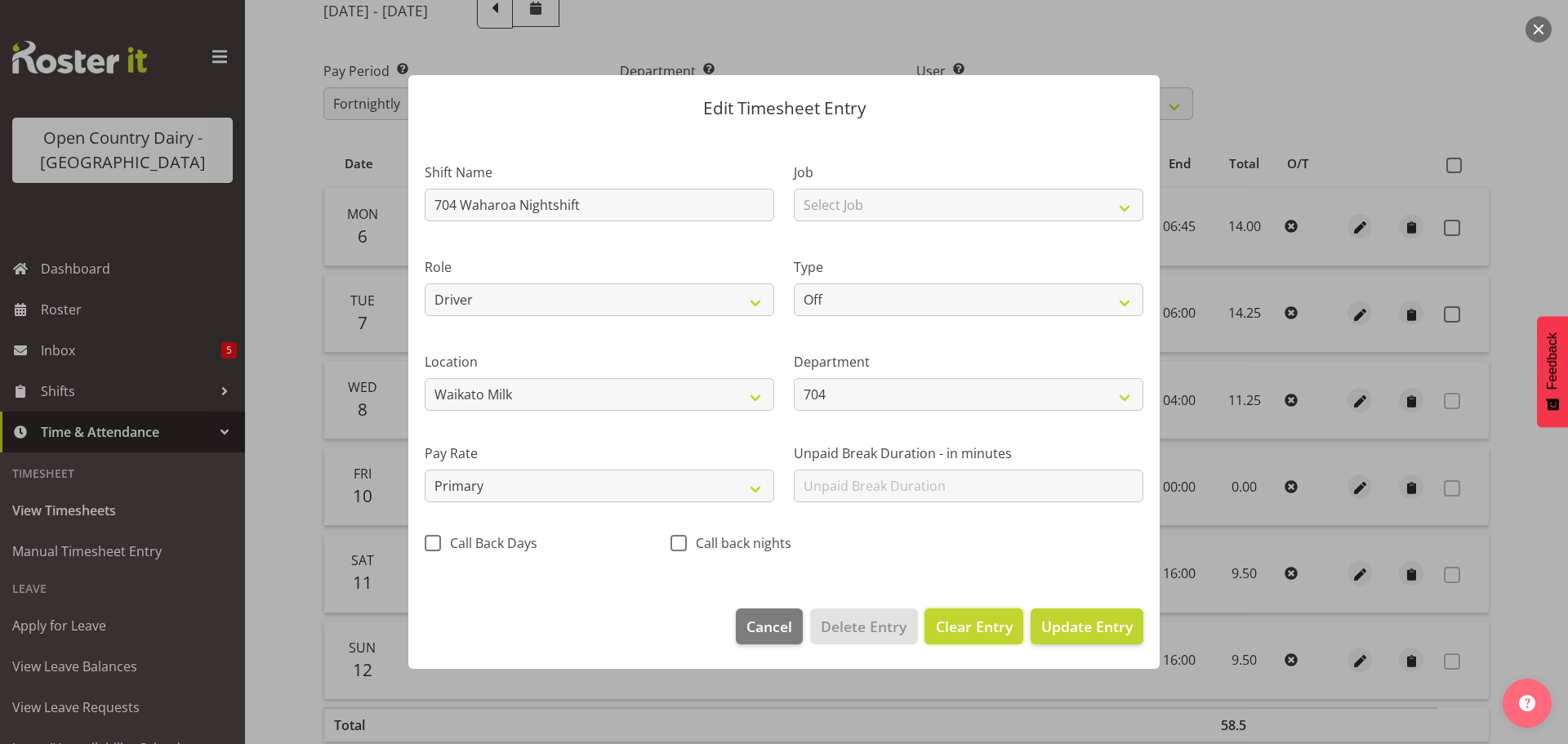
click at [978, 622] on span "Clear Entry" at bounding box center [973, 627] width 76 height 21
type input "0"
select select
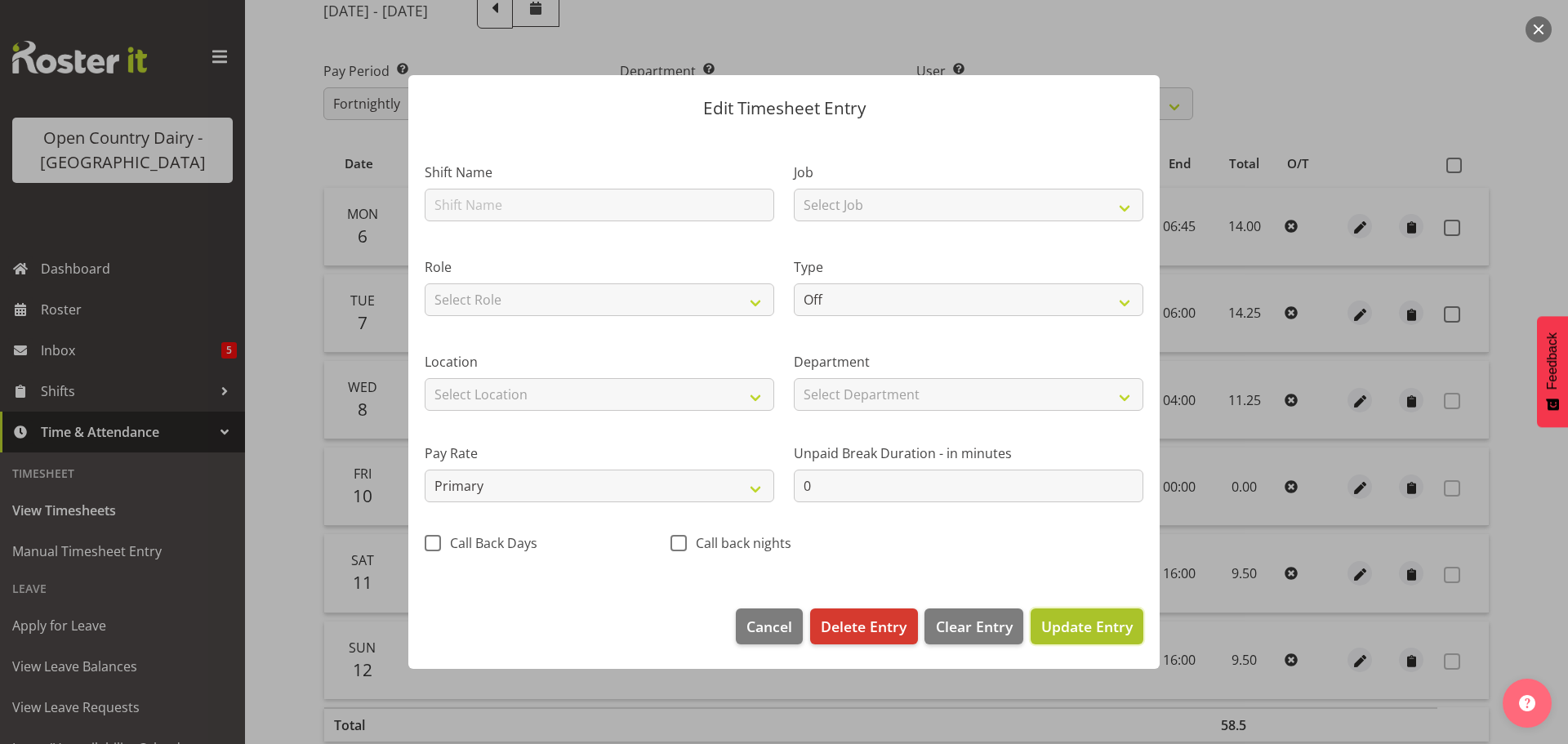
click at [1078, 624] on span "Update Entry" at bounding box center [1087, 627] width 91 height 20
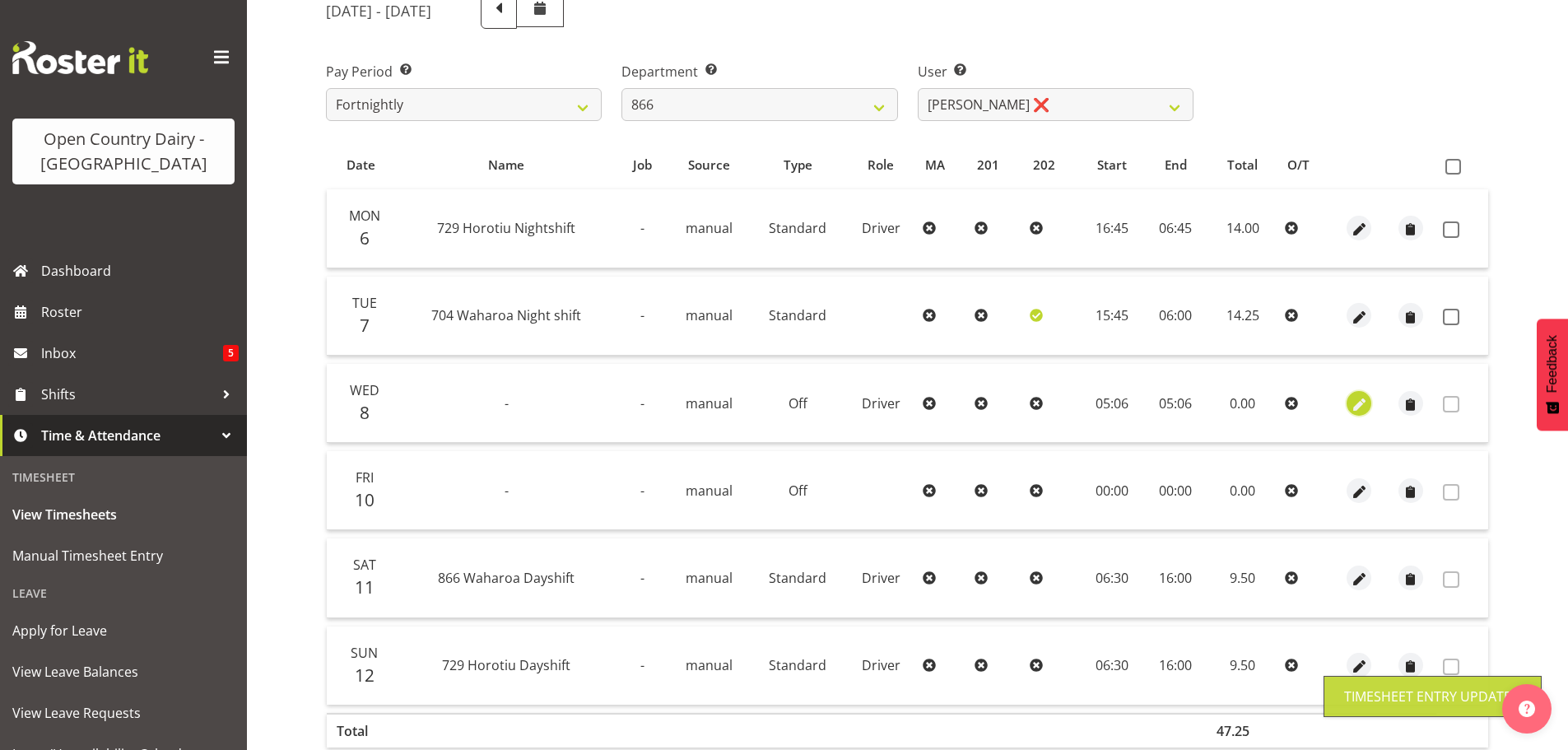
click at [1360, 402] on span "button" at bounding box center [1359, 404] width 19 height 19
select select "717"
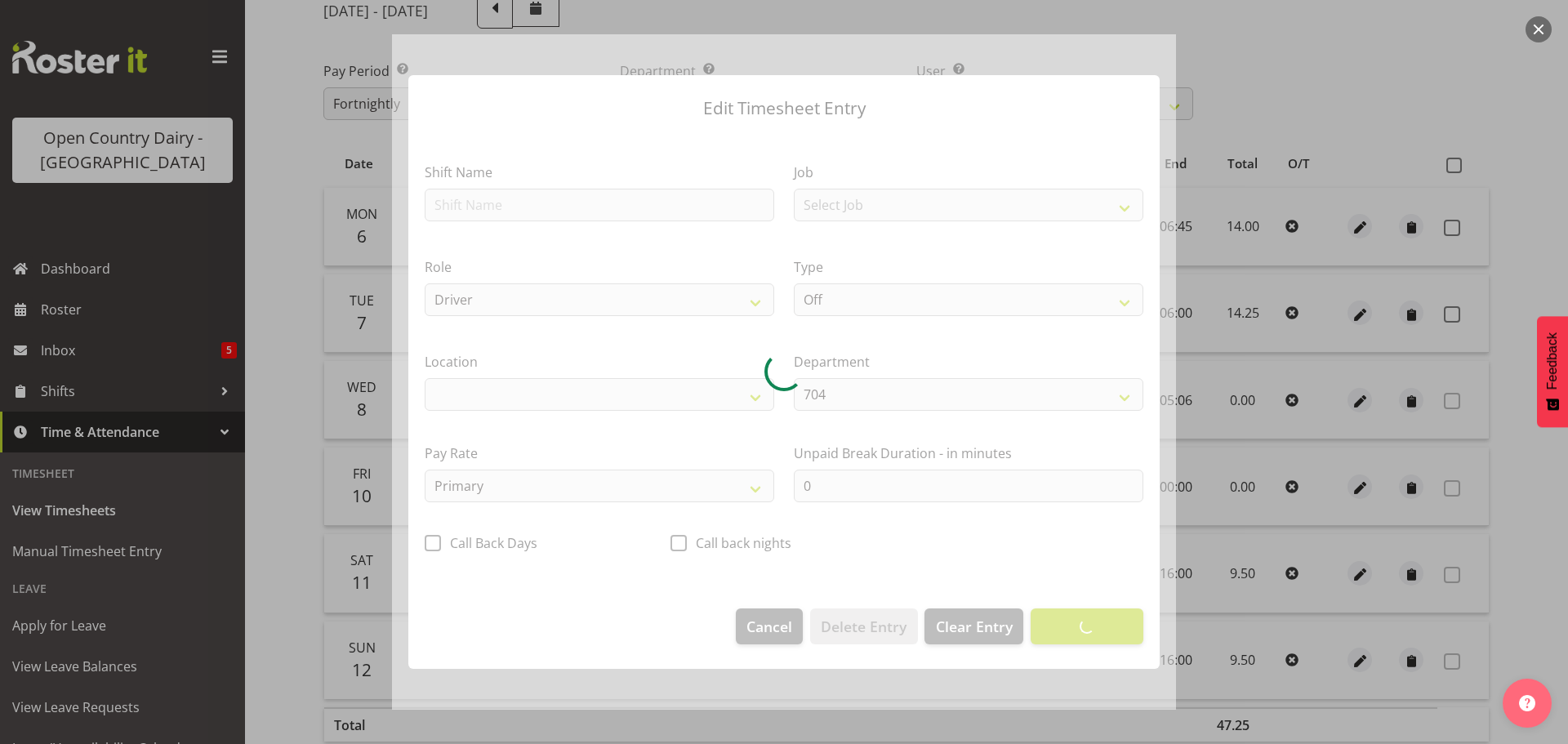
select select "1054"
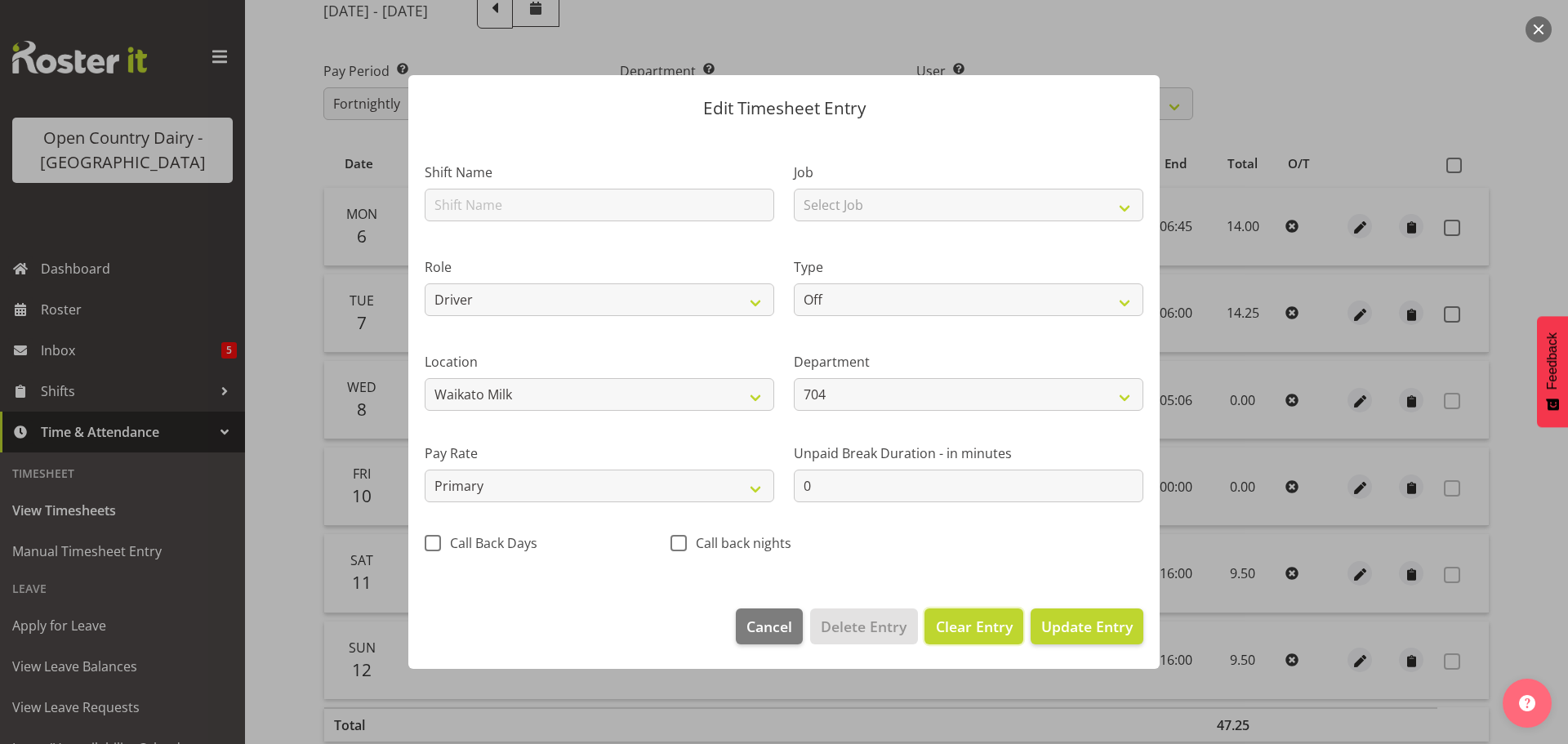
click at [963, 619] on span "Clear Entry" at bounding box center [973, 627] width 76 height 21
select select
click at [851, 627] on span "Delete Entry" at bounding box center [863, 627] width 85 height 21
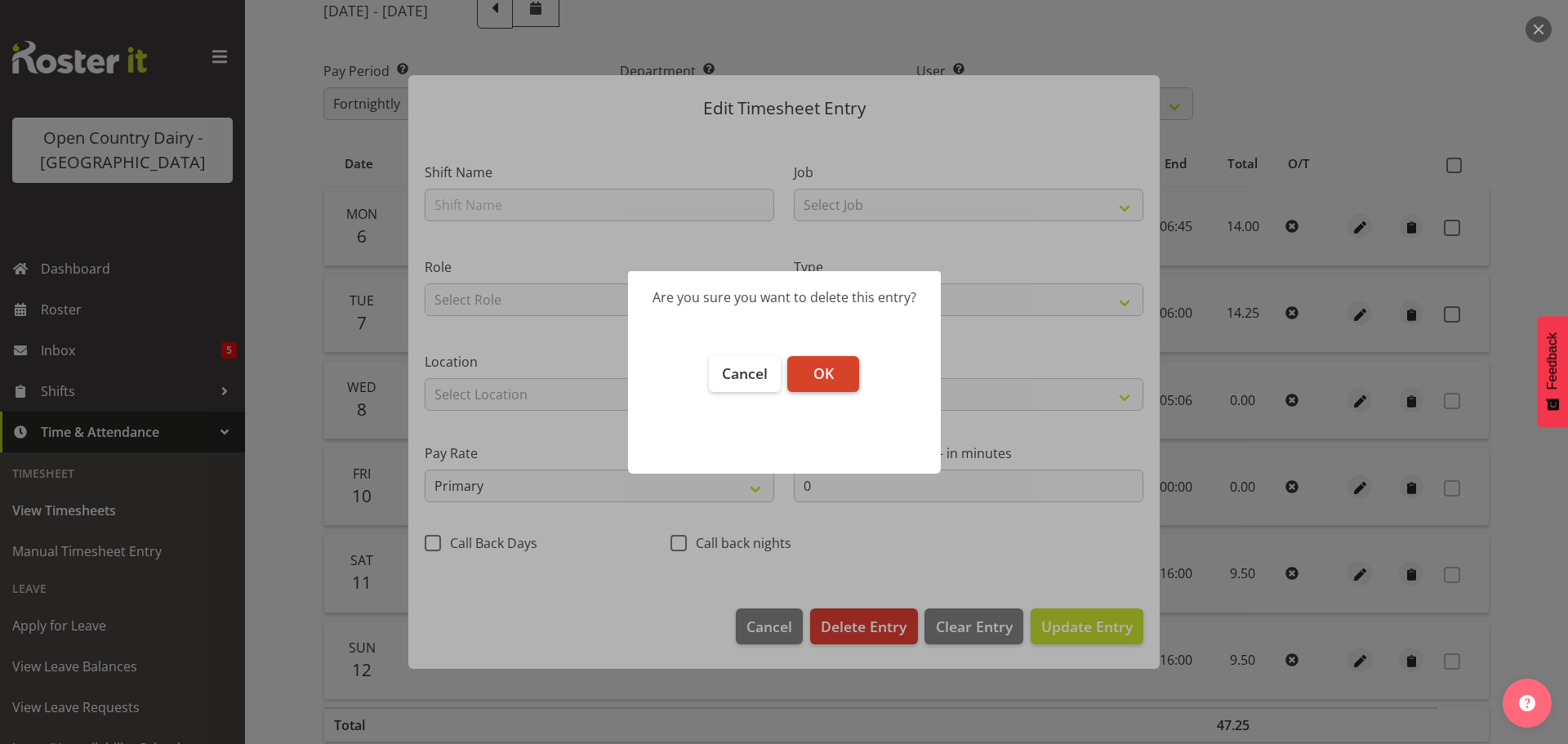
click at [826, 382] on span "OK" at bounding box center [823, 373] width 21 height 20
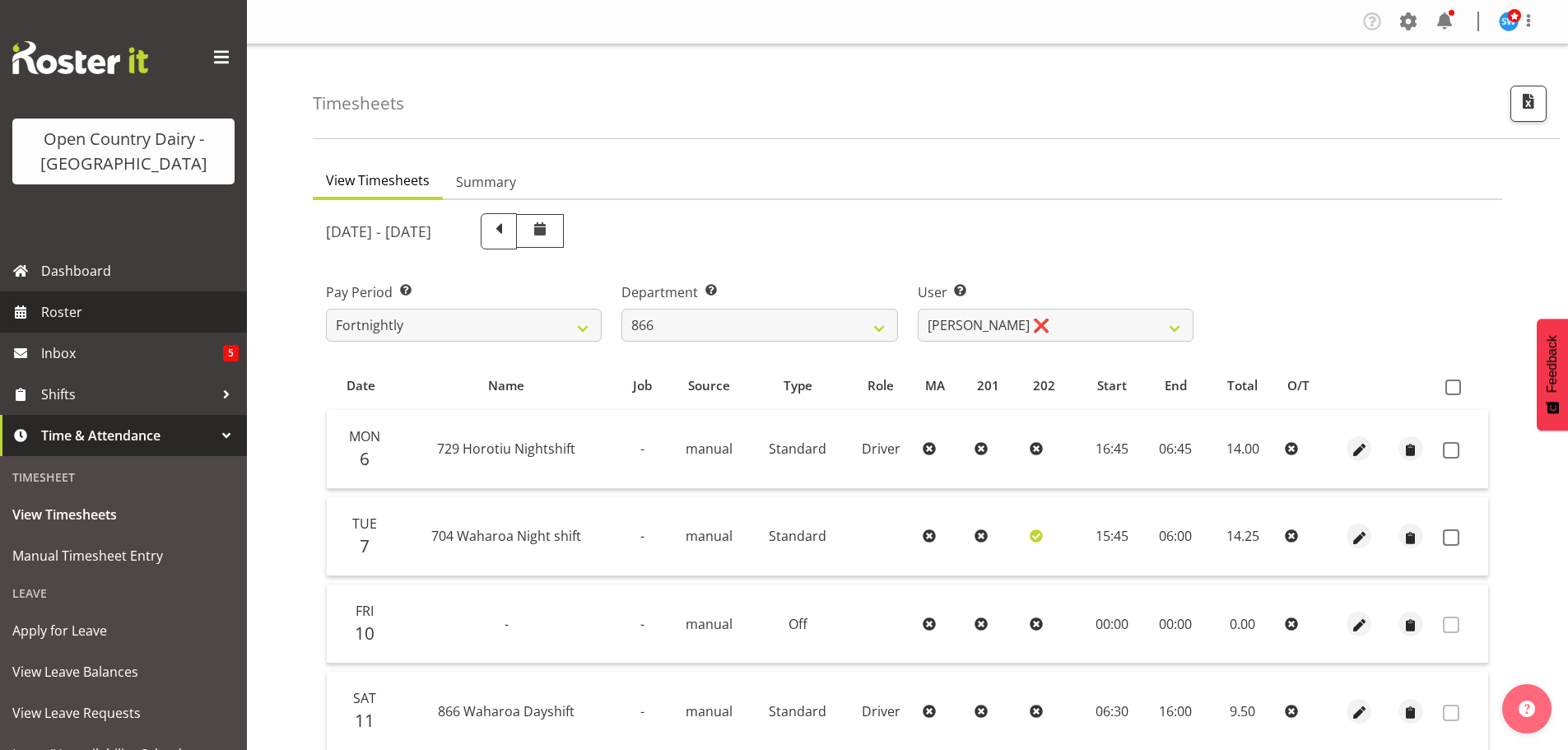
click at [42, 316] on span "Roster" at bounding box center [140, 312] width 198 height 25
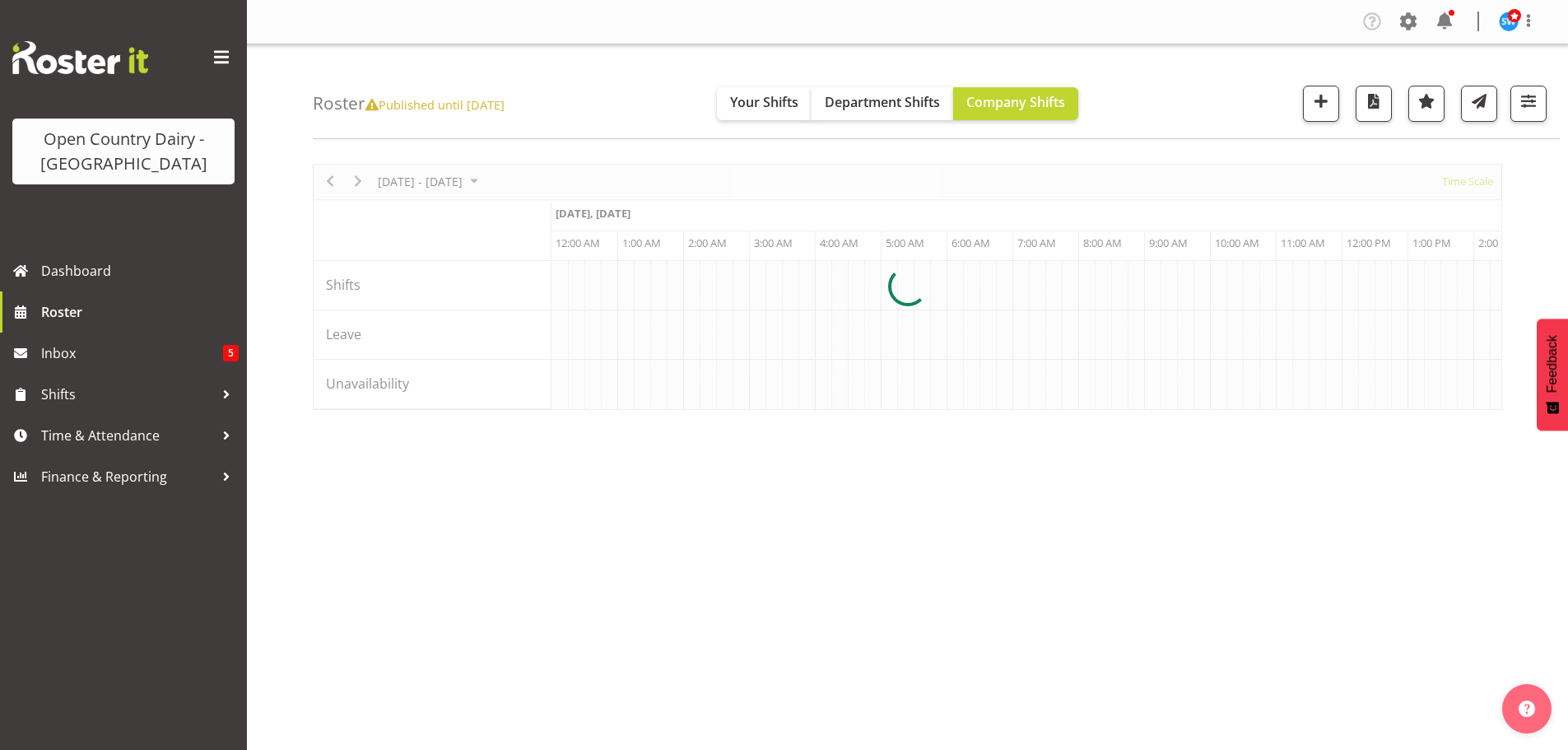
scroll to position [0, 3161]
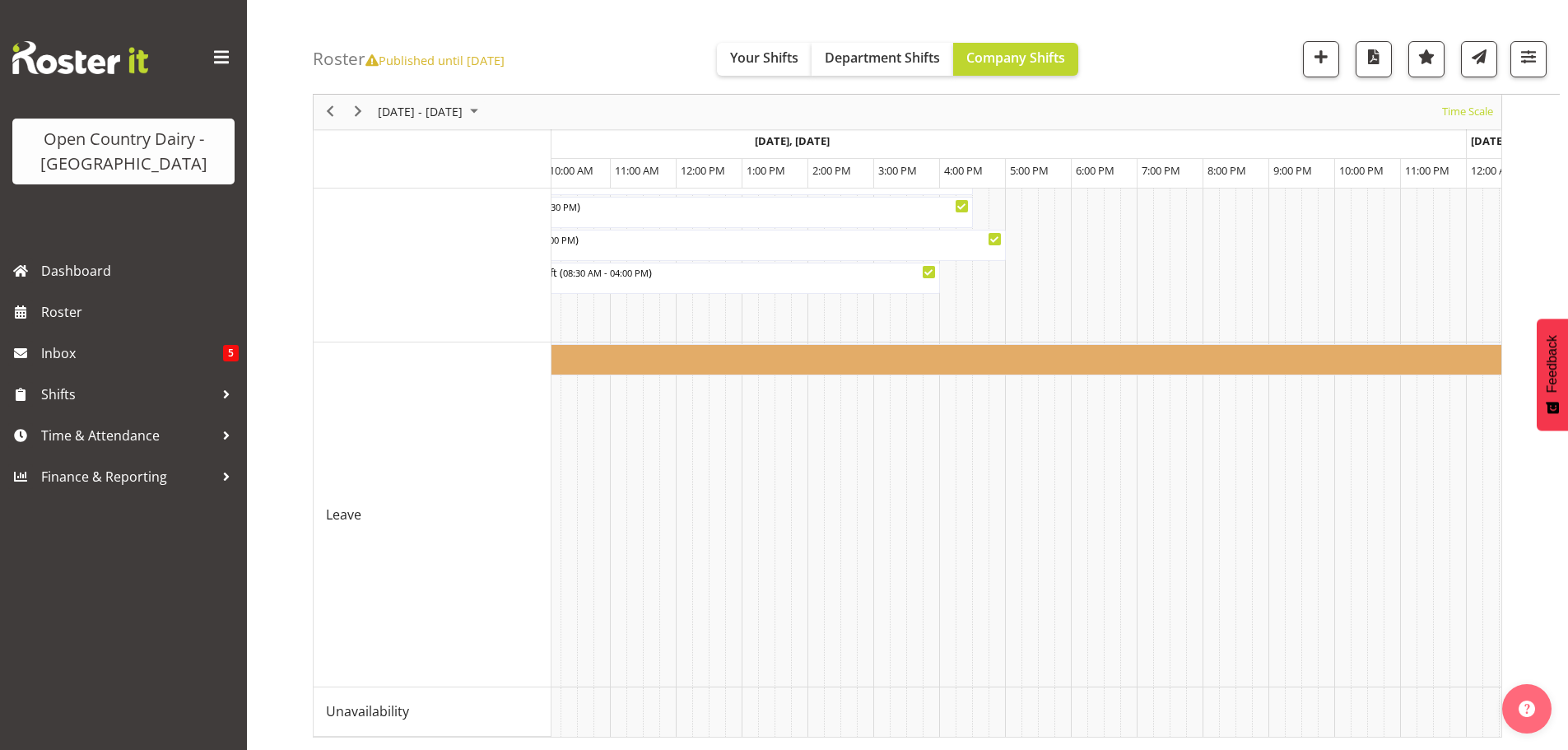
scroll to position [0, 5615]
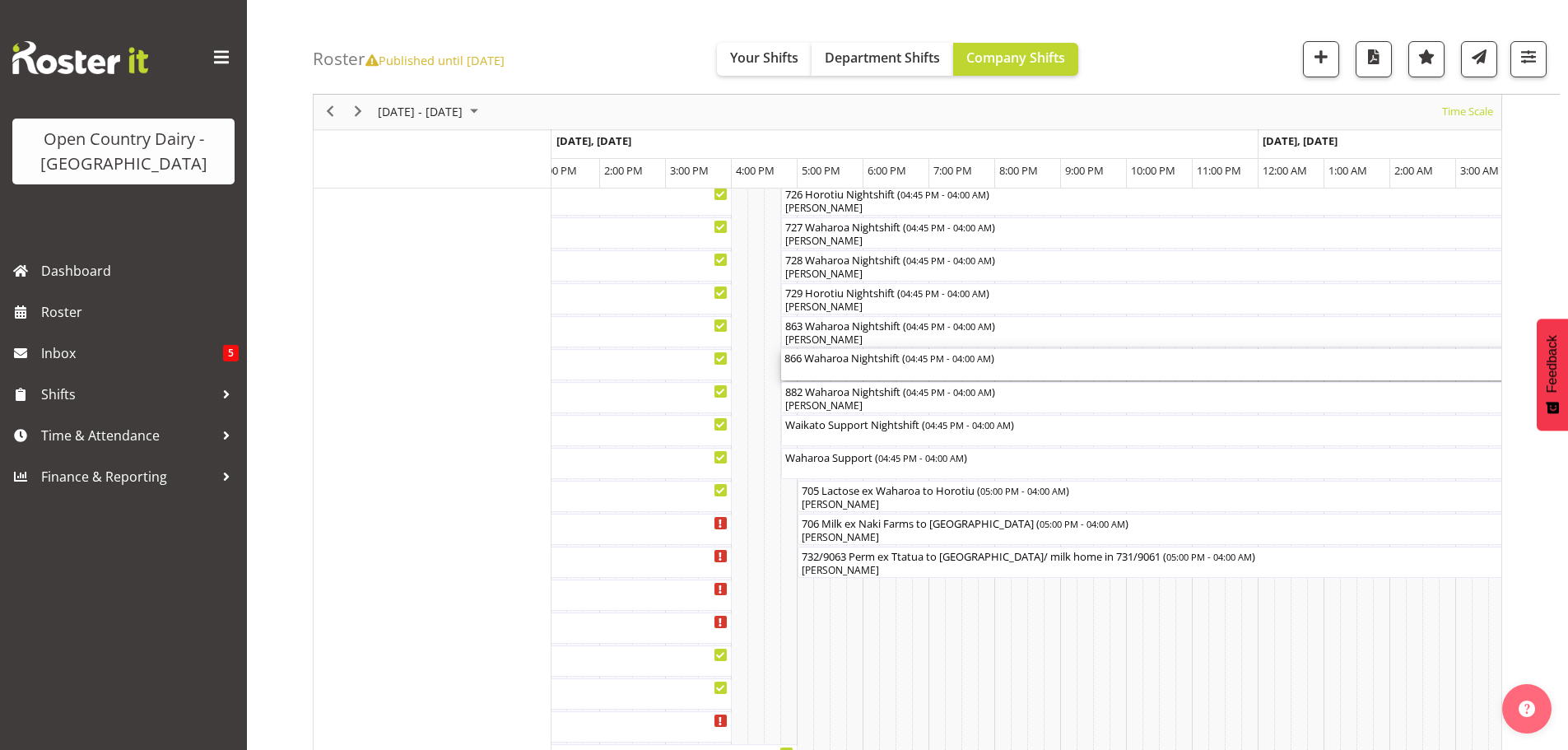
click at [807, 375] on div "866 Waharoa Nightshift ( 04:45 PM - 04:00 AM )" at bounding box center [1151, 365] width 734 height 31
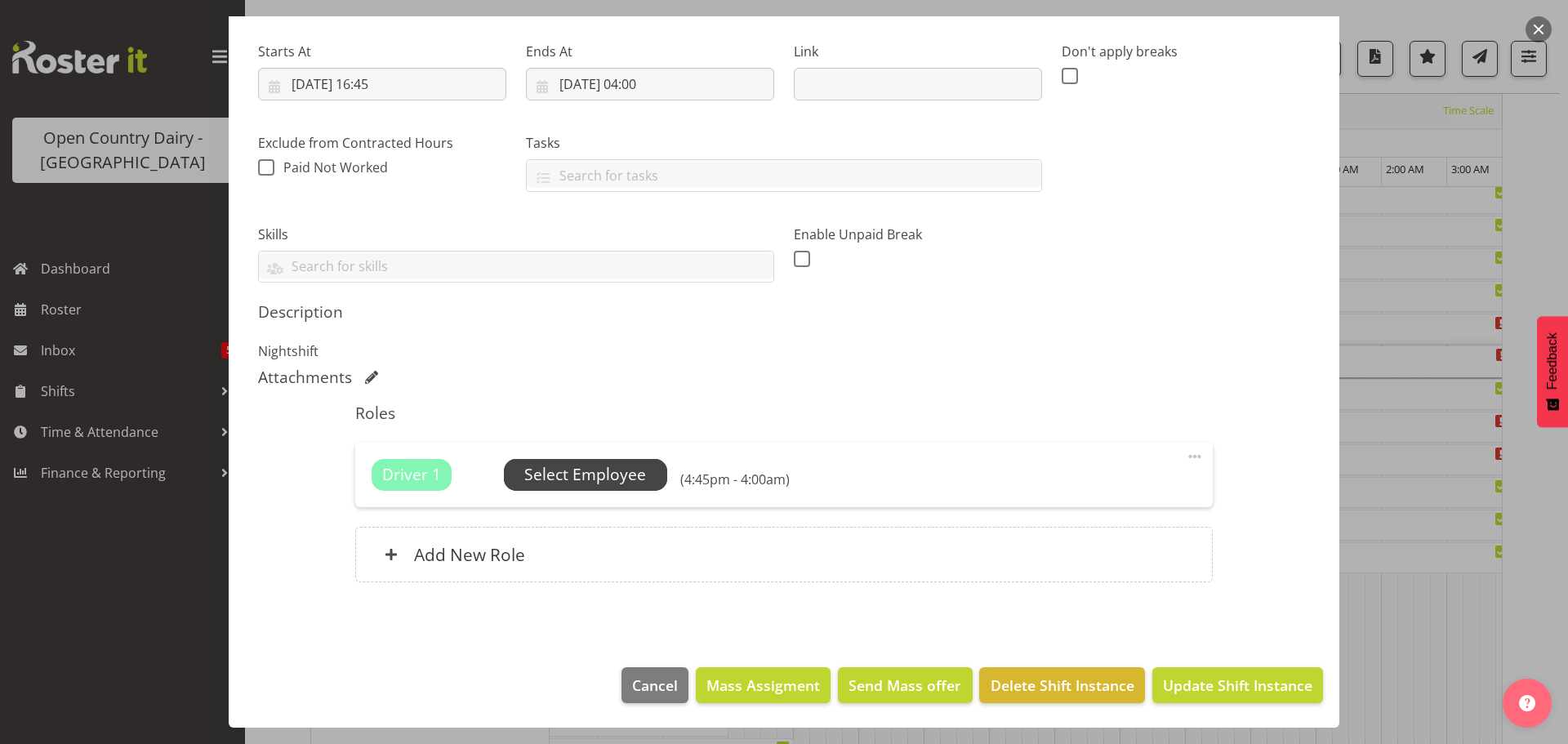
click at [620, 484] on span "Select Employee" at bounding box center [585, 475] width 122 height 24
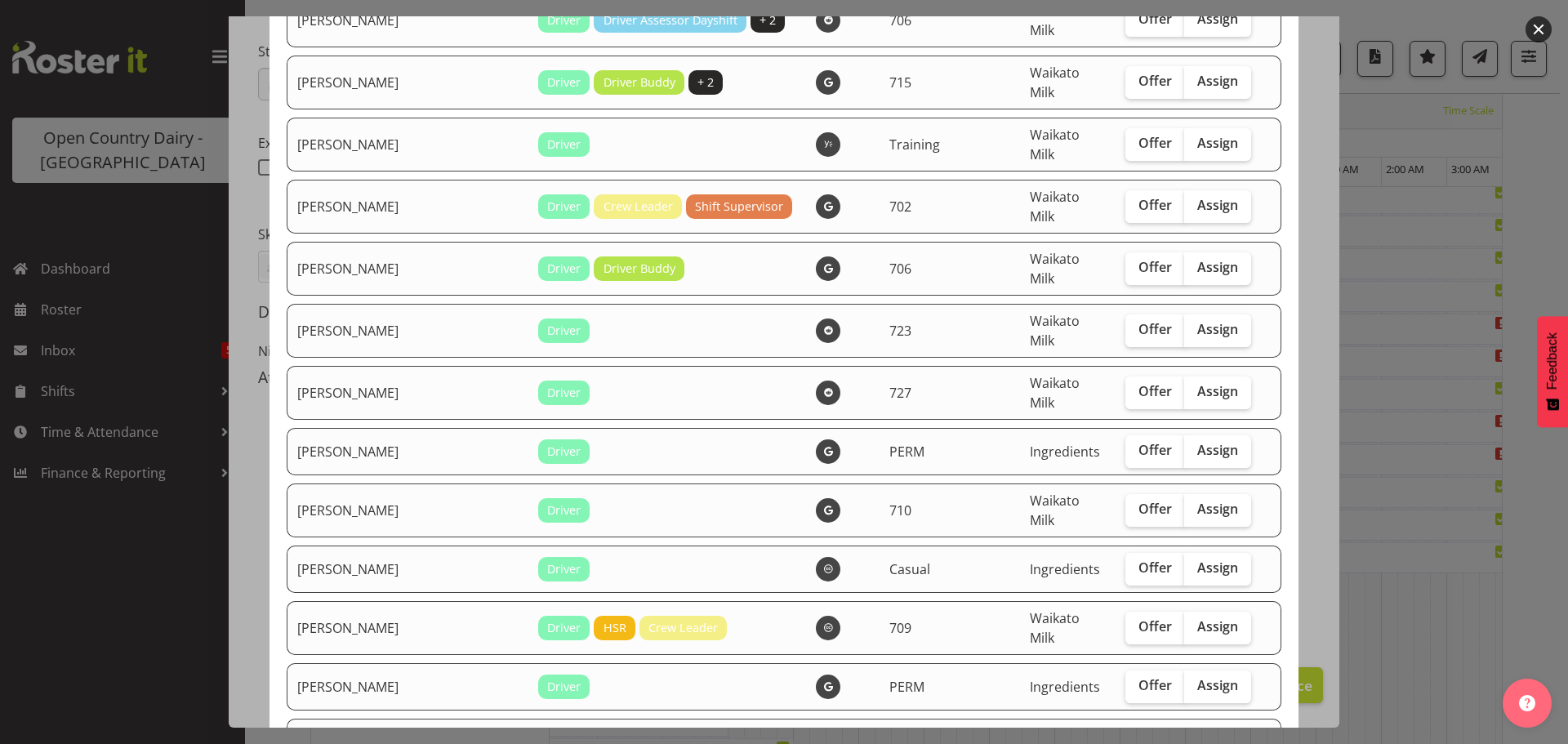
checkbox input "true"
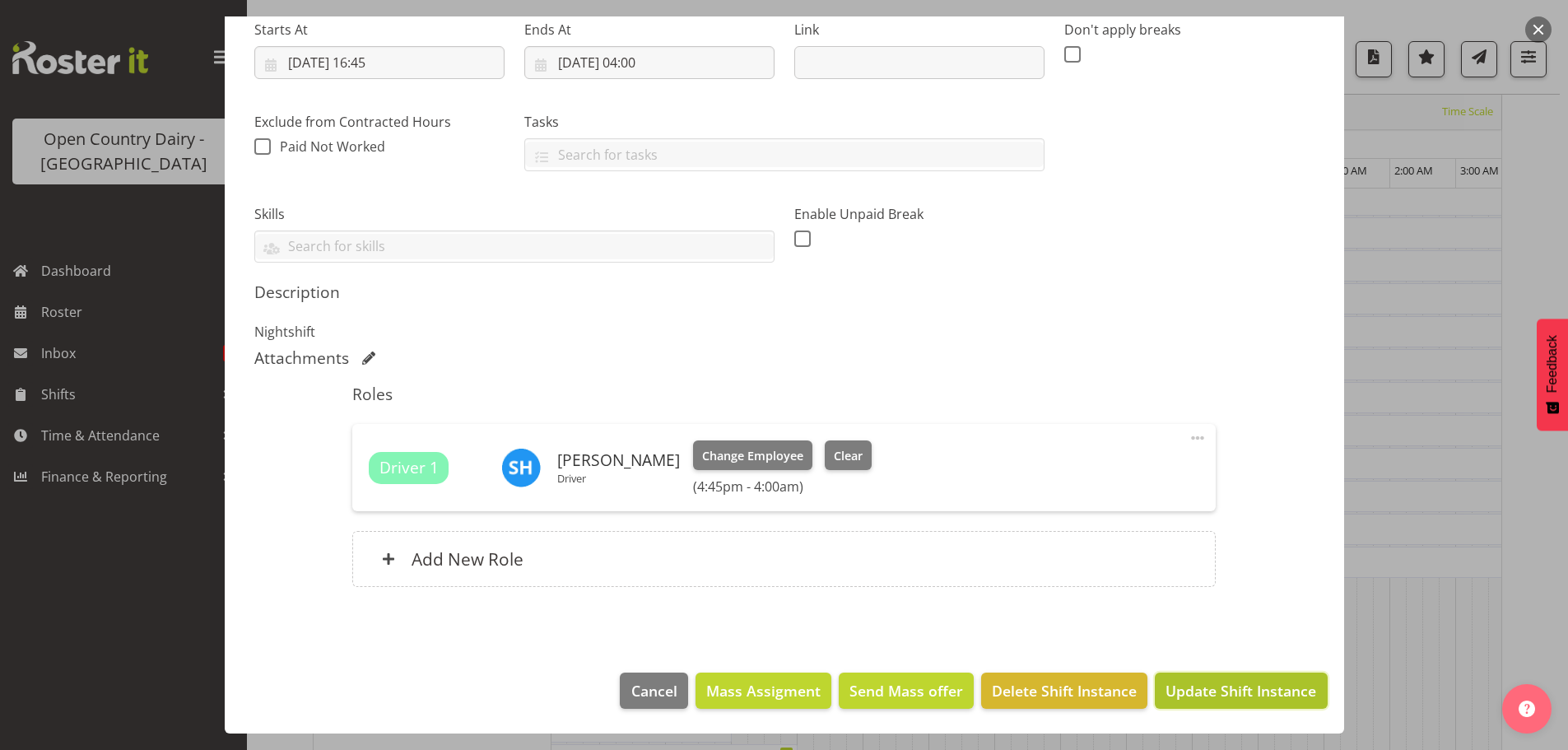
click at [1234, 698] on span "Update Shift Instance" at bounding box center [1241, 690] width 151 height 22
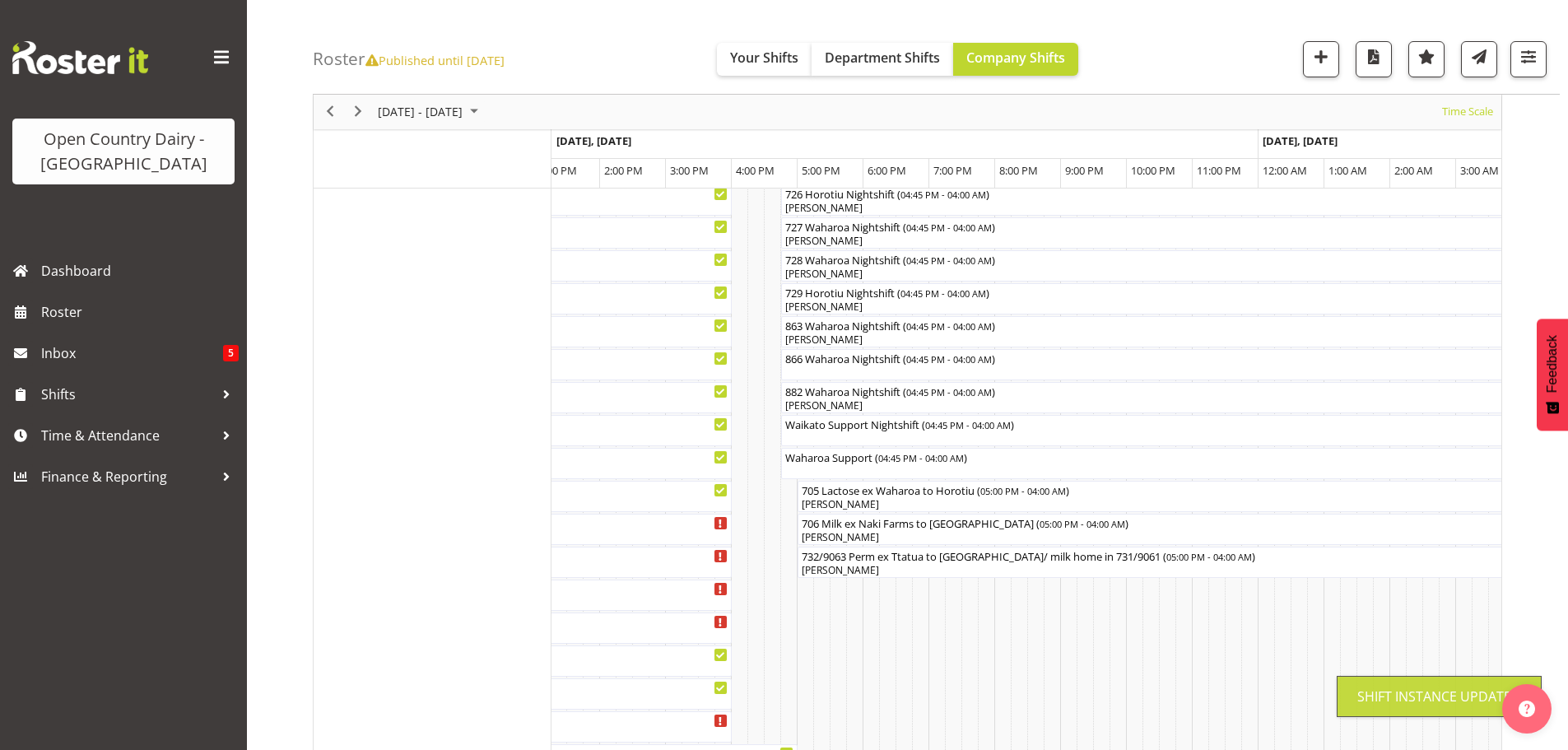
scroll to position [60, 0]
